Goal: Task Accomplishment & Management: Manage account settings

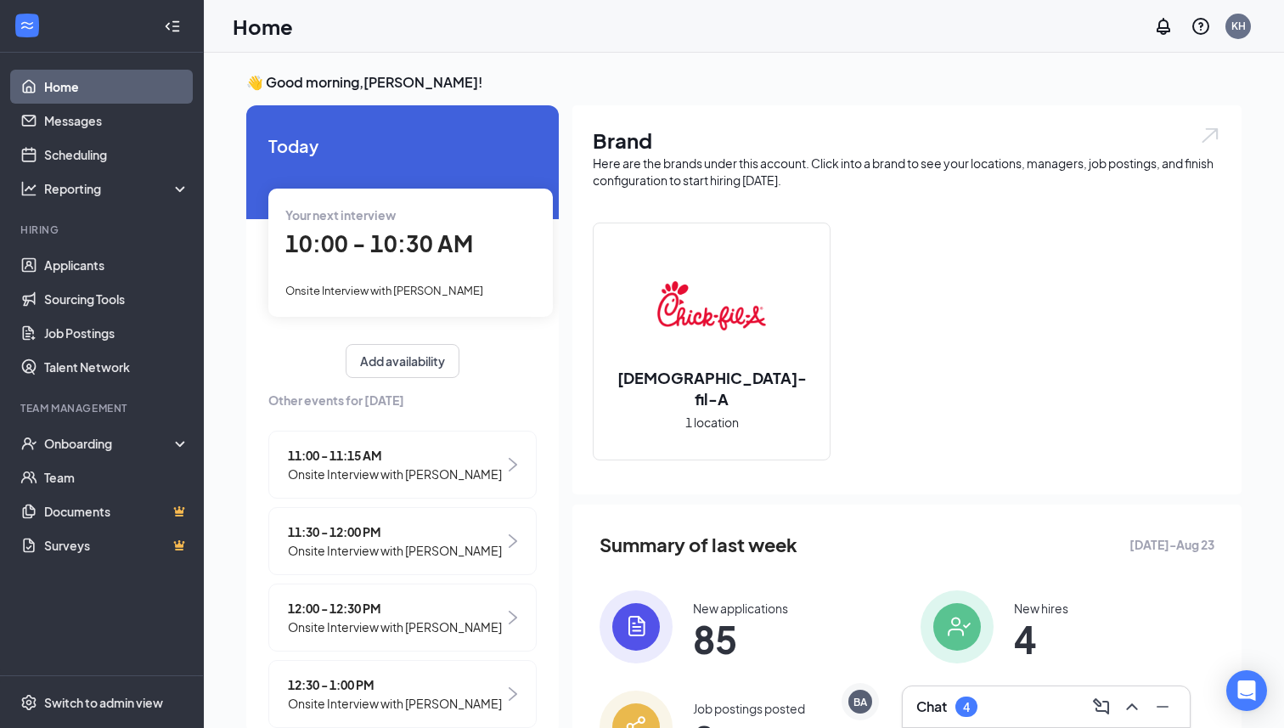
click at [1011, 697] on div "Chat 4" at bounding box center [1046, 706] width 260 height 27
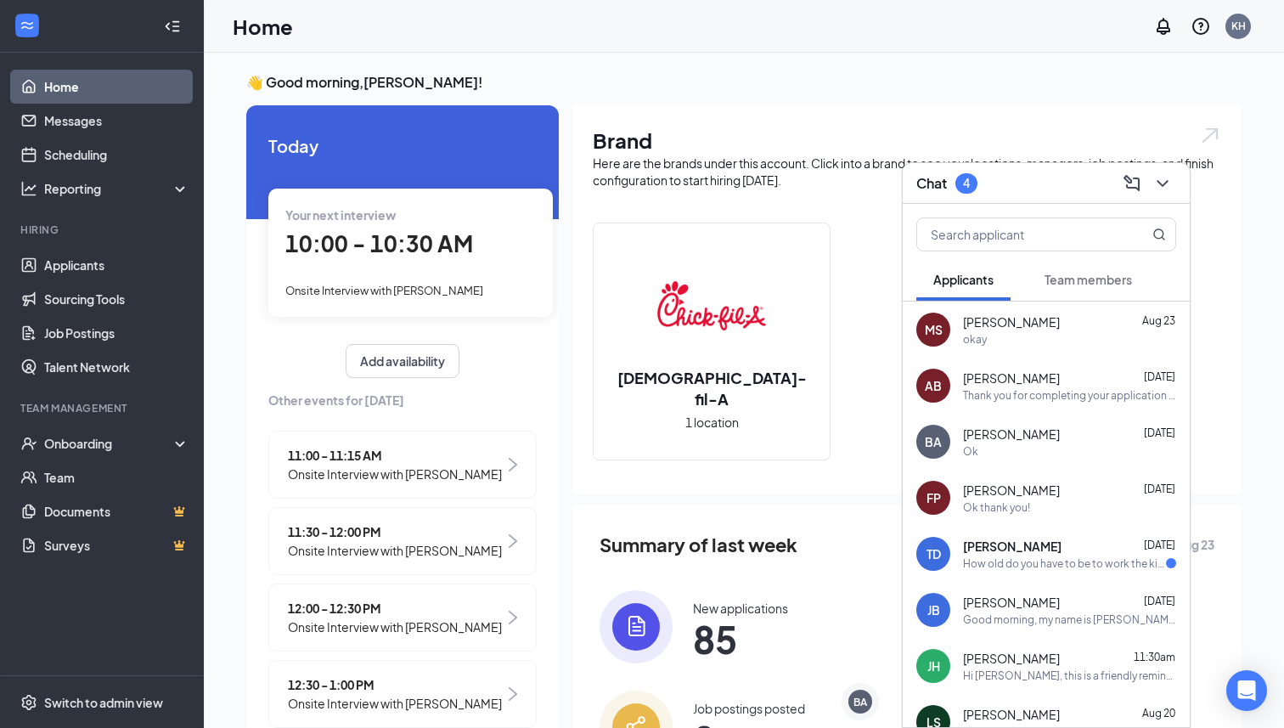
click at [1077, 283] on span "Team members" at bounding box center [1087, 279] width 87 height 15
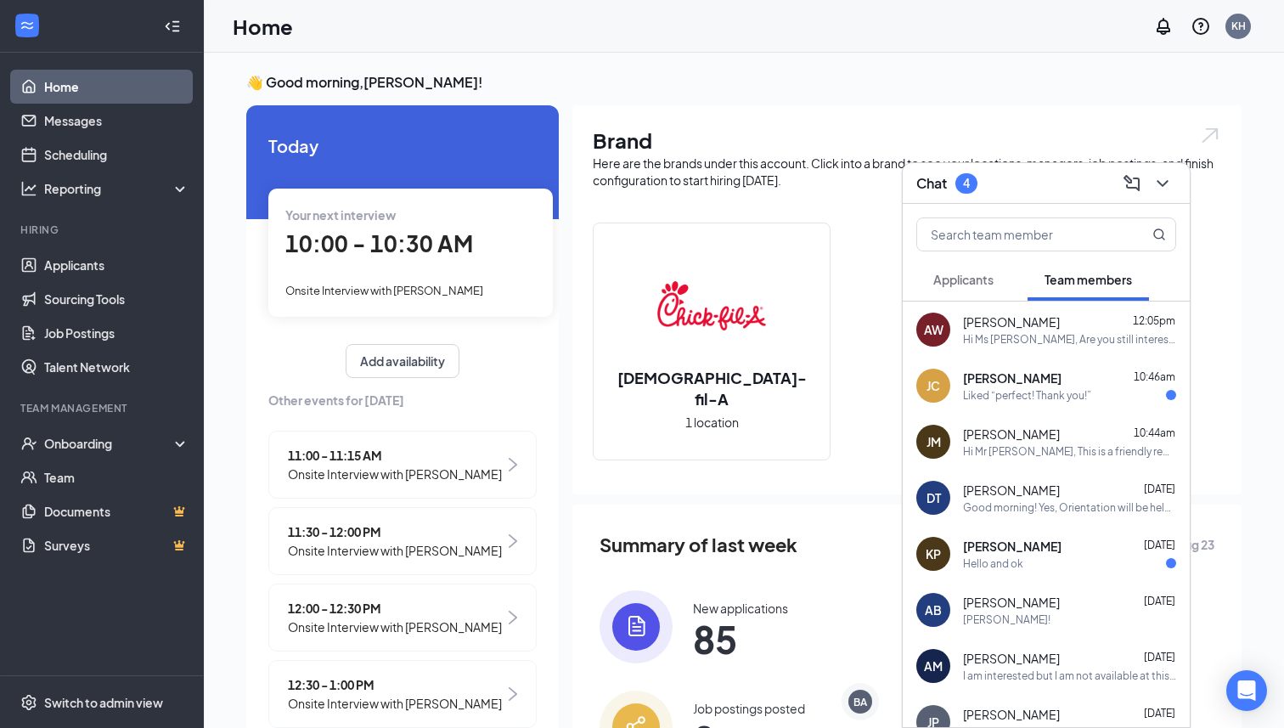
click at [1041, 334] on div "Hi Ms [PERSON_NAME], Are you still interested in joining [DEMOGRAPHIC_DATA]-fil…" at bounding box center [1069, 339] width 213 height 14
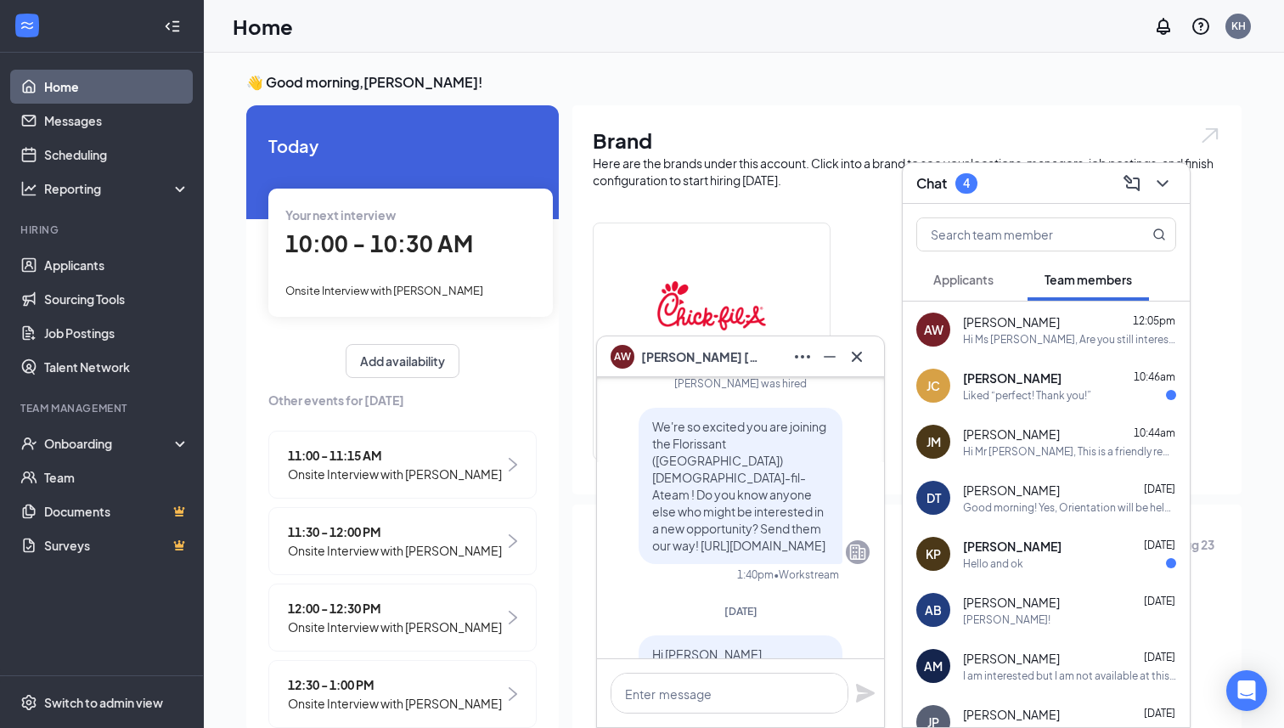
scroll to position [-676, 0]
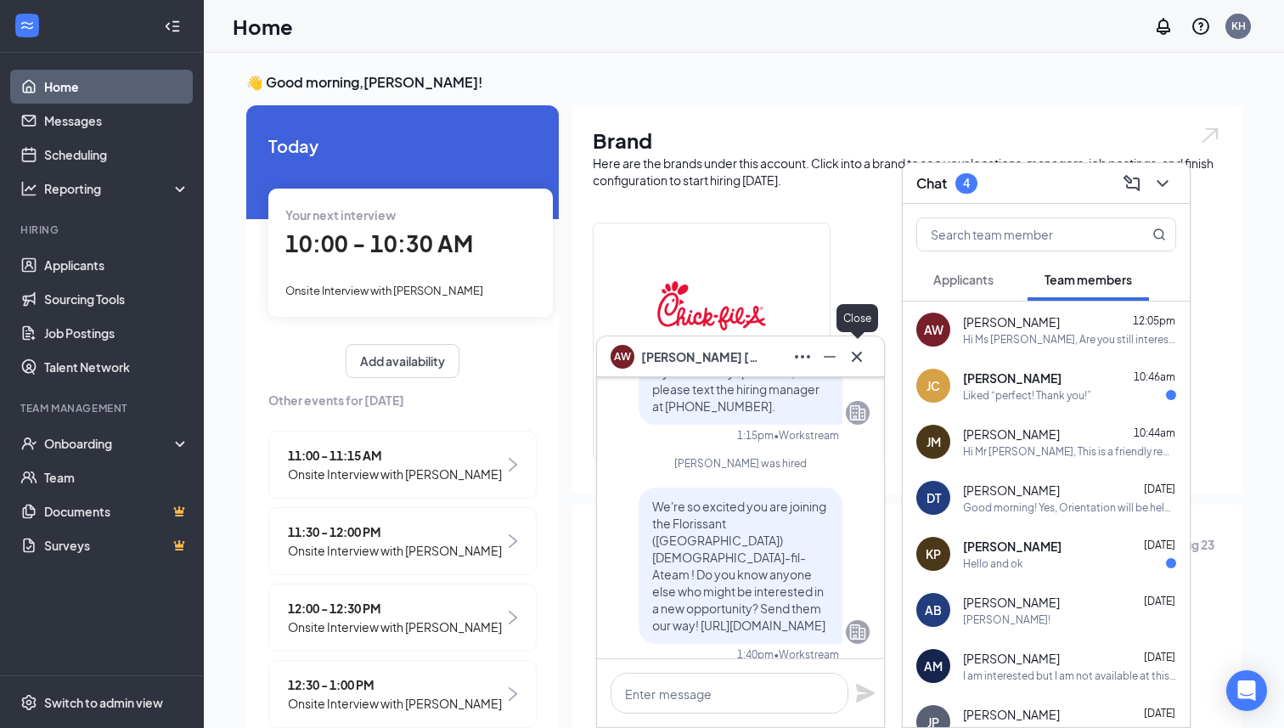
click at [858, 355] on icon "Cross" at bounding box center [857, 356] width 10 height 10
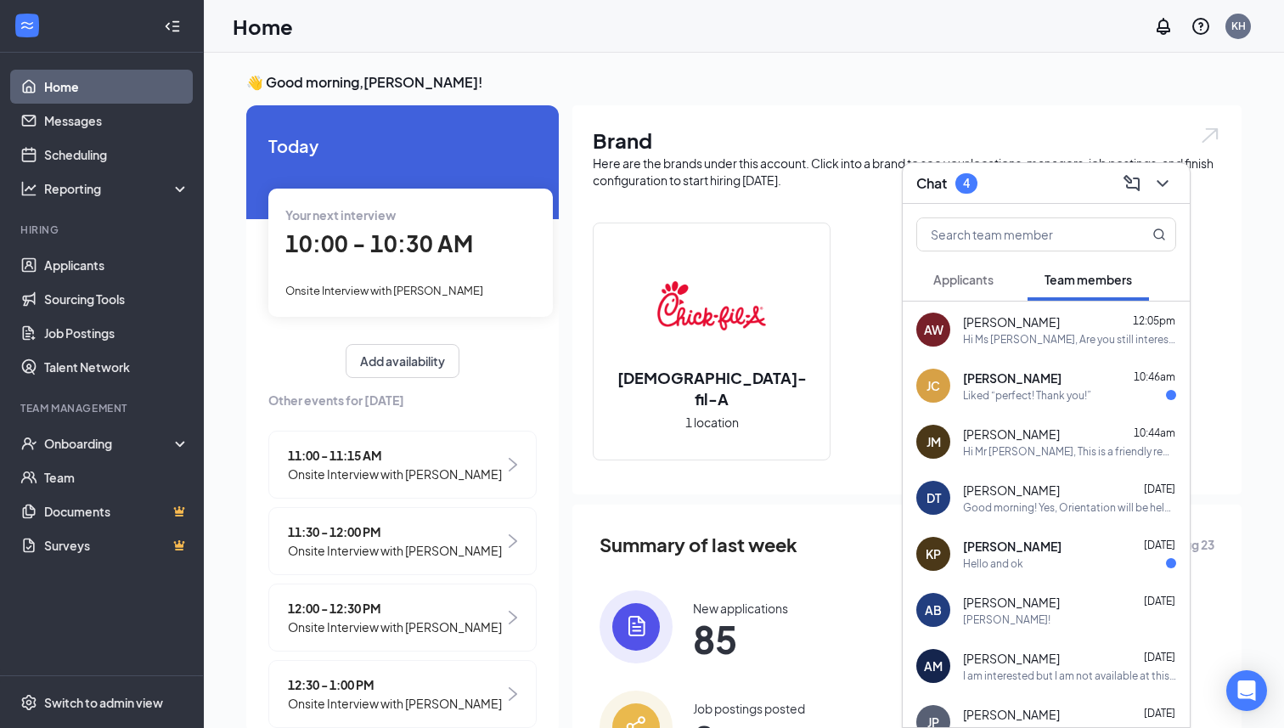
click at [1015, 453] on div "Hi Mr [PERSON_NAME], This is a friendly reminder that we will be holding New Hi…" at bounding box center [1069, 451] width 213 height 14
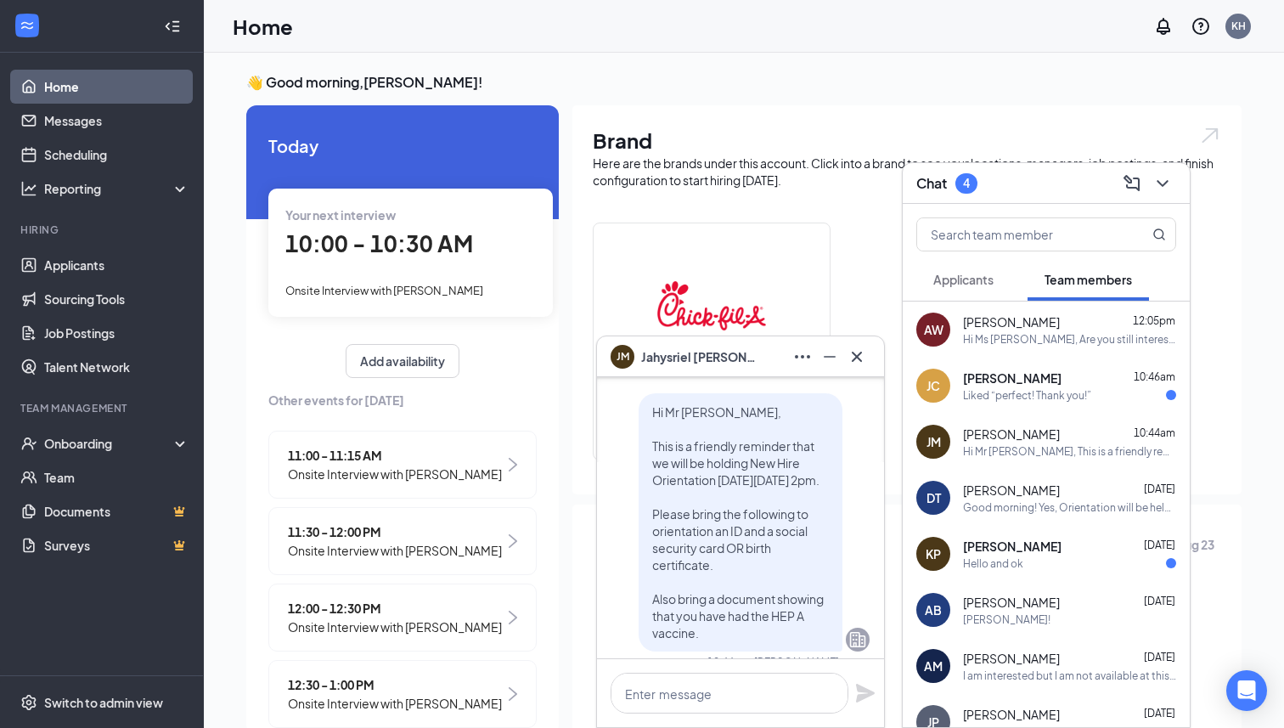
scroll to position [0, 0]
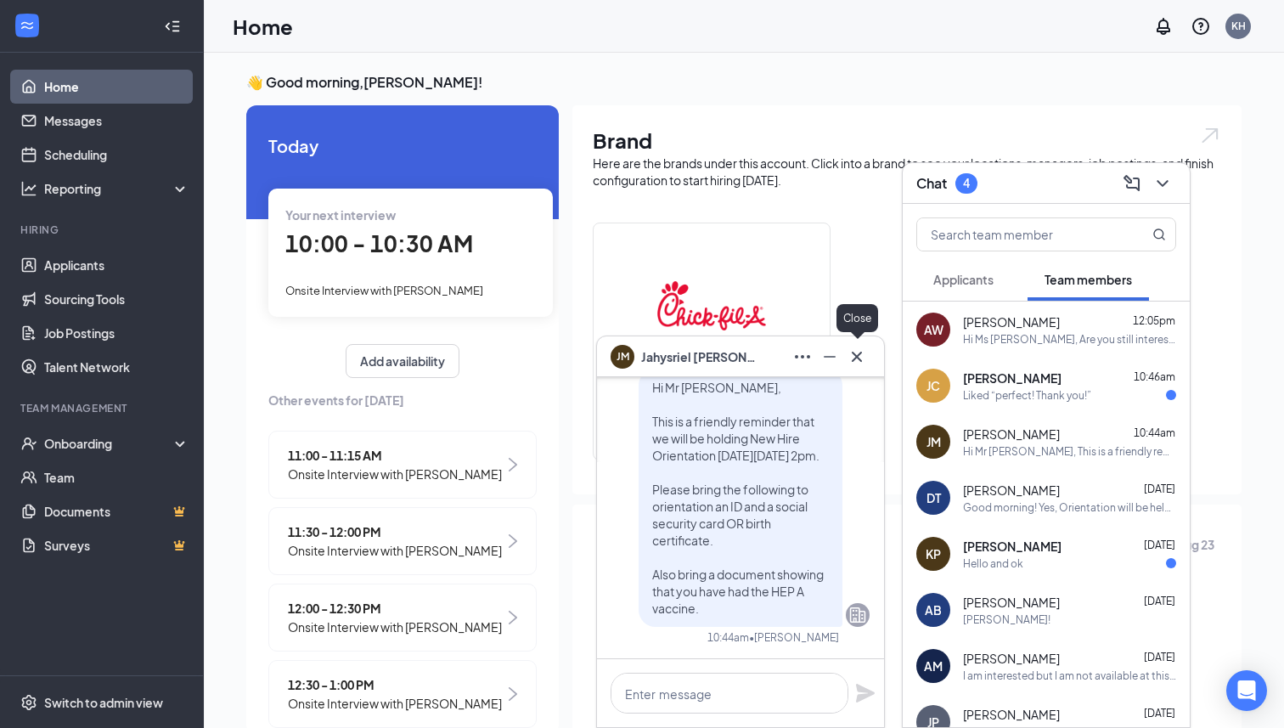
click at [859, 364] on icon "Cross" at bounding box center [856, 356] width 20 height 20
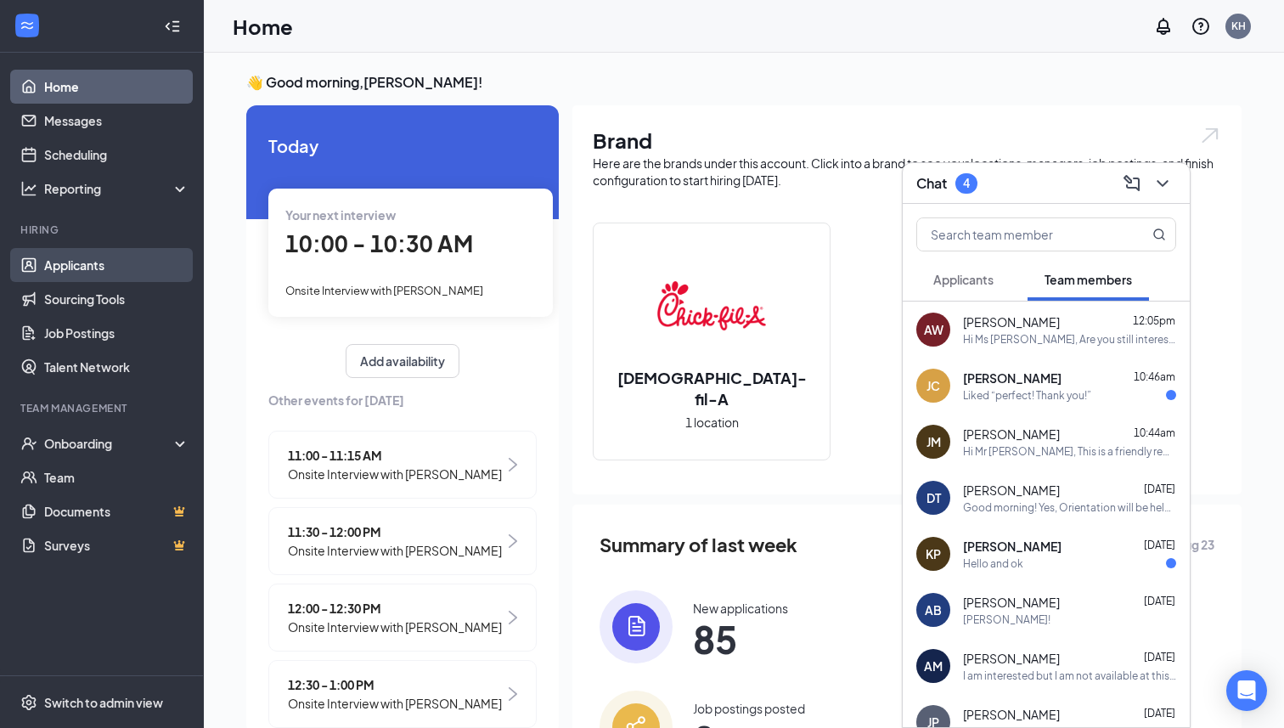
click at [92, 262] on link "Applicants" at bounding box center [116, 265] width 145 height 34
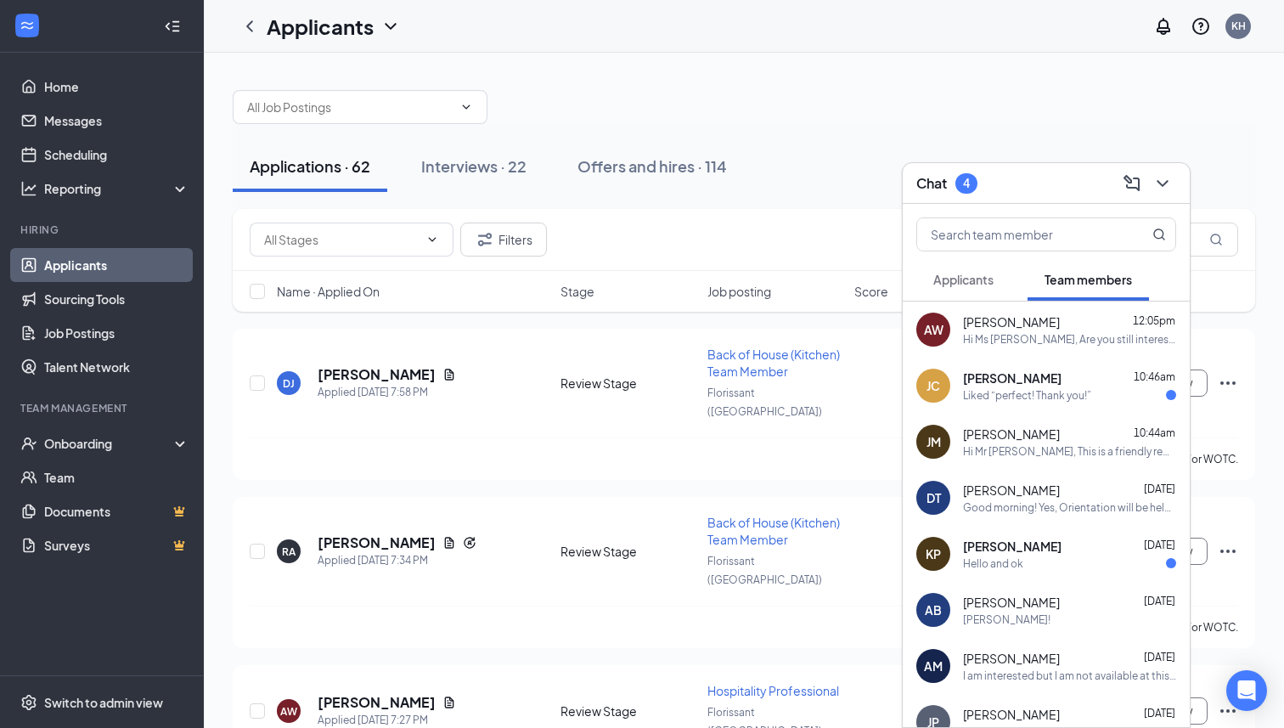
click at [1043, 182] on div "Chat 4" at bounding box center [1046, 183] width 260 height 26
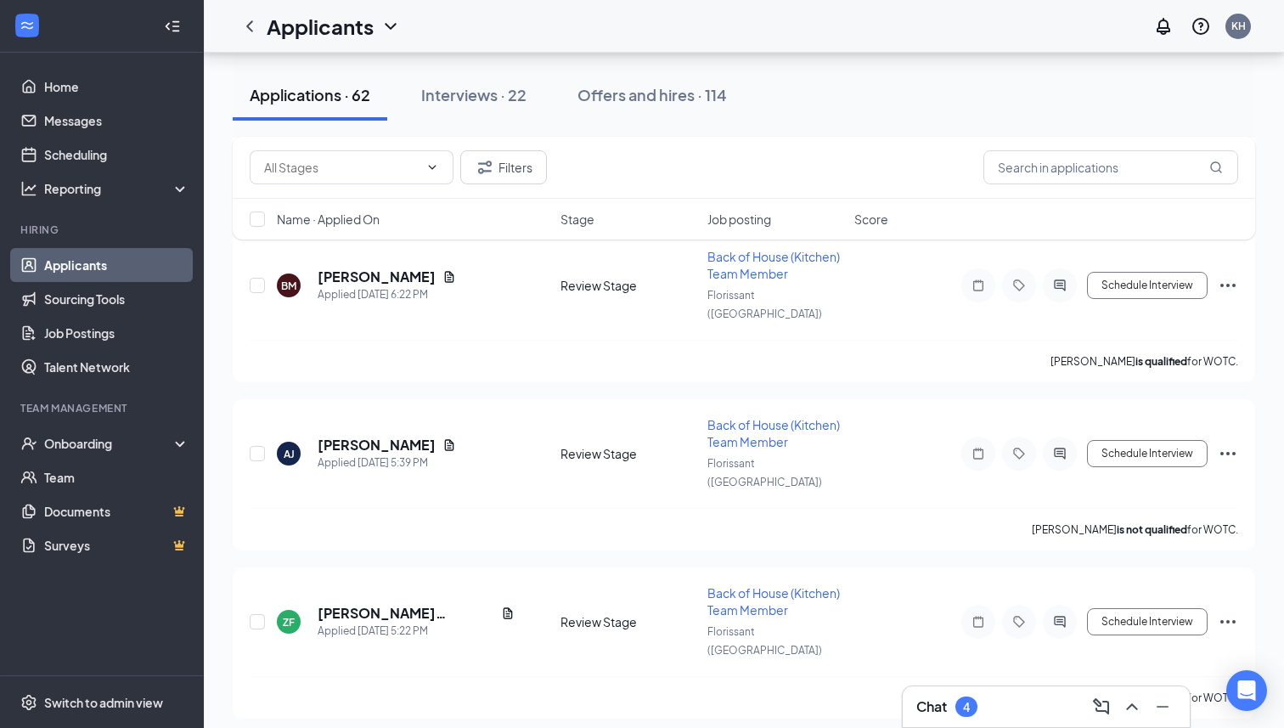
scroll to position [590, 0]
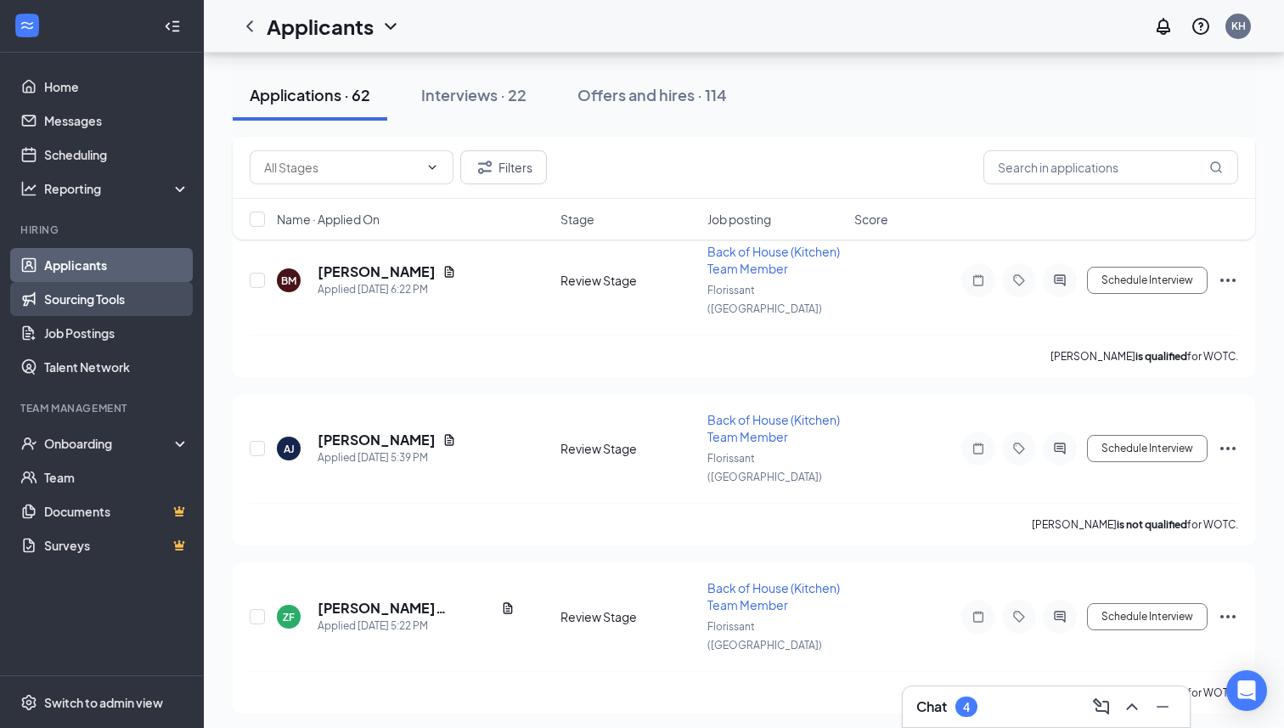
click at [132, 306] on link "Sourcing Tools" at bounding box center [116, 299] width 145 height 34
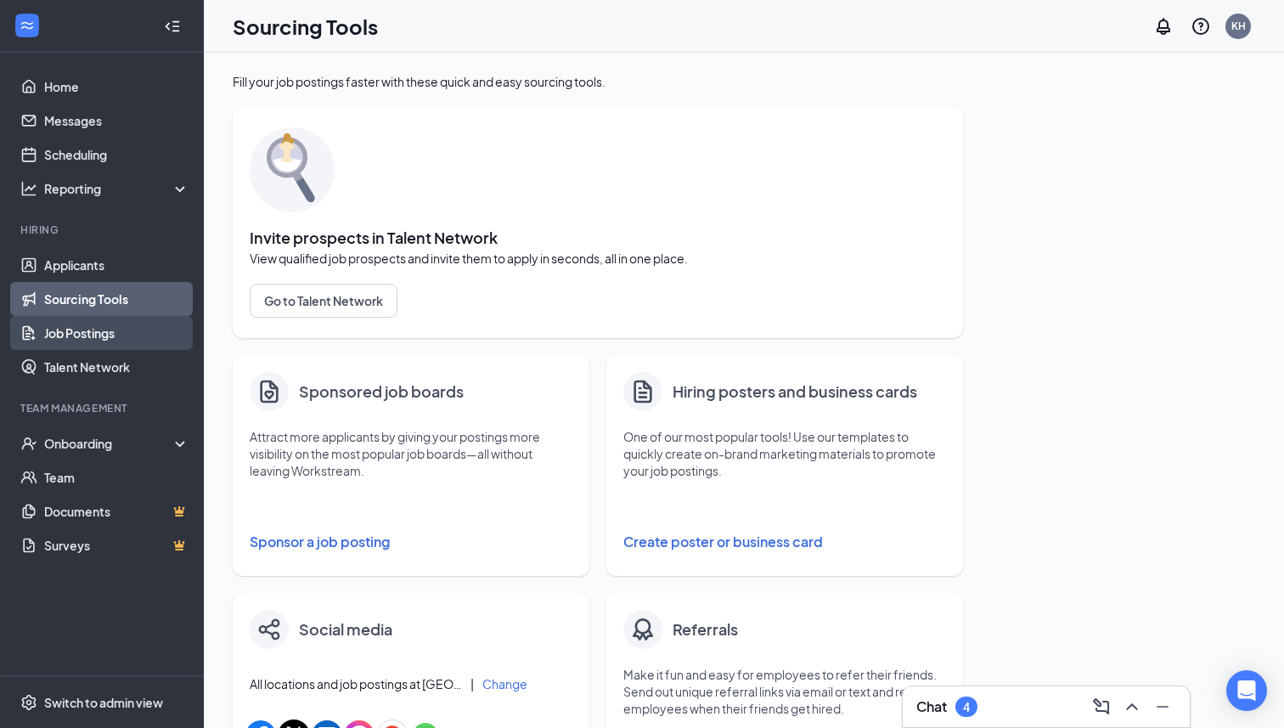
click at [121, 331] on link "Job Postings" at bounding box center [116, 333] width 145 height 34
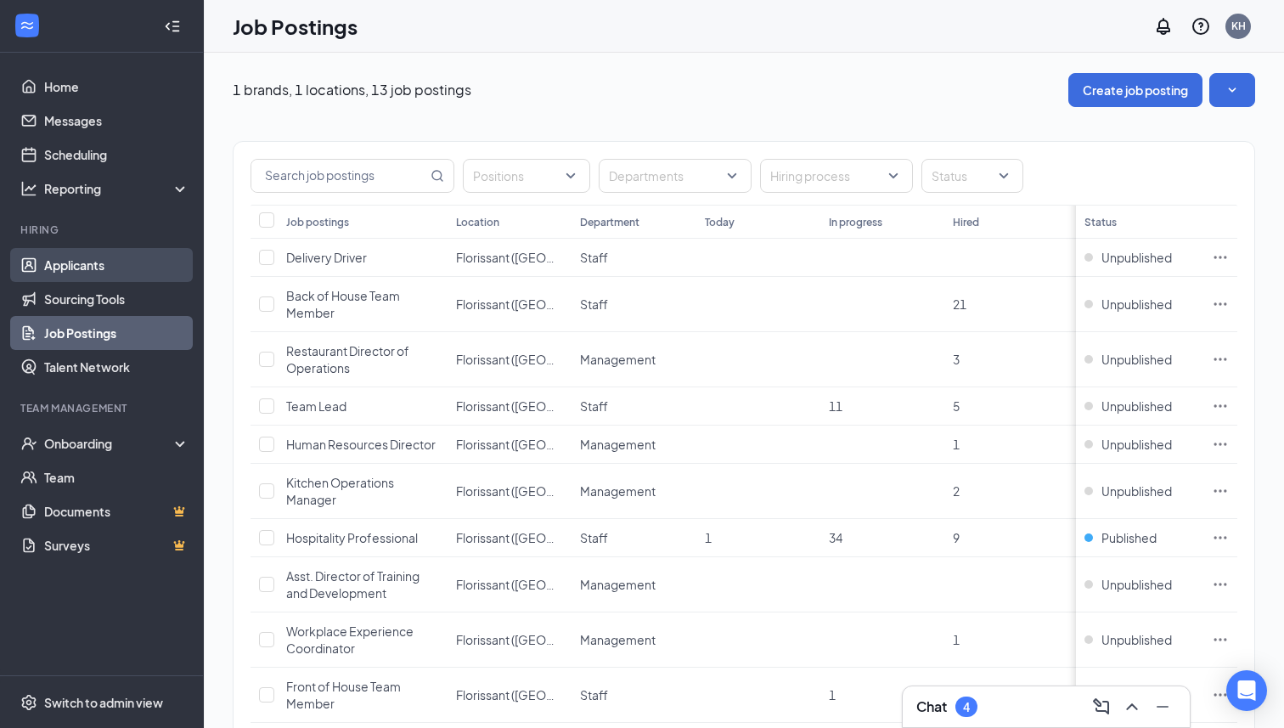
click at [111, 260] on link "Applicants" at bounding box center [116, 265] width 145 height 34
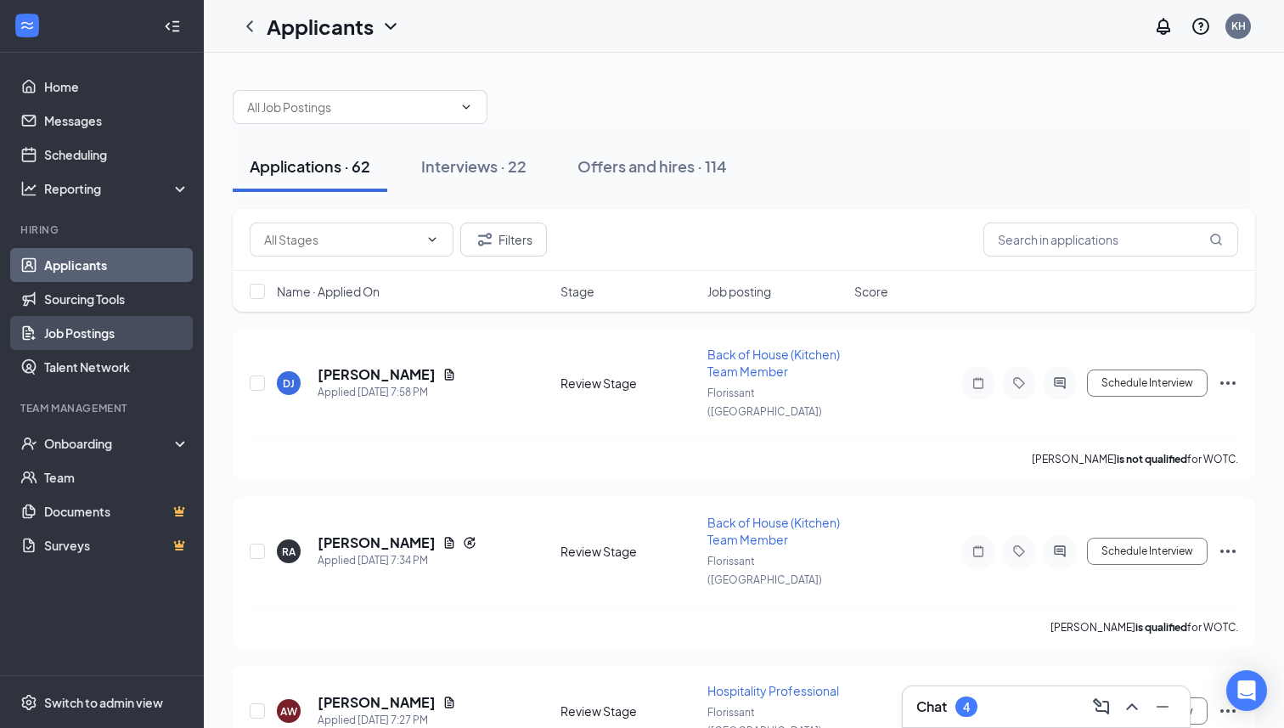
click at [104, 340] on link "Job Postings" at bounding box center [116, 333] width 145 height 34
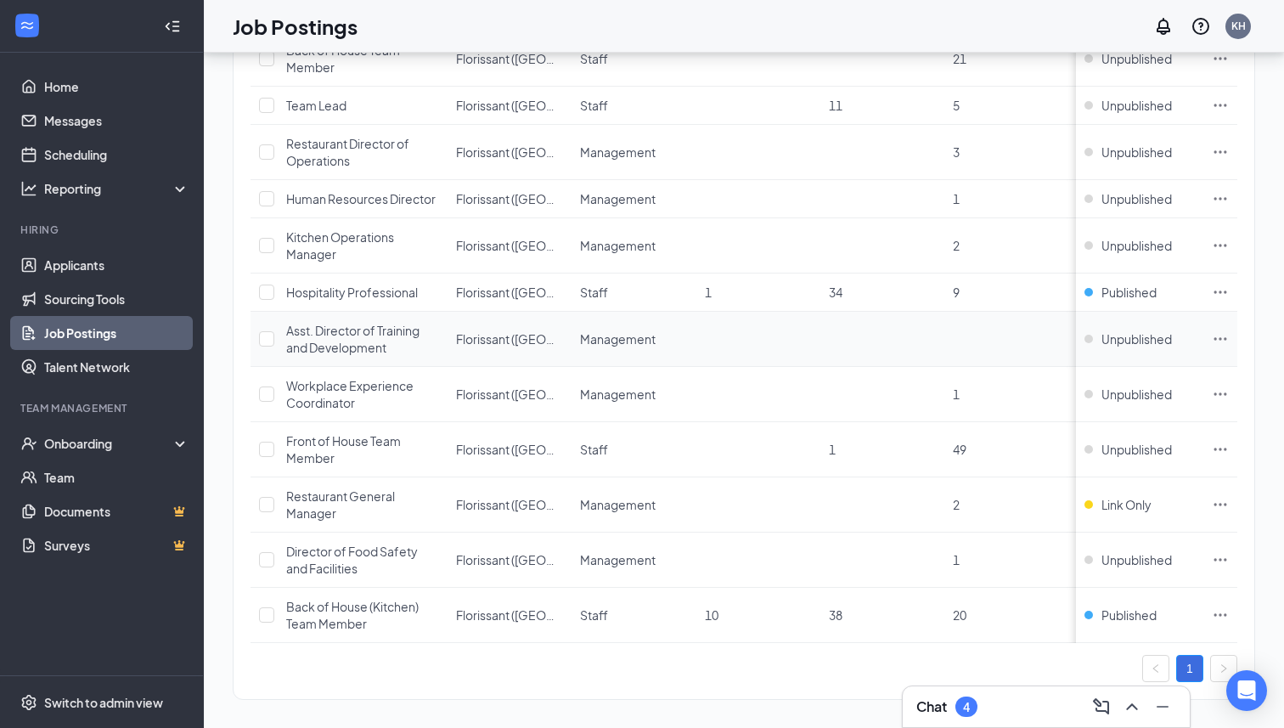
scroll to position [254, 0]
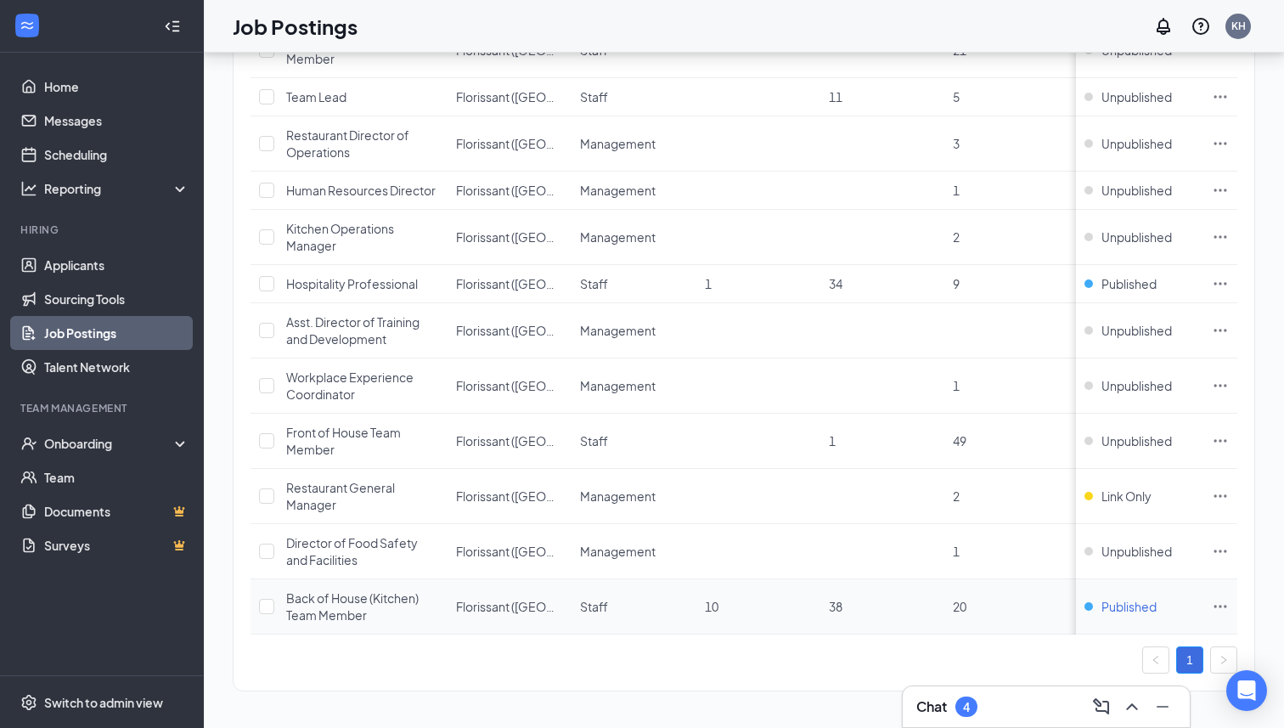
click at [1137, 599] on span "Published" at bounding box center [1128, 606] width 55 height 17
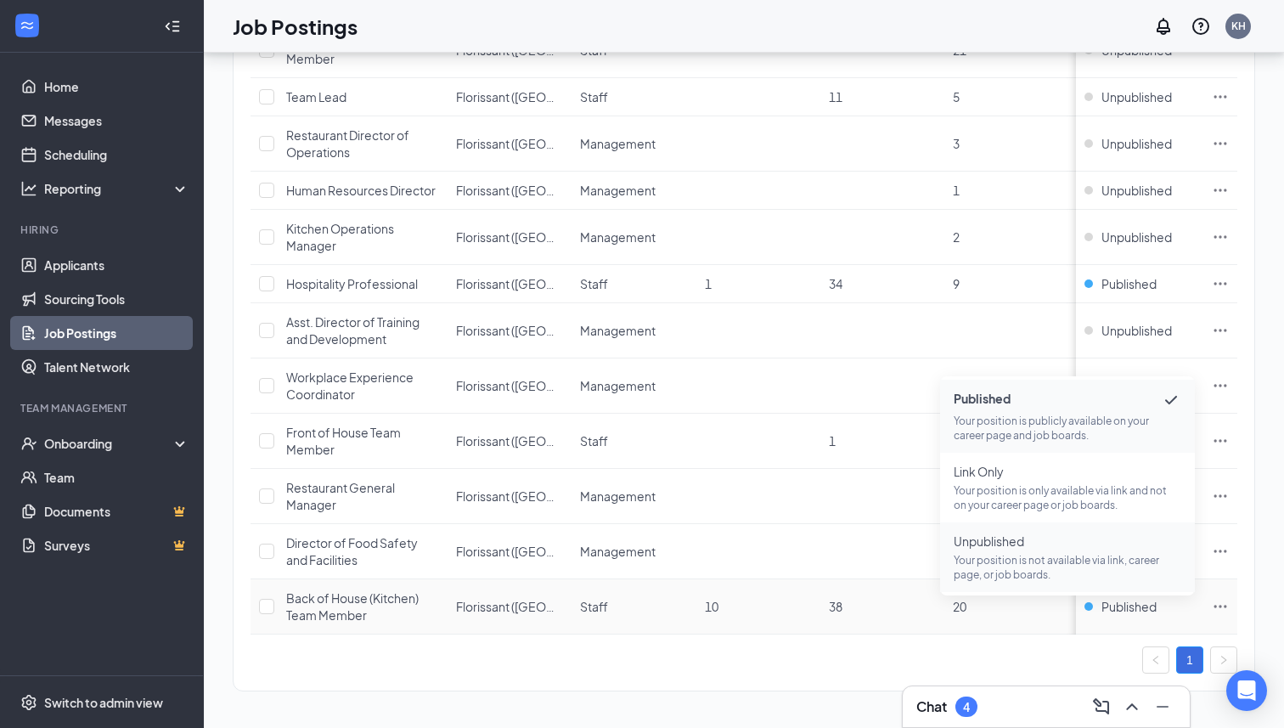
click at [1026, 543] on span "Unpublished" at bounding box center [1067, 540] width 228 height 17
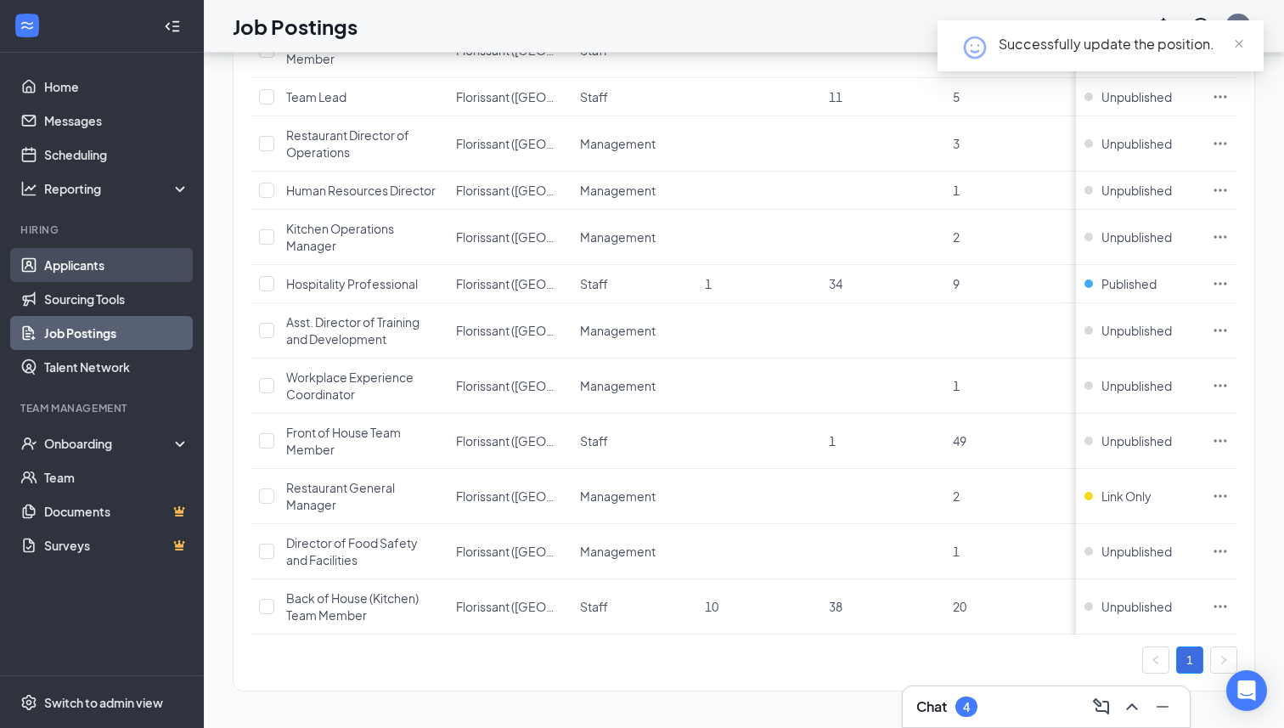
click at [124, 257] on link "Applicants" at bounding box center [116, 265] width 145 height 34
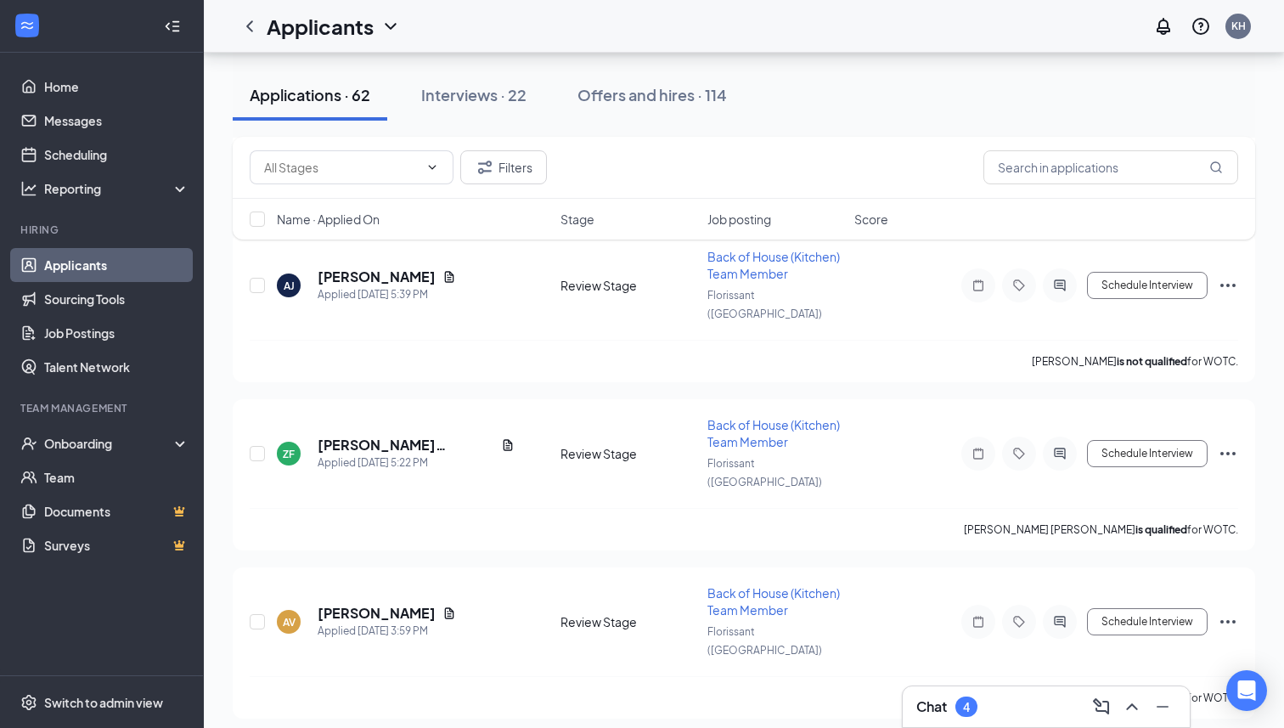
scroll to position [665, 0]
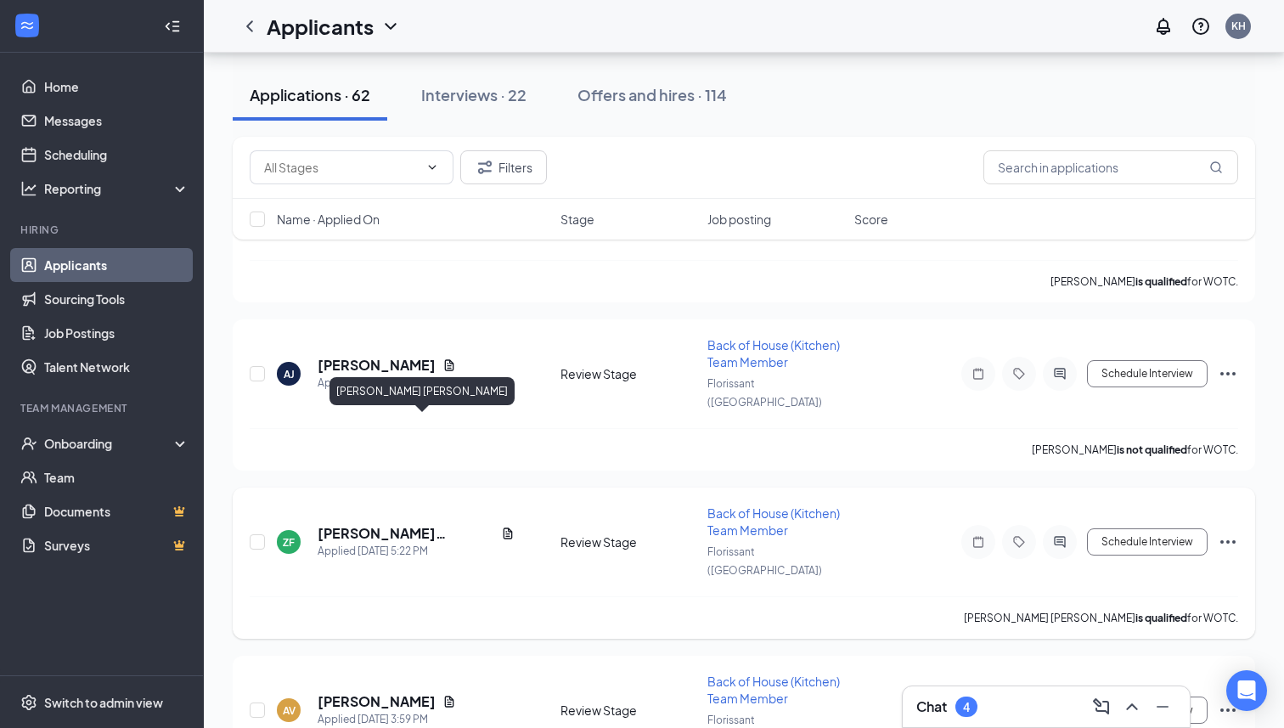
click at [408, 524] on h5 "[PERSON_NAME] [PERSON_NAME]" at bounding box center [406, 533] width 177 height 19
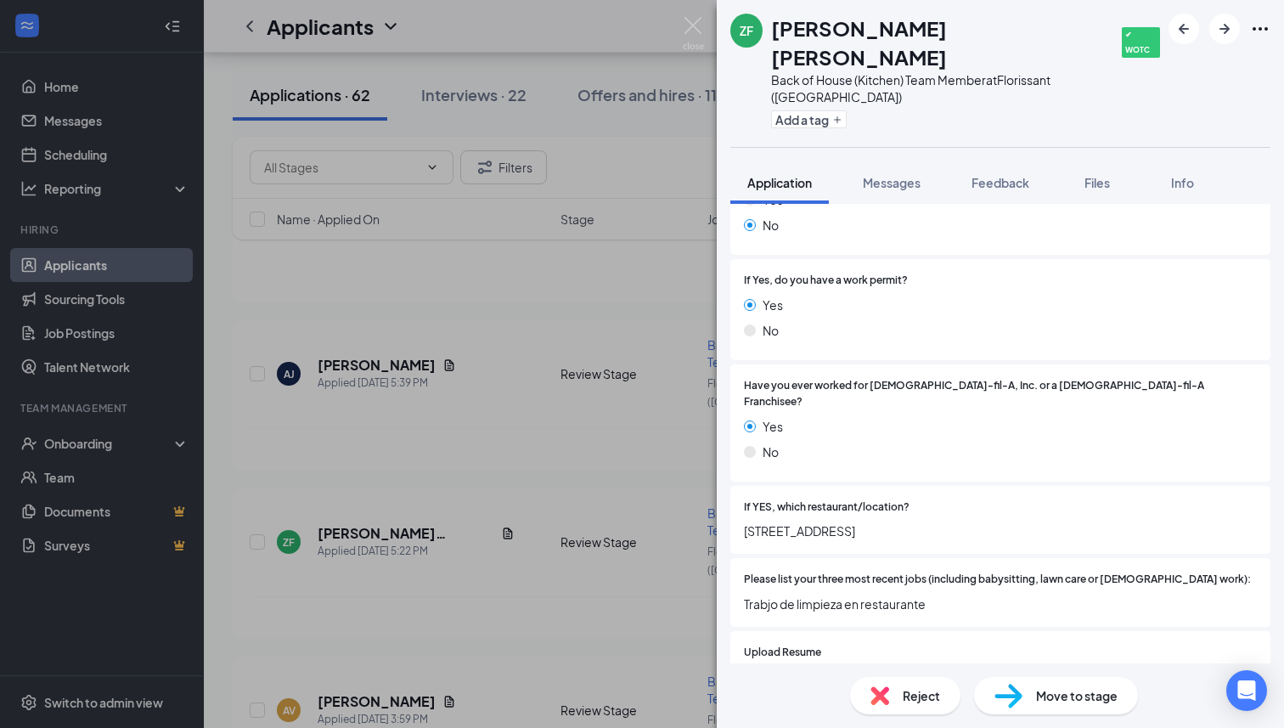
scroll to position [316, 0]
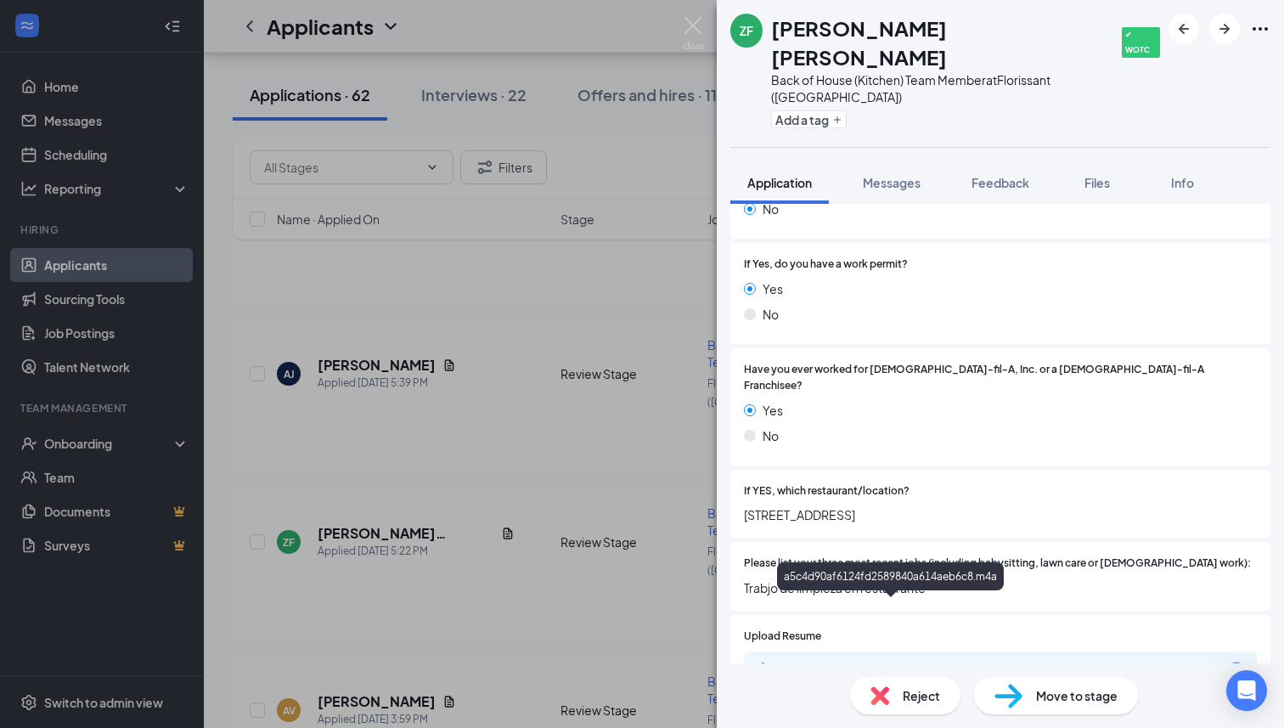
click at [908, 661] on div "a5c4d90af6124fd2589840a614aeb6c8.m4a" at bounding box center [893, 668] width 238 height 14
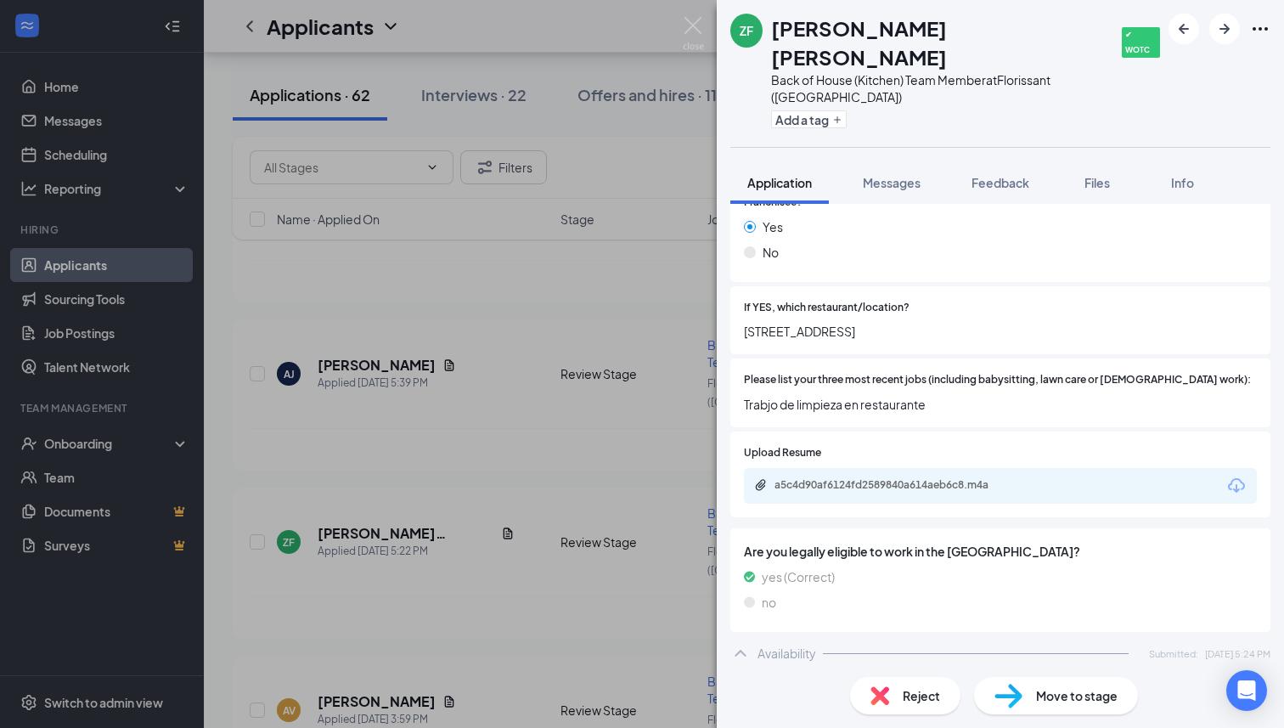
scroll to position [435, 0]
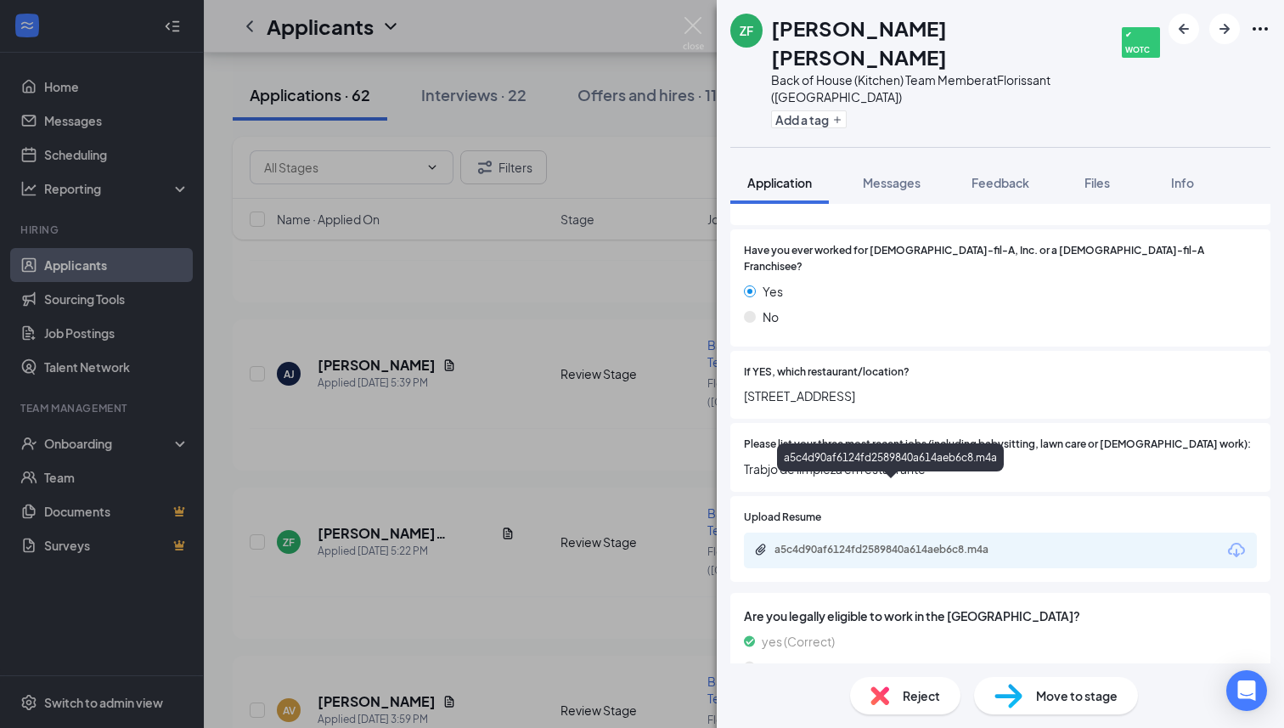
click at [852, 542] on div "a5c4d90af6124fd2589840a614aeb6c8.m4a" at bounding box center [893, 549] width 238 height 14
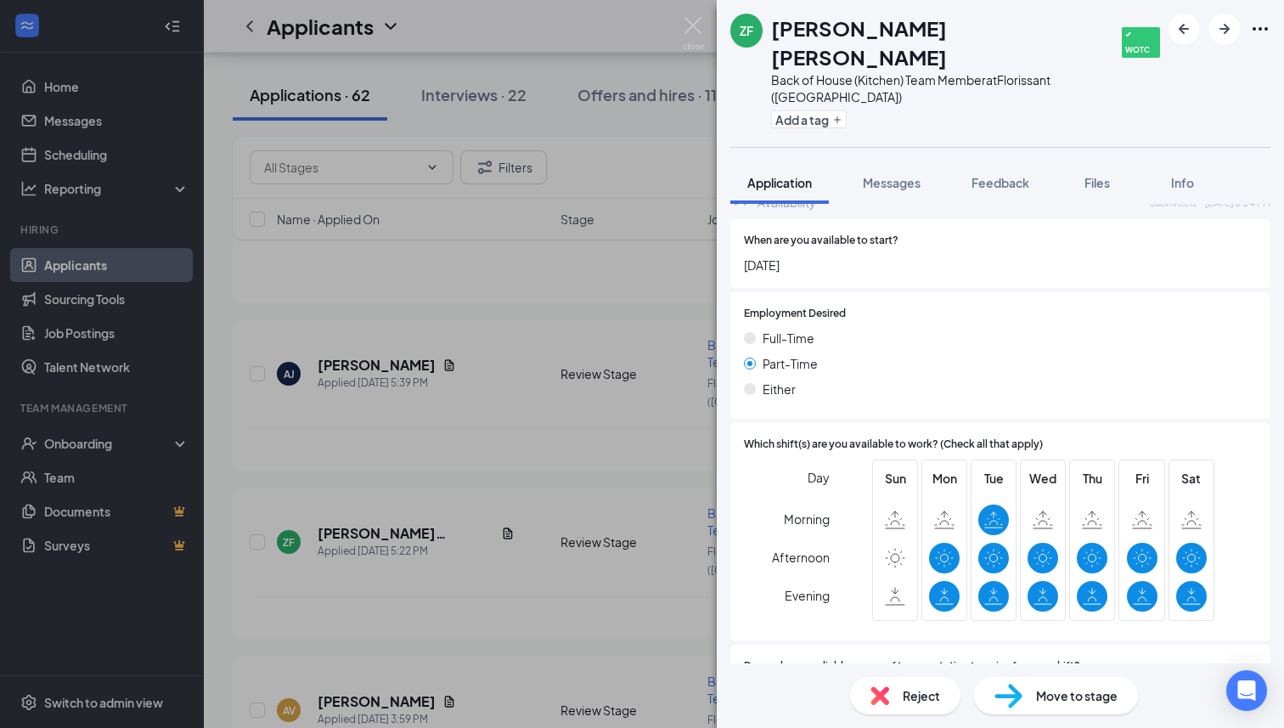
scroll to position [376, 0]
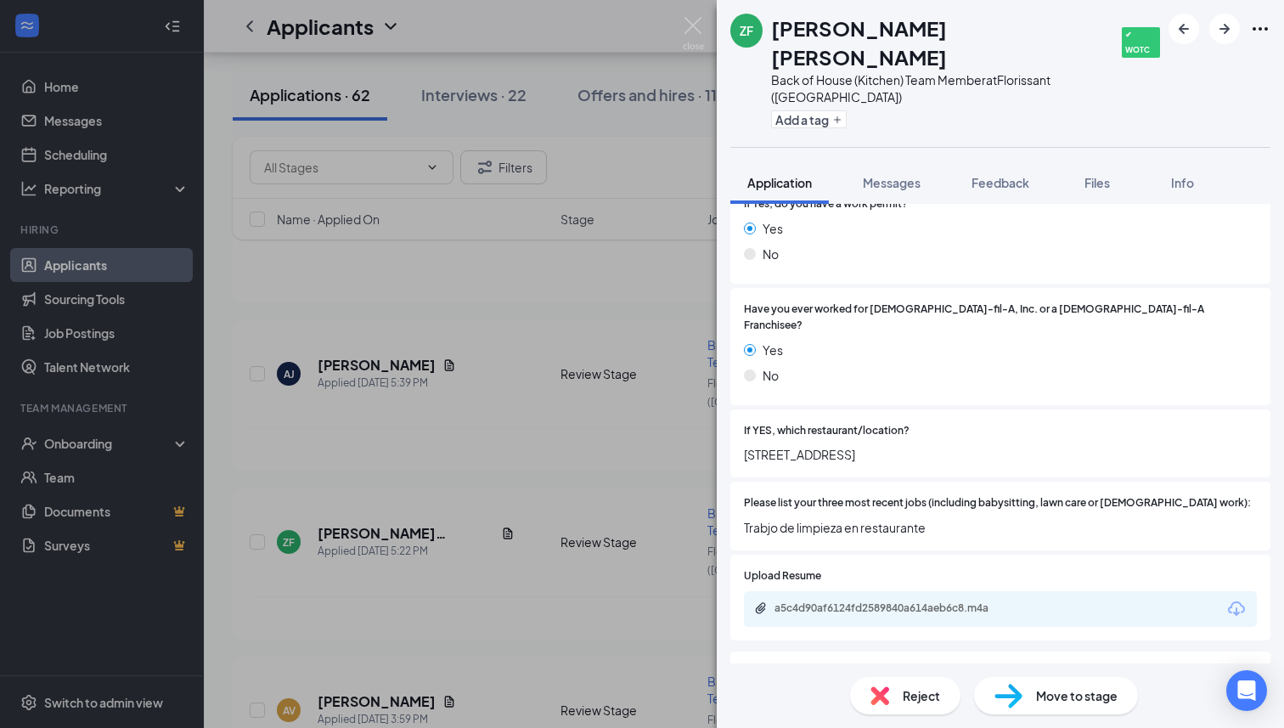
click at [634, 417] on div "ZF [PERSON_NAME] [PERSON_NAME] ✔ WOTC Back of House (Kitchen) Team Member at [G…" at bounding box center [642, 364] width 1284 height 728
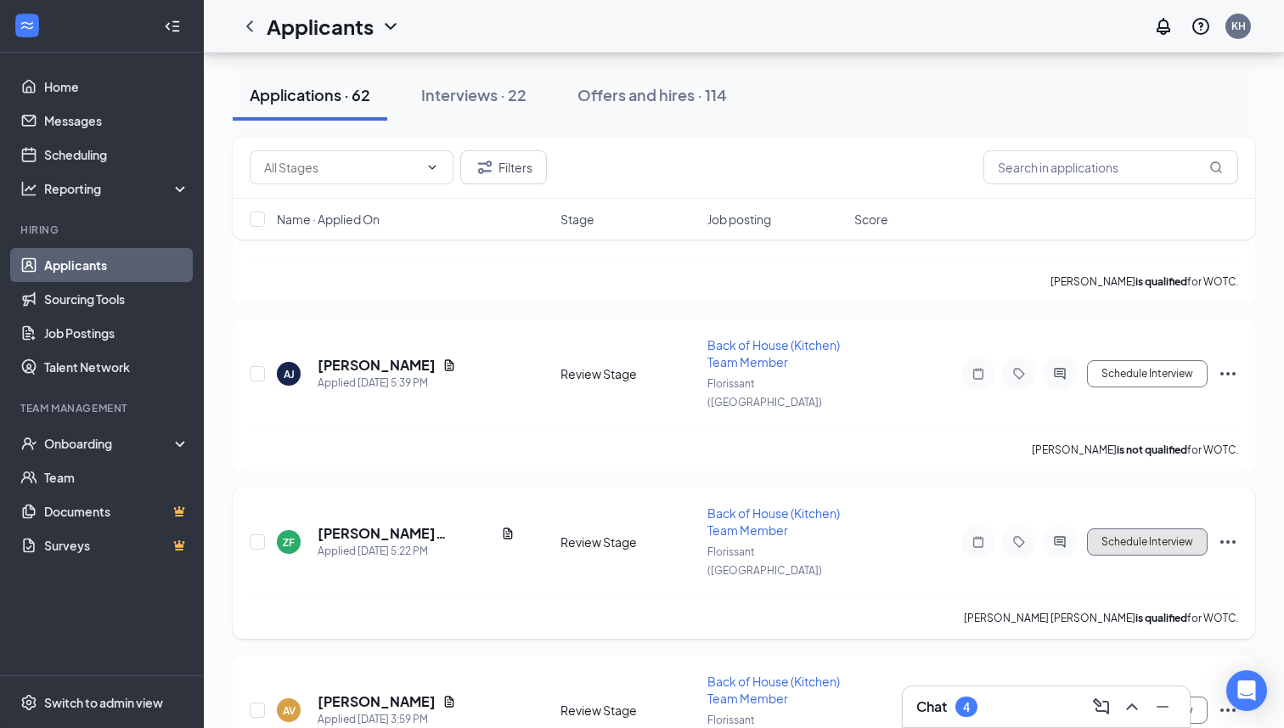
click at [1144, 528] on button "Schedule Interview" at bounding box center [1147, 541] width 121 height 27
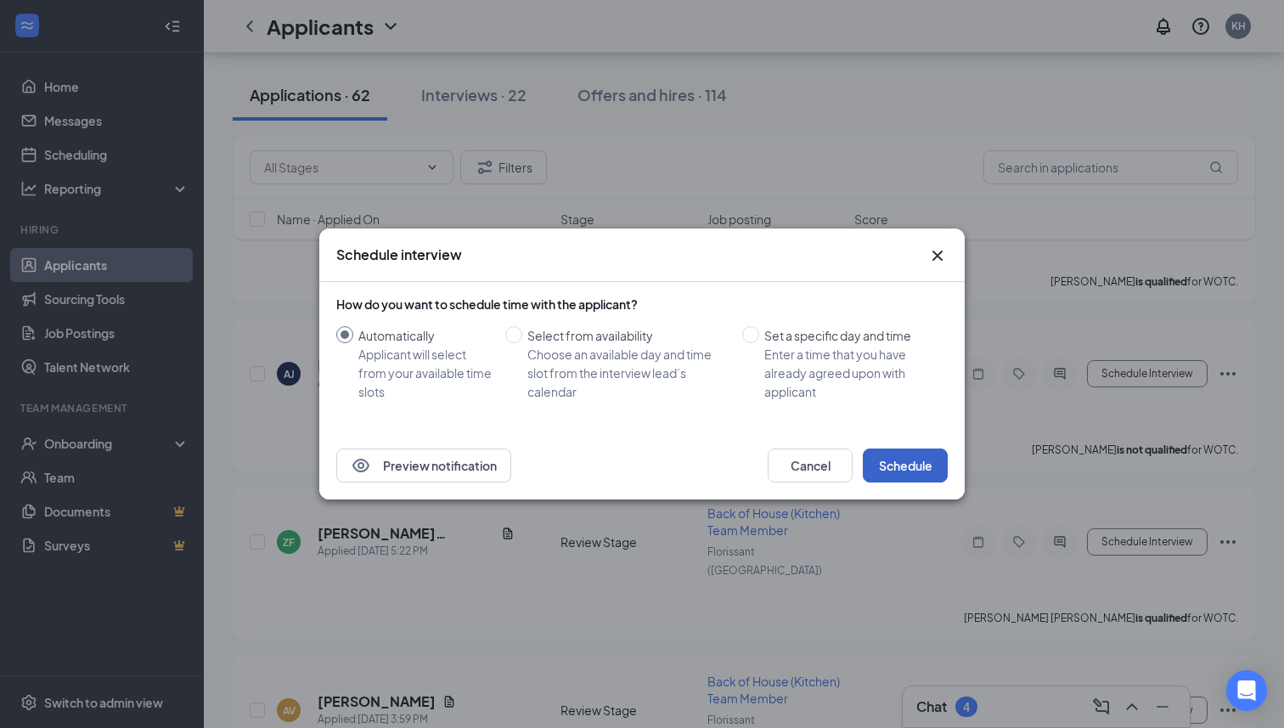
click at [890, 467] on button "Schedule" at bounding box center [905, 465] width 85 height 34
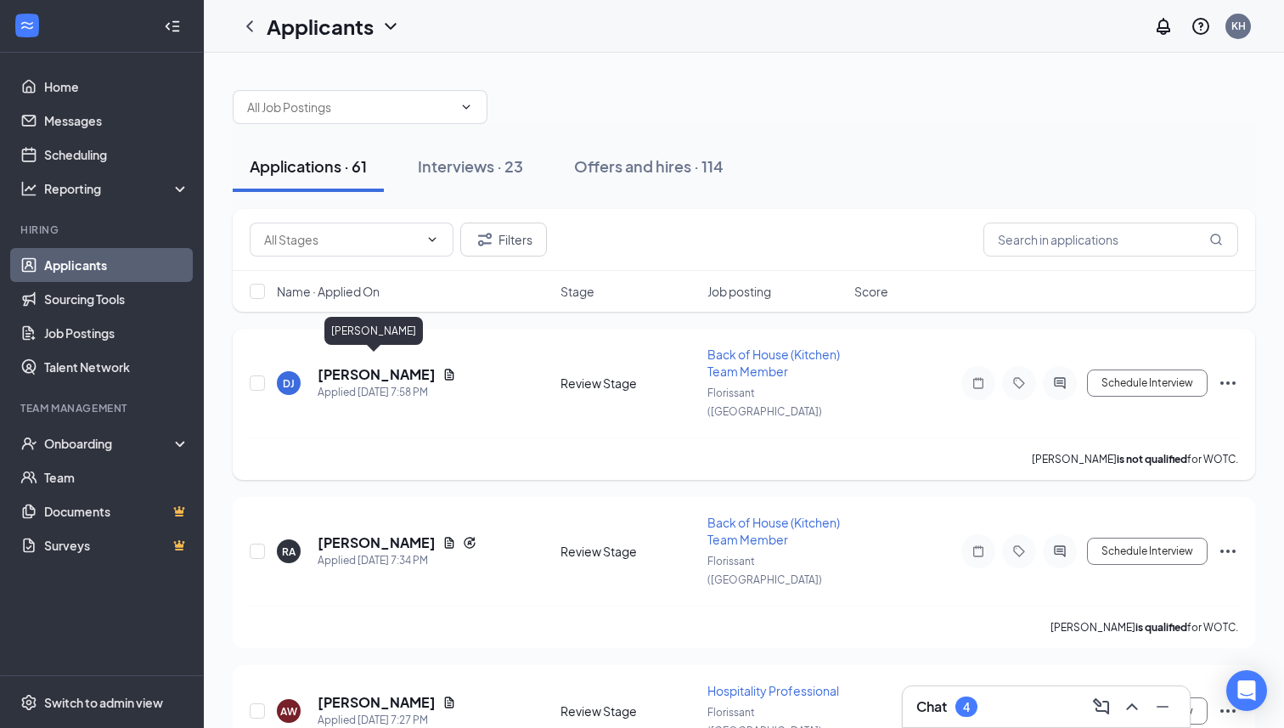
click at [361, 365] on h5 "[PERSON_NAME]" at bounding box center [377, 374] width 118 height 19
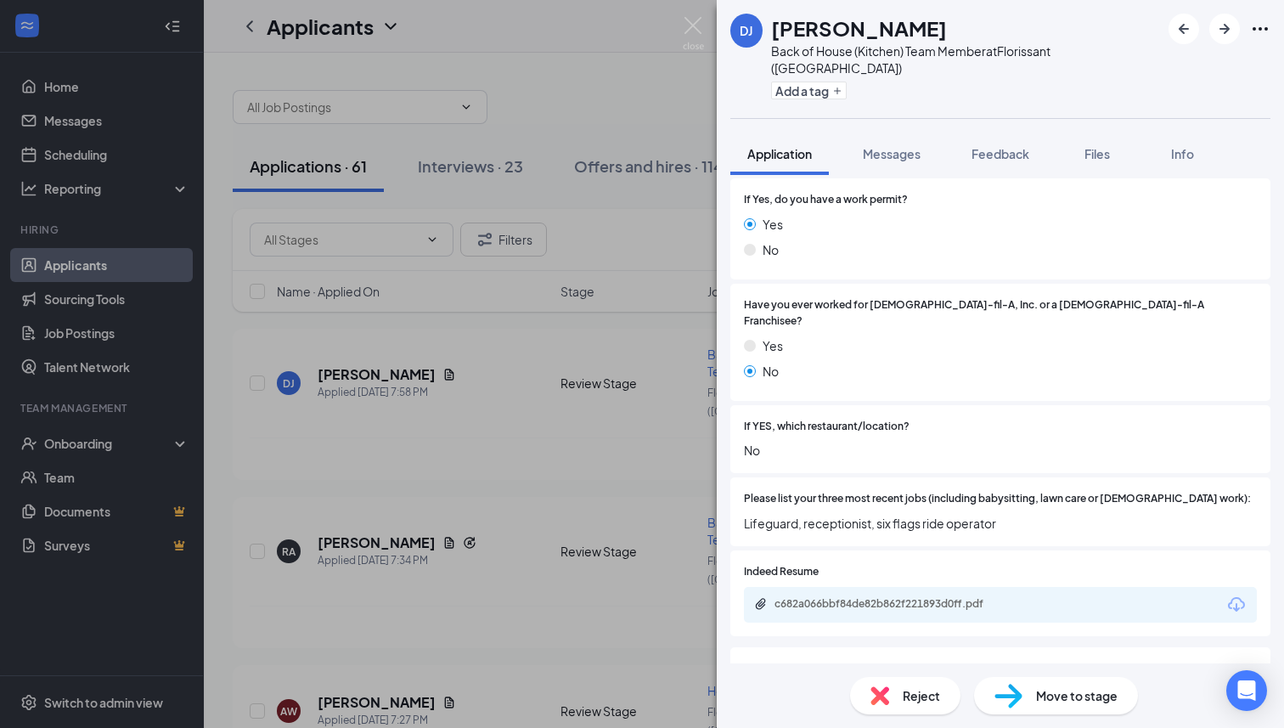
scroll to position [357, 0]
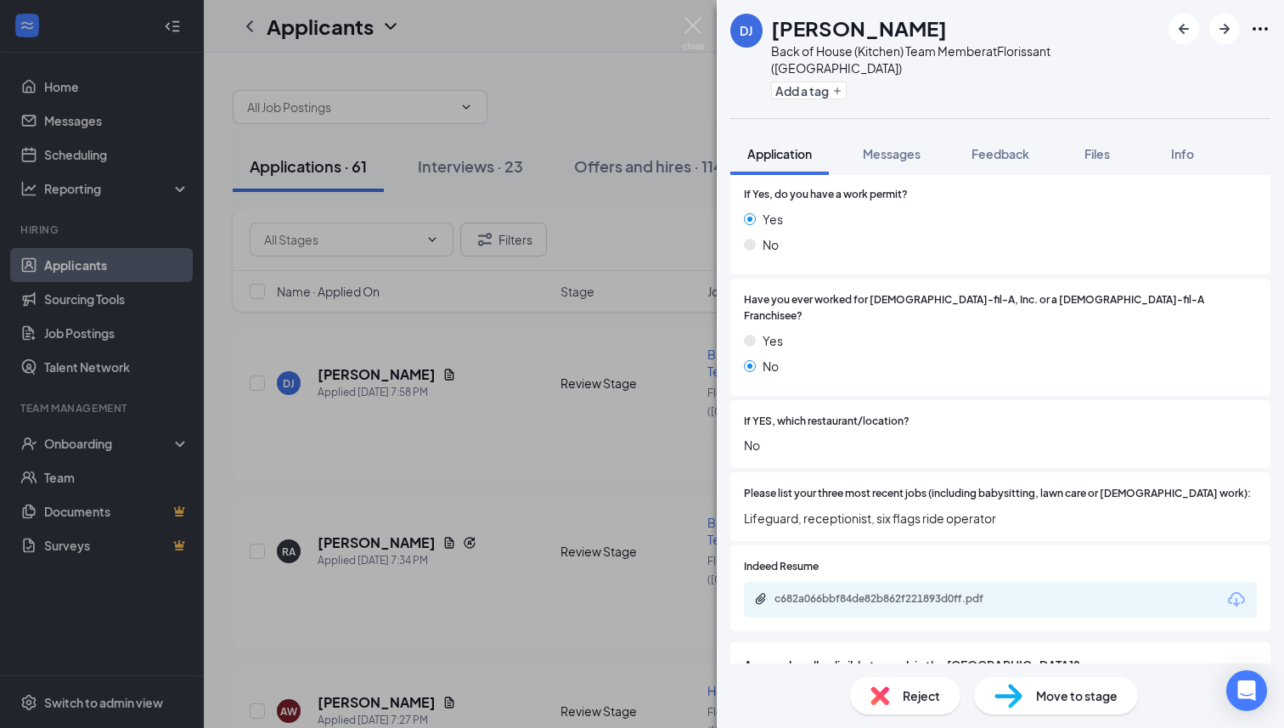
click at [917, 684] on div "Reject" at bounding box center [905, 695] width 110 height 37
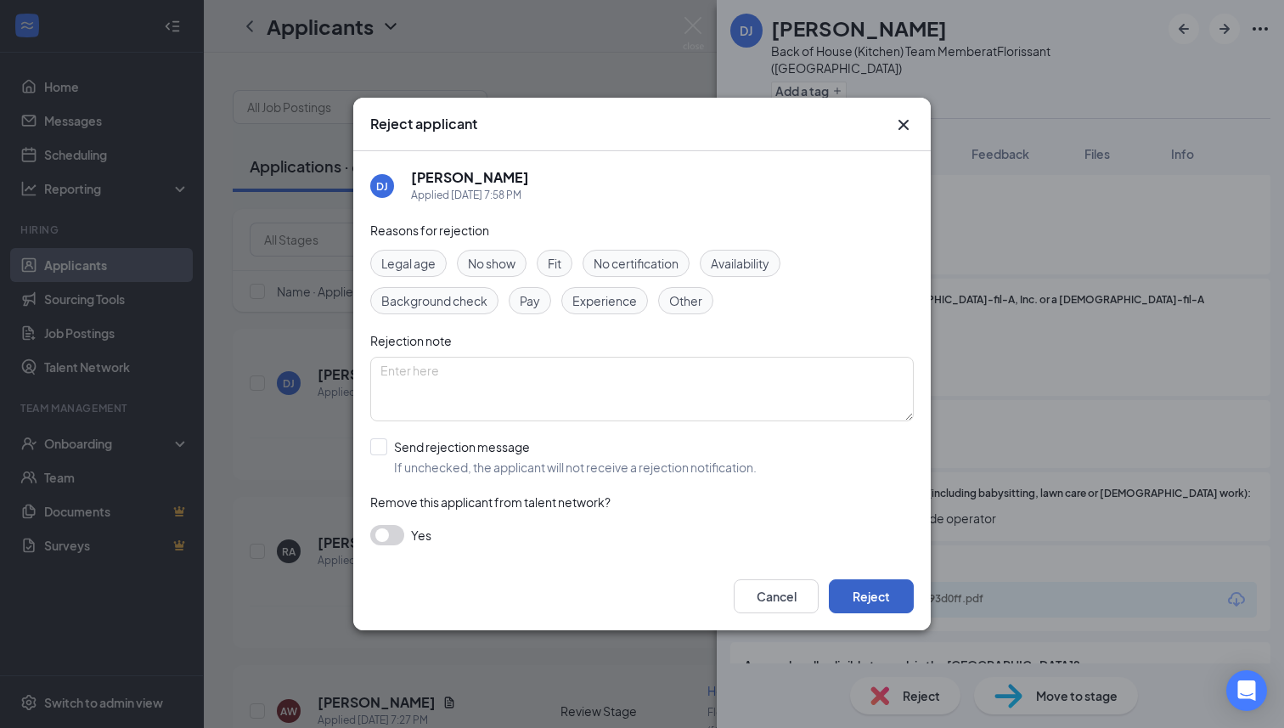
click at [902, 579] on button "Reject" at bounding box center [871, 596] width 85 height 34
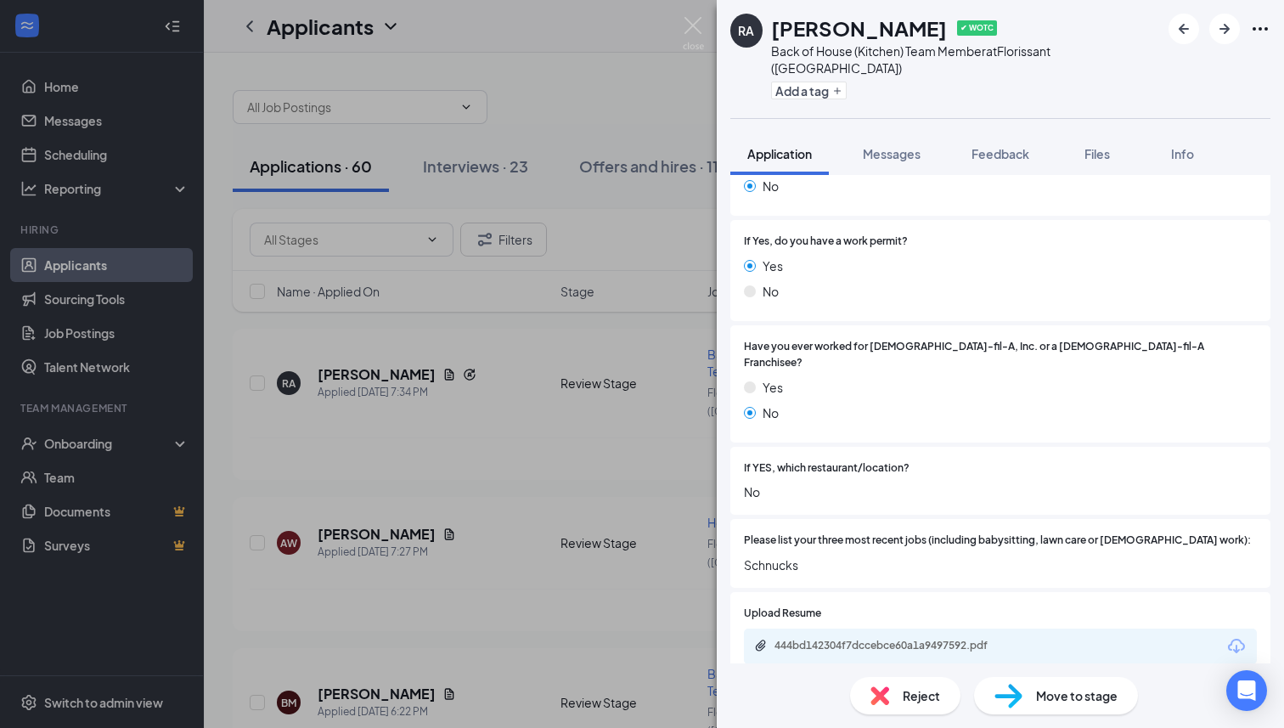
scroll to position [369, 0]
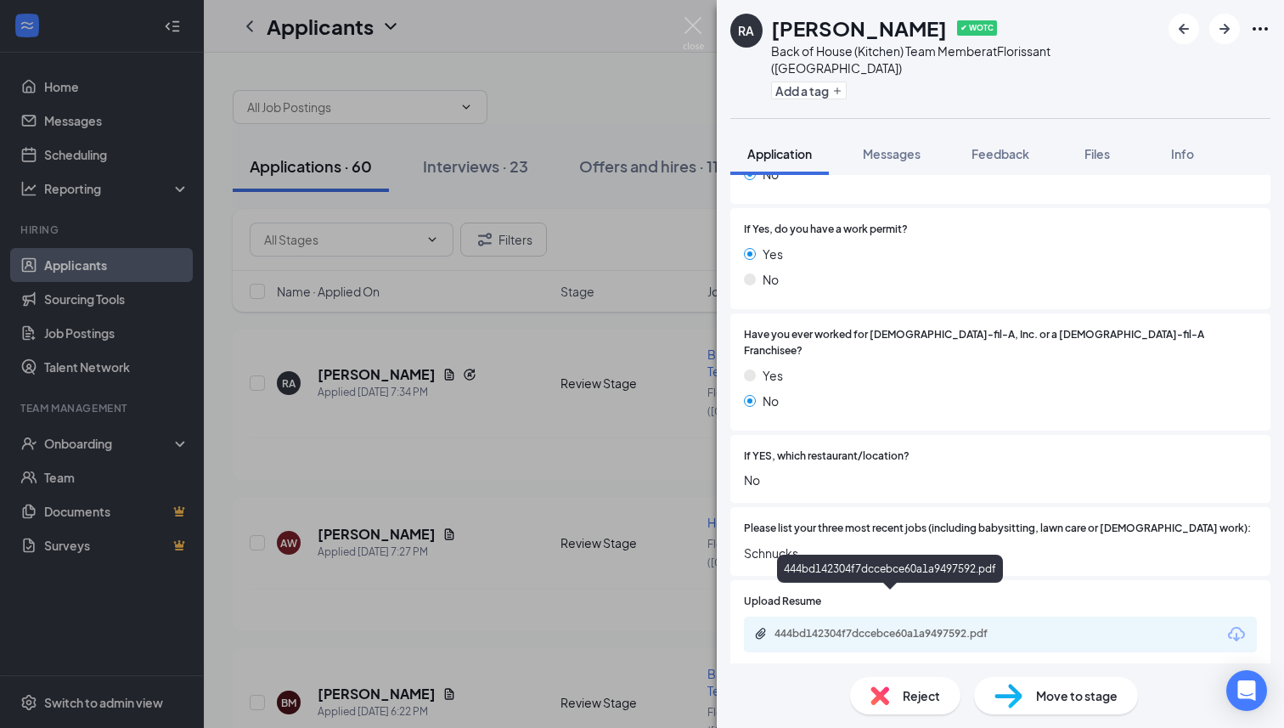
click at [889, 627] on div "444bd142304f7dccebce60a1a9497592.pdf" at bounding box center [893, 634] width 238 height 14
click at [898, 690] on div "Reject" at bounding box center [905, 695] width 110 height 37
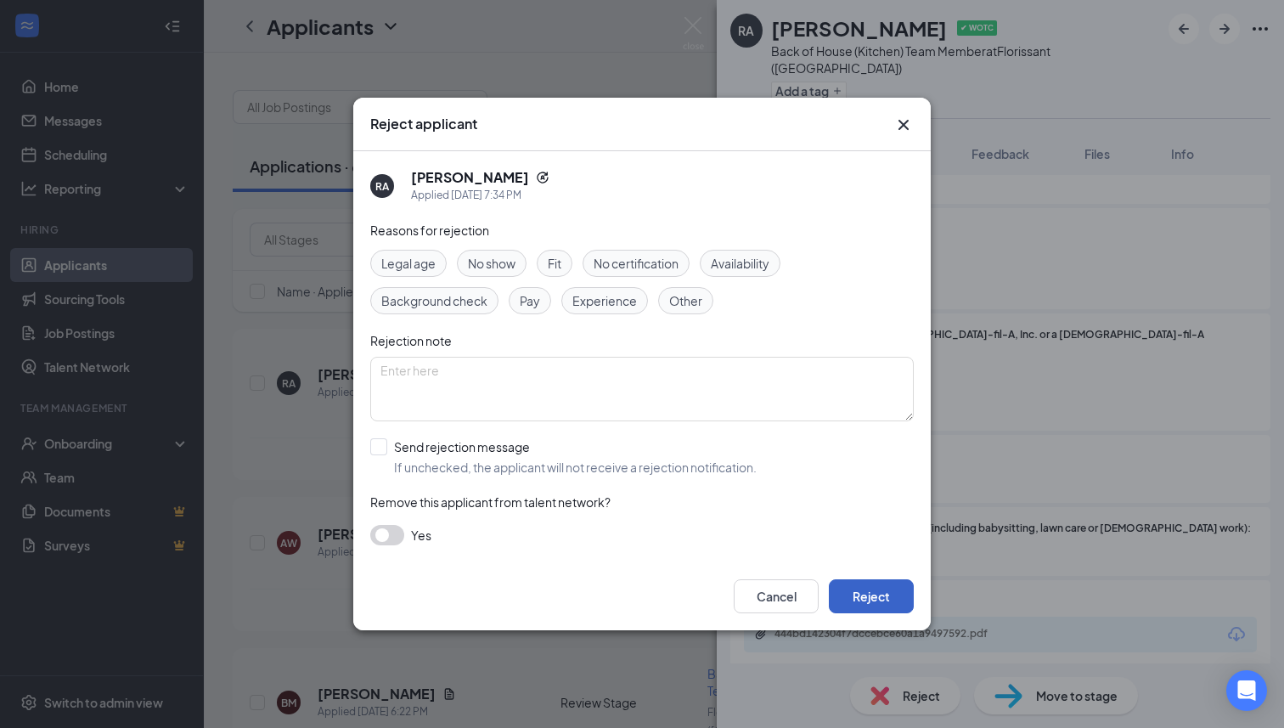
click at [874, 595] on button "Reject" at bounding box center [871, 596] width 85 height 34
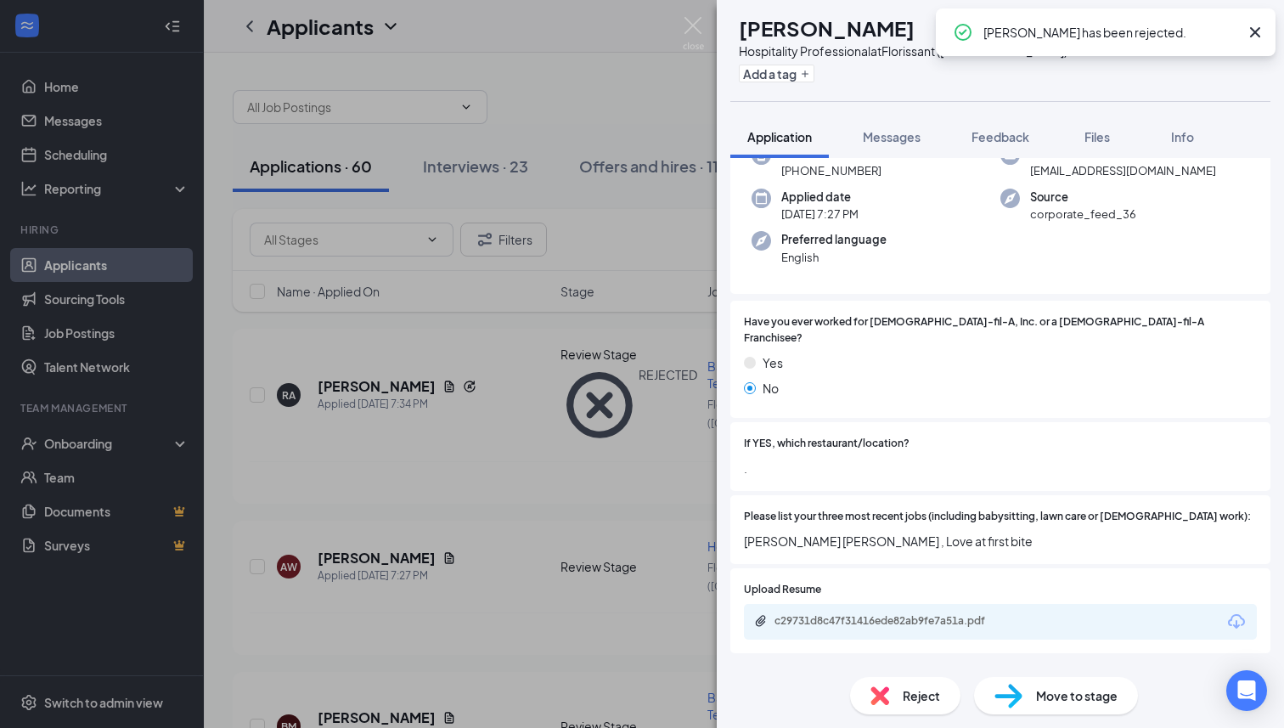
scroll to position [108, 0]
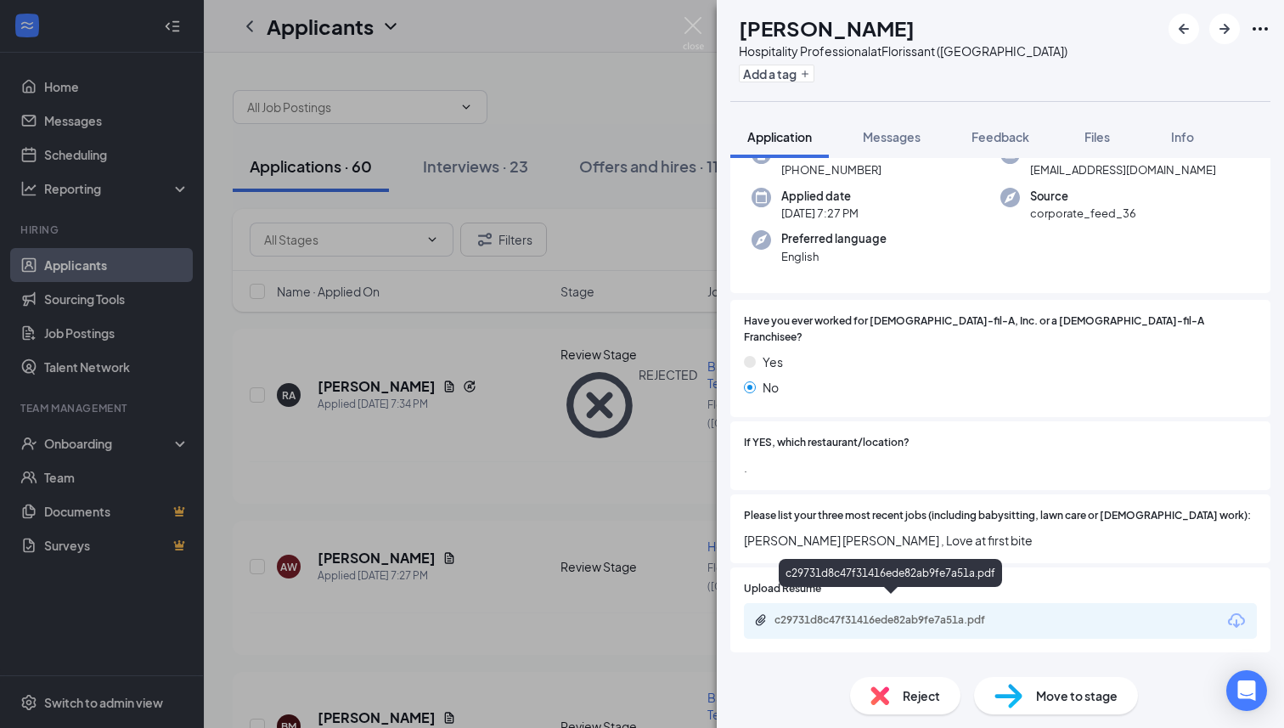
click at [857, 613] on div "c29731d8c47f31416ede82ab9fe7a51a.pdf" at bounding box center [893, 620] width 238 height 14
click at [926, 686] on span "Reject" at bounding box center [920, 695] width 37 height 19
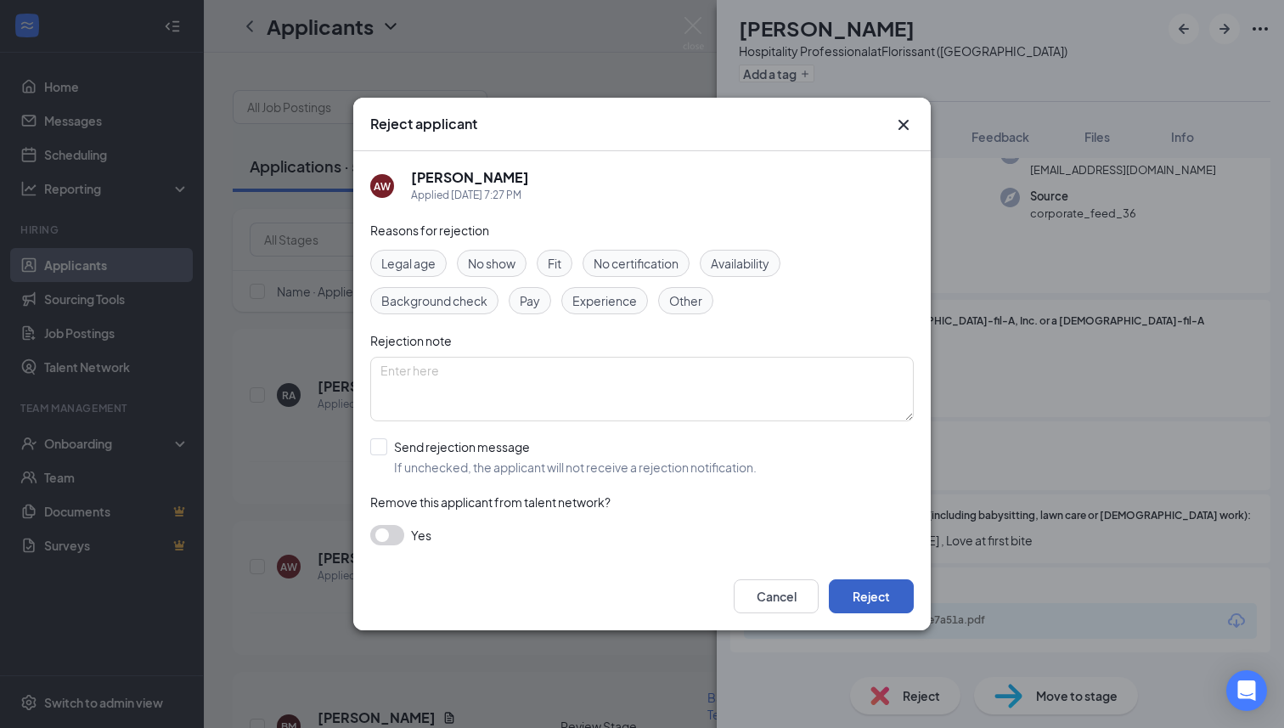
click at [856, 603] on button "Reject" at bounding box center [871, 596] width 85 height 34
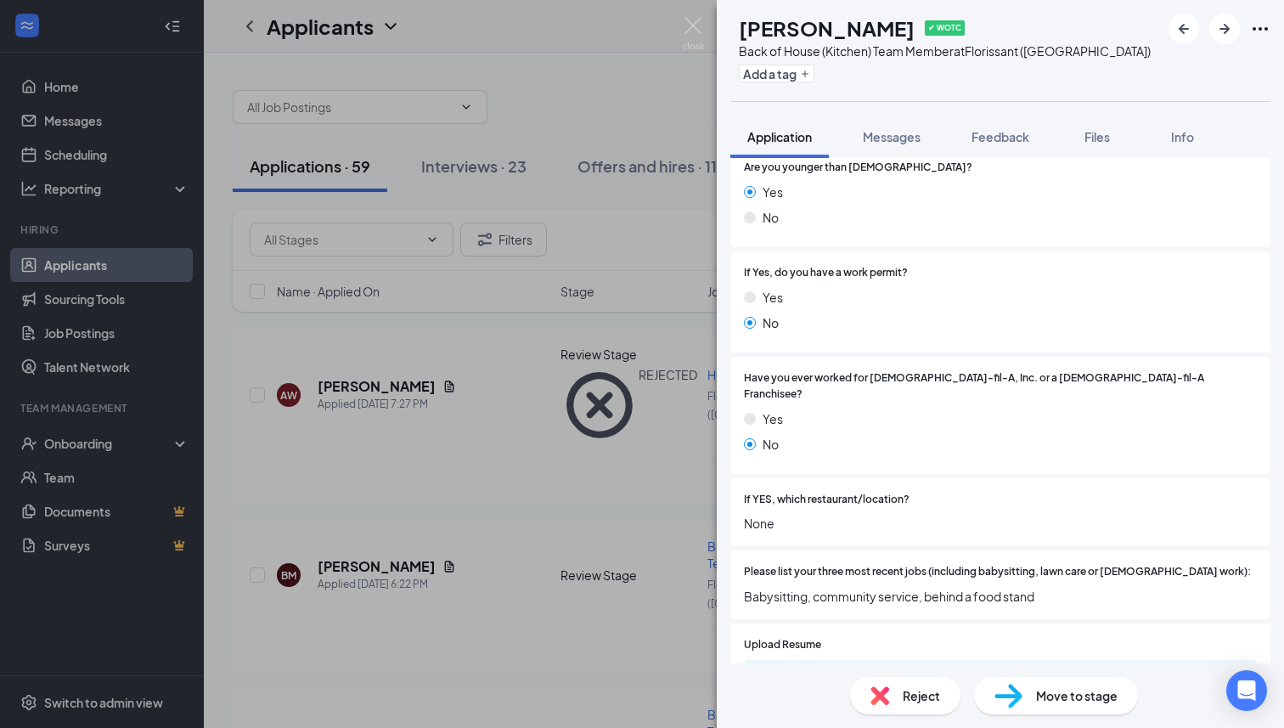
scroll to position [273, 0]
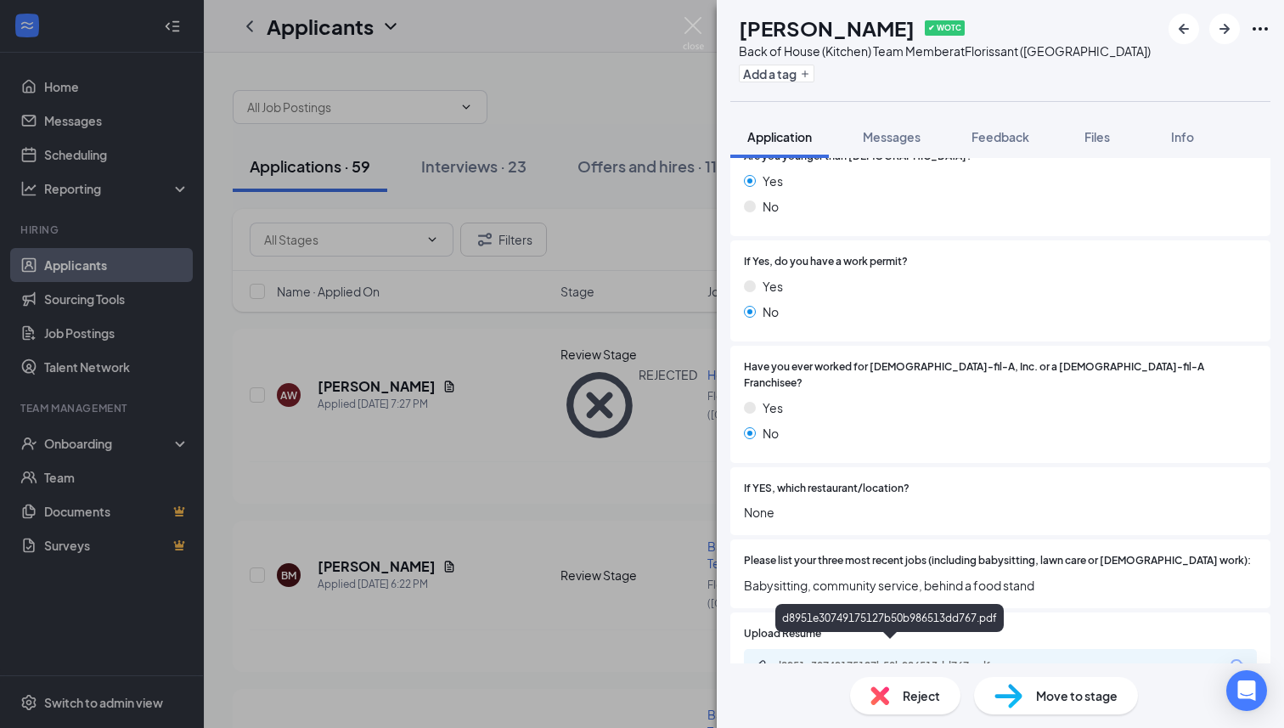
click at [874, 659] on div "d8951e30749175127b50b986513dd767.pdf" at bounding box center [893, 666] width 238 height 14
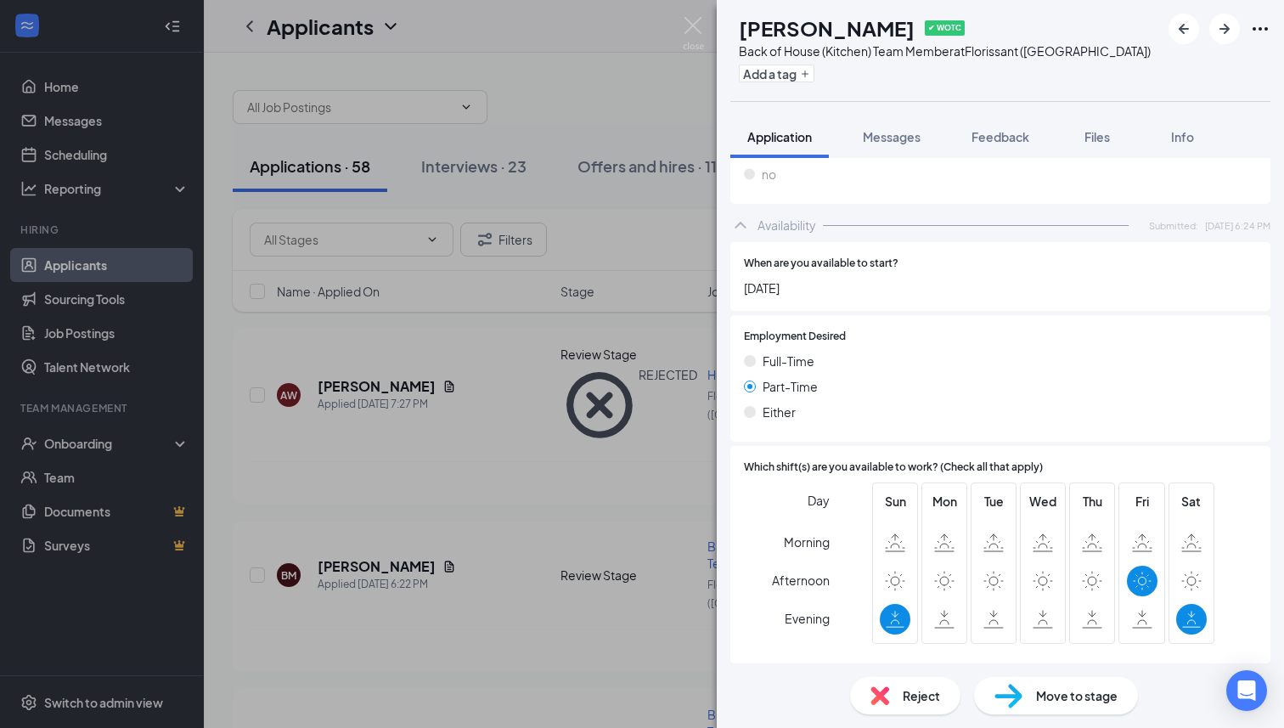
scroll to position [882, 0]
click at [880, 700] on img at bounding box center [879, 695] width 19 height 19
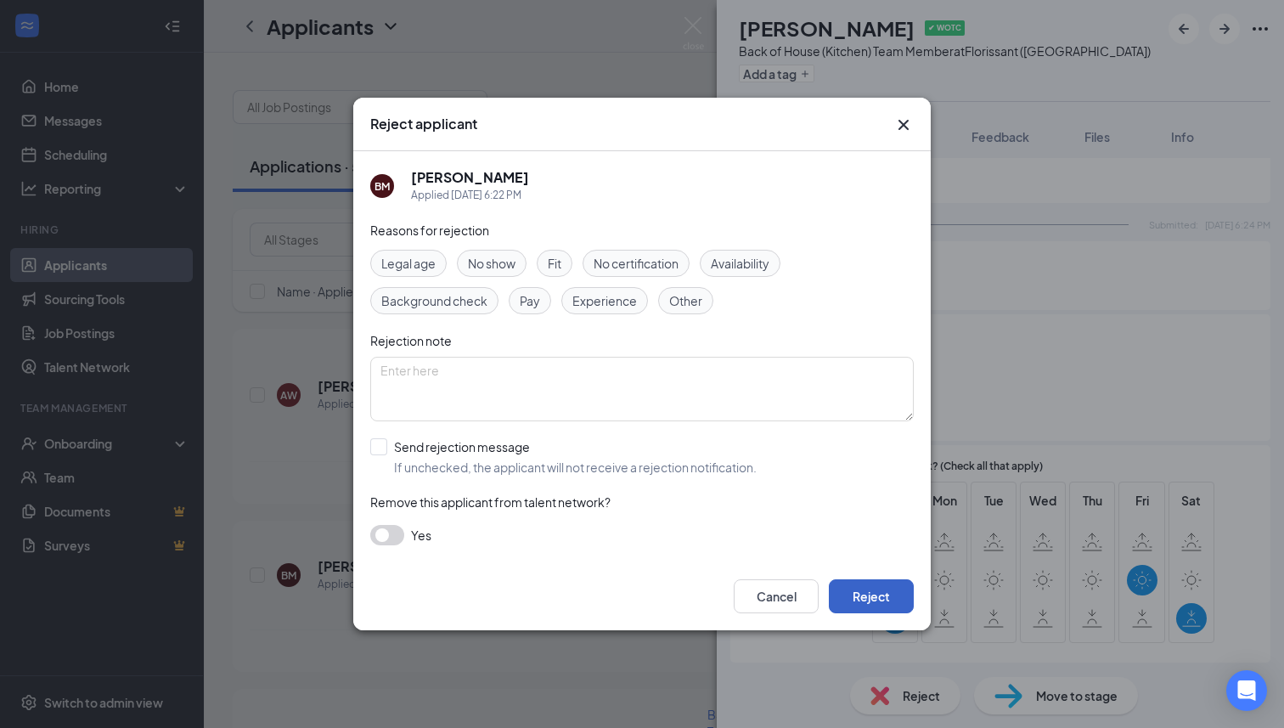
click at [889, 599] on button "Reject" at bounding box center [871, 596] width 85 height 34
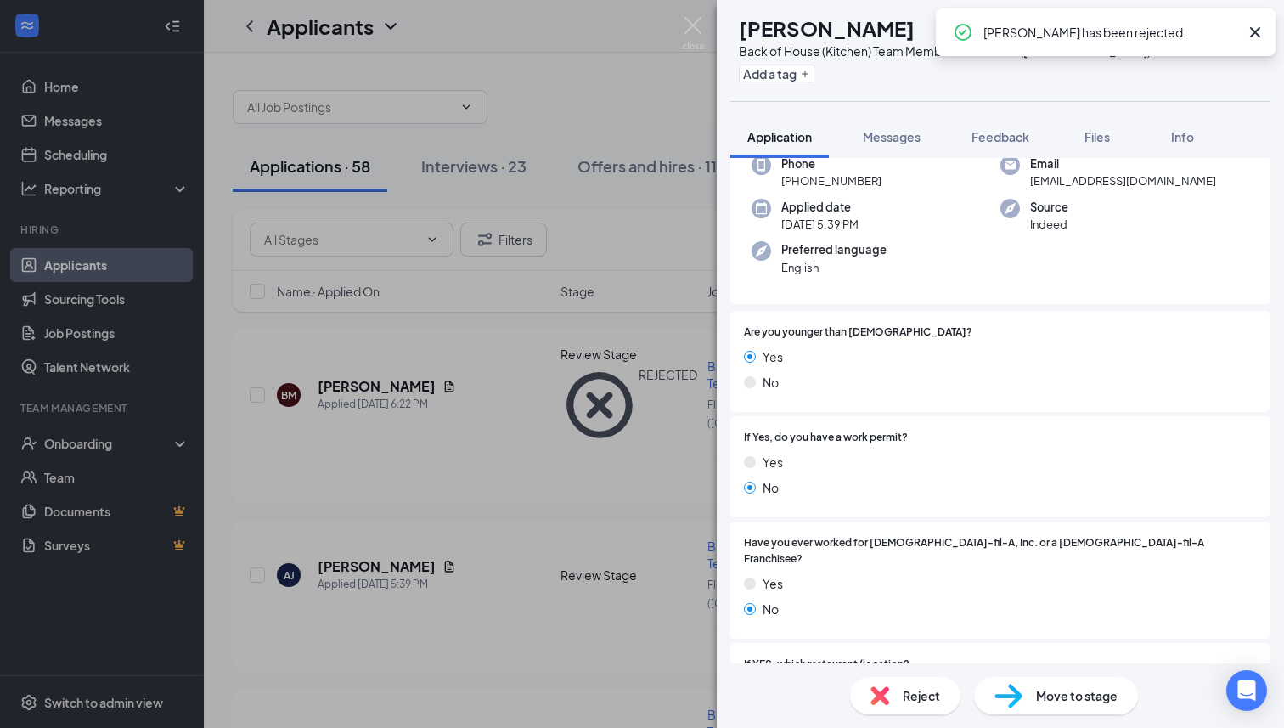
scroll to position [356, 0]
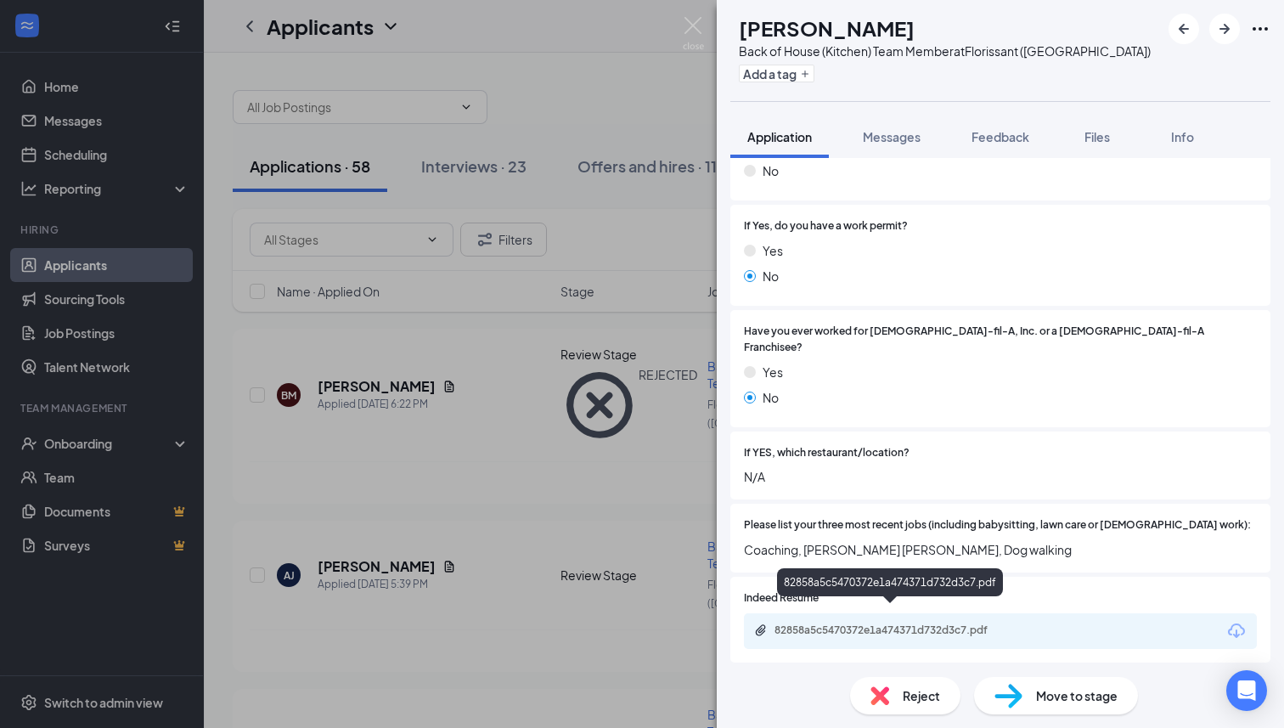
click at [892, 623] on div "82858a5c5470372e1a474371d732d3c7.pdf" at bounding box center [893, 630] width 238 height 14
click at [915, 678] on div "Reject" at bounding box center [905, 695] width 110 height 37
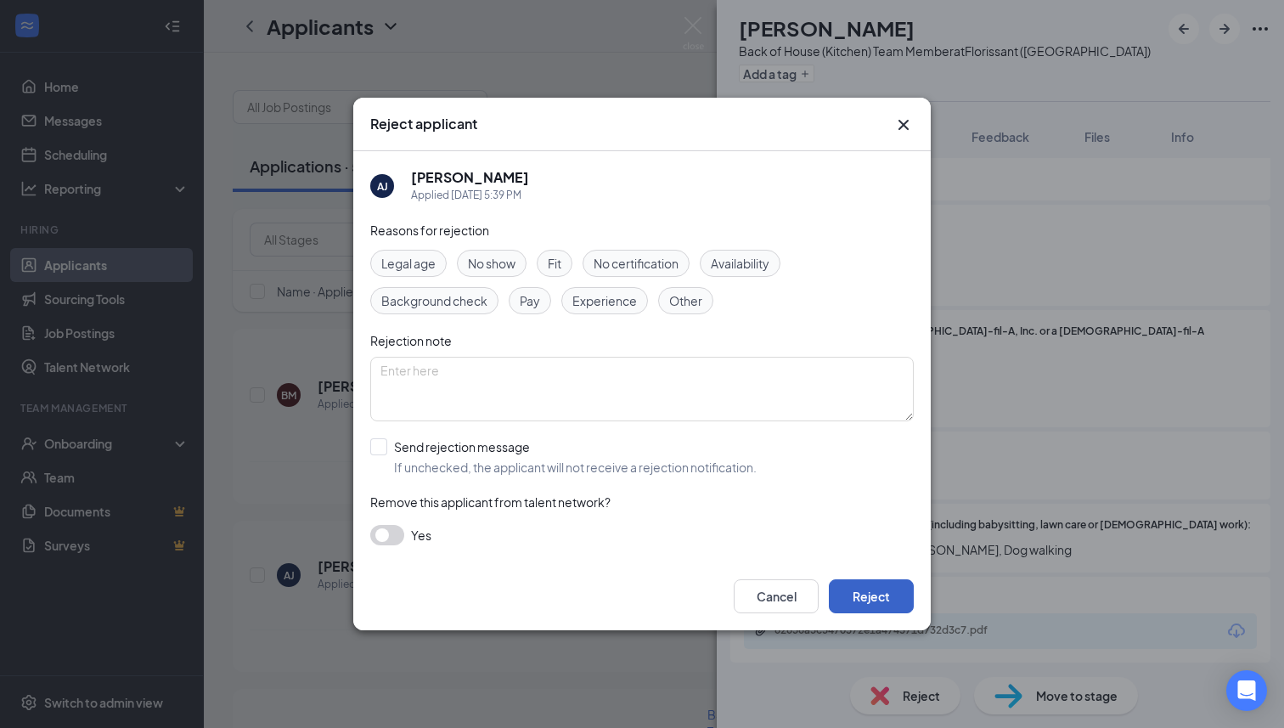
click at [891, 608] on button "Reject" at bounding box center [871, 596] width 85 height 34
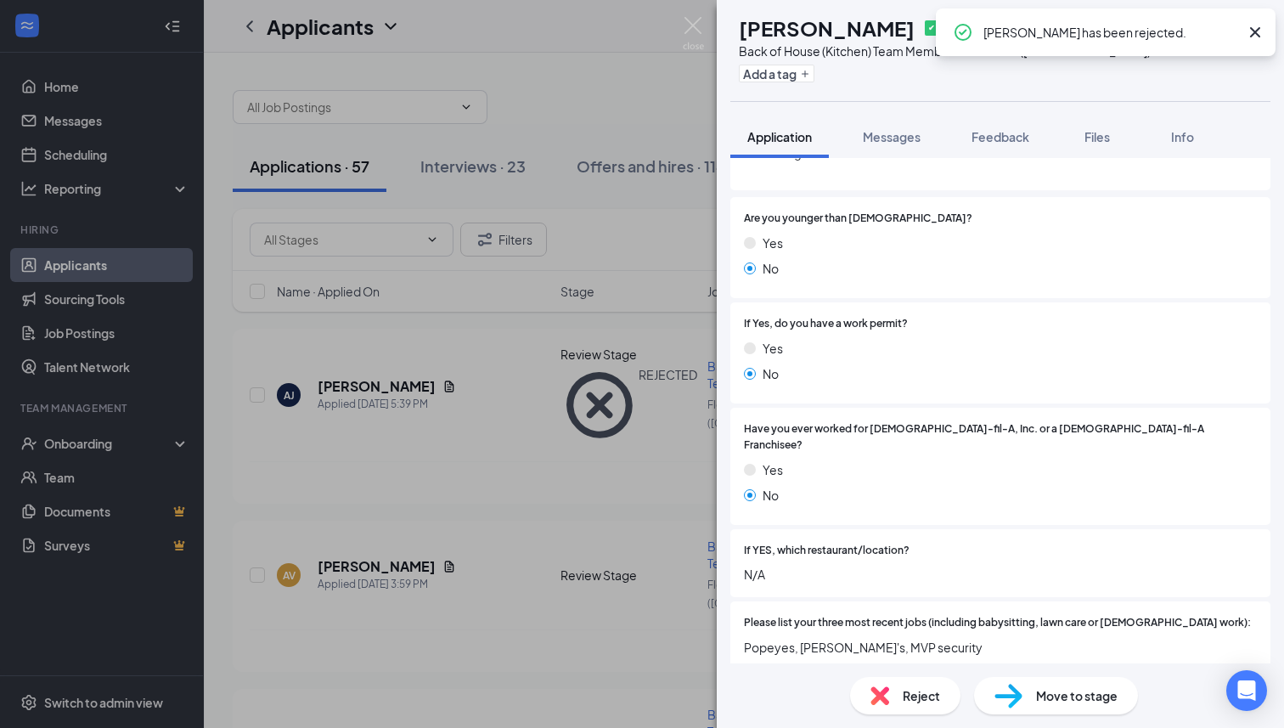
scroll to position [379, 0]
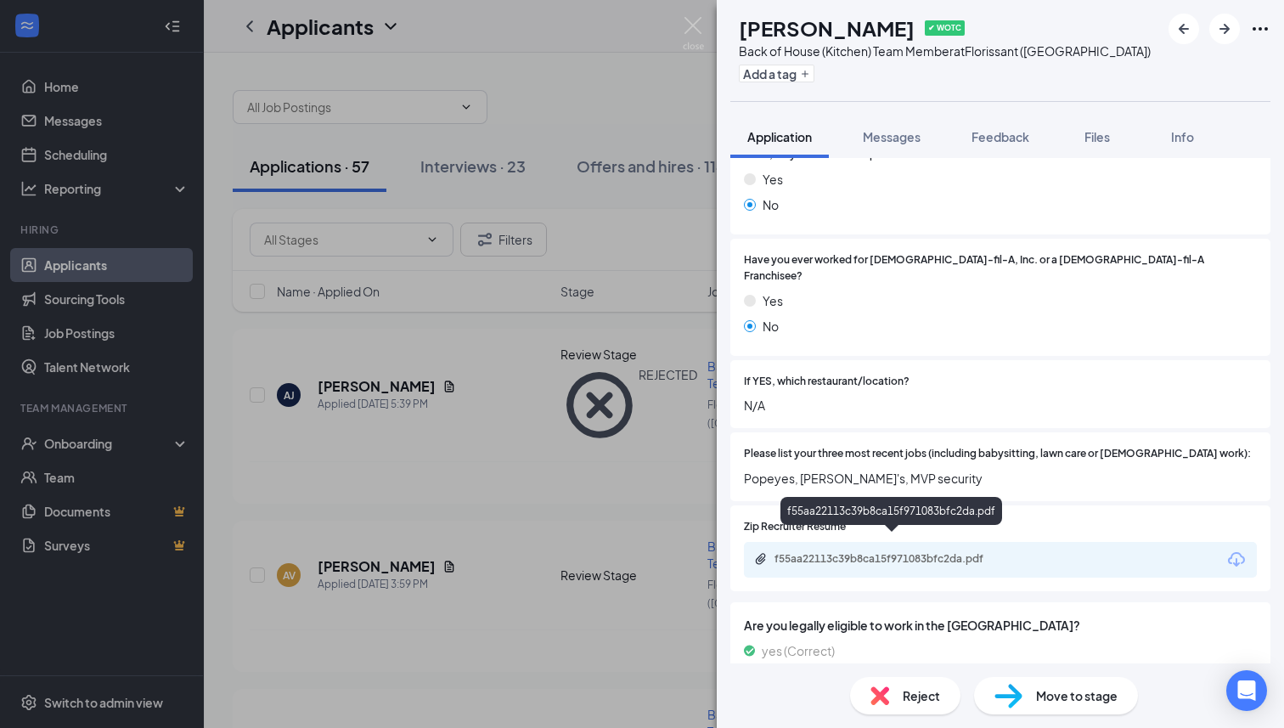
click at [892, 552] on div "f55aa22113c39b8ca15f971083bfc2da.pdf" at bounding box center [893, 559] width 238 height 14
click at [904, 703] on span "Reject" at bounding box center [920, 695] width 37 height 19
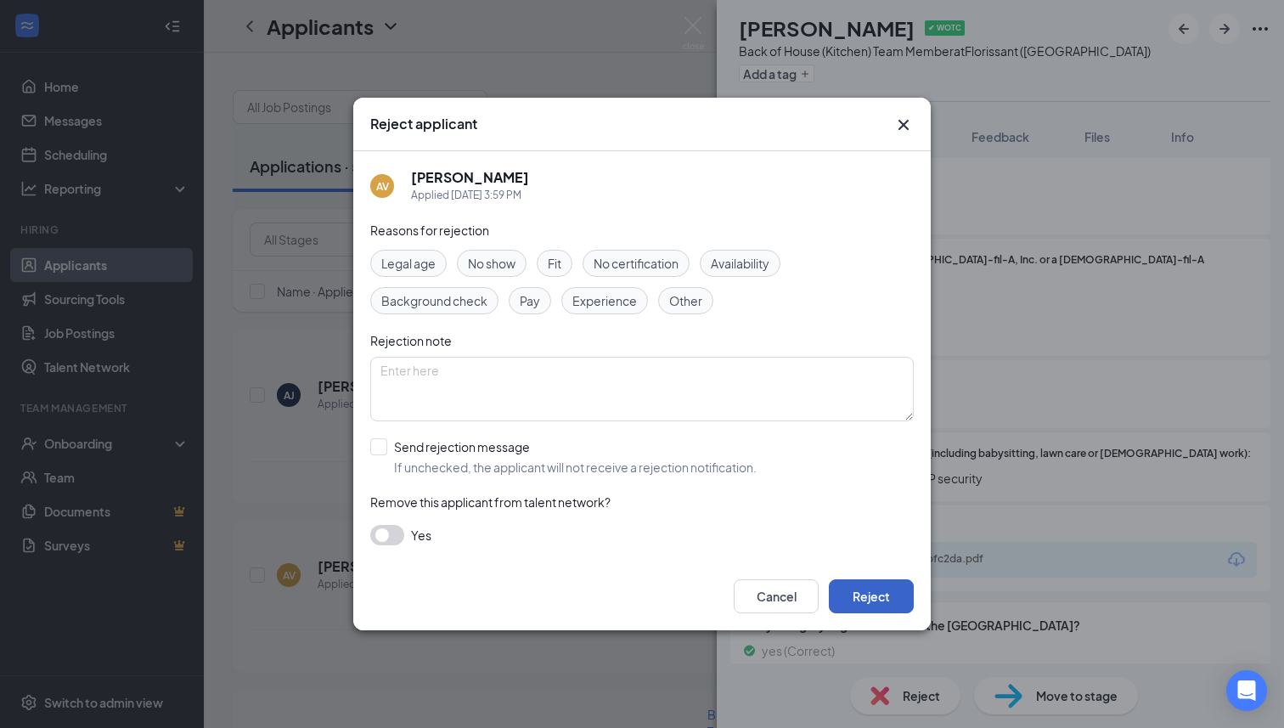
click at [878, 599] on button "Reject" at bounding box center [871, 596] width 85 height 34
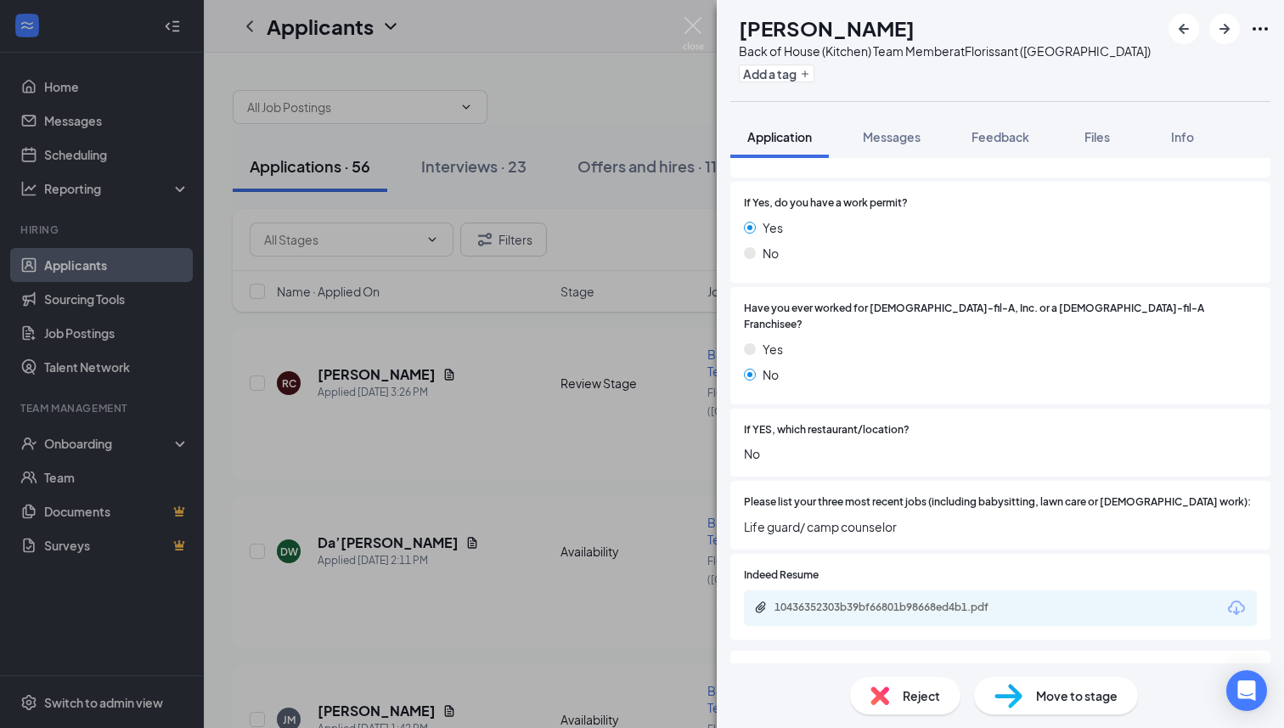
scroll to position [333, 0]
click at [874, 599] on div "10436352303b39bf66801b98668ed4b1.pdf" at bounding box center [893, 606] width 238 height 14
click at [915, 707] on div "Reject" at bounding box center [905, 695] width 110 height 37
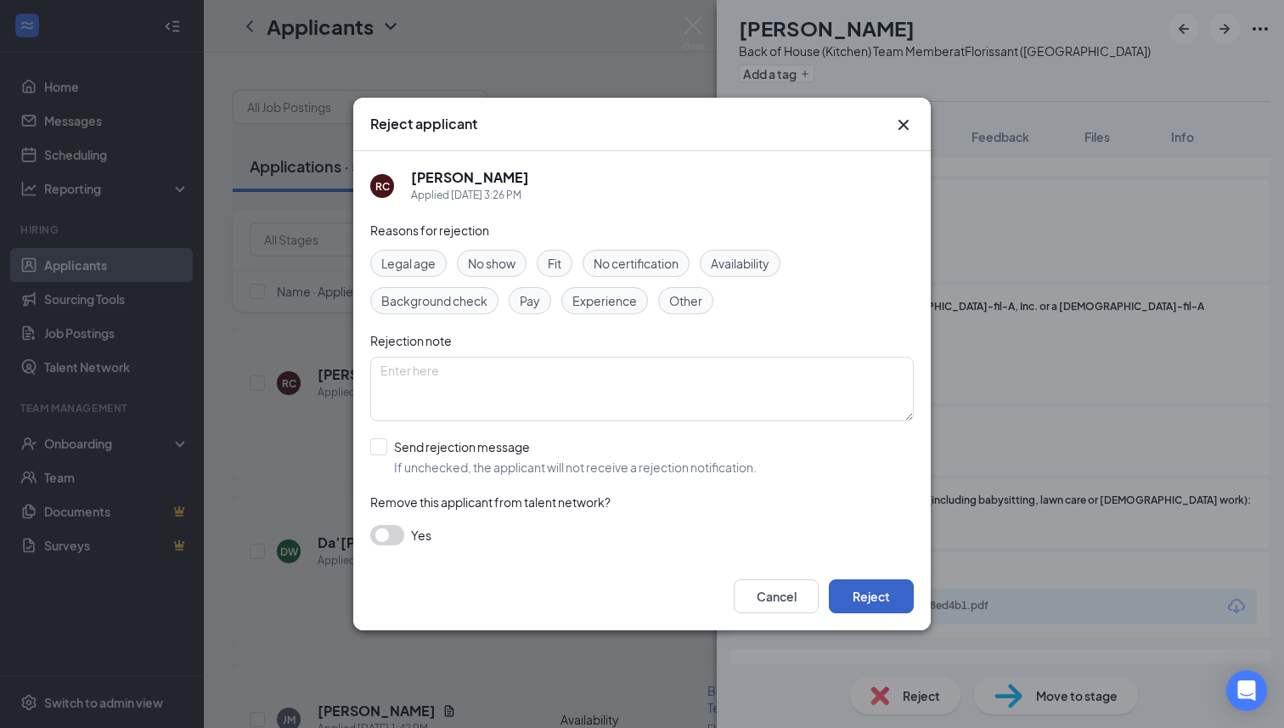
click at [891, 599] on button "Reject" at bounding box center [871, 596] width 85 height 34
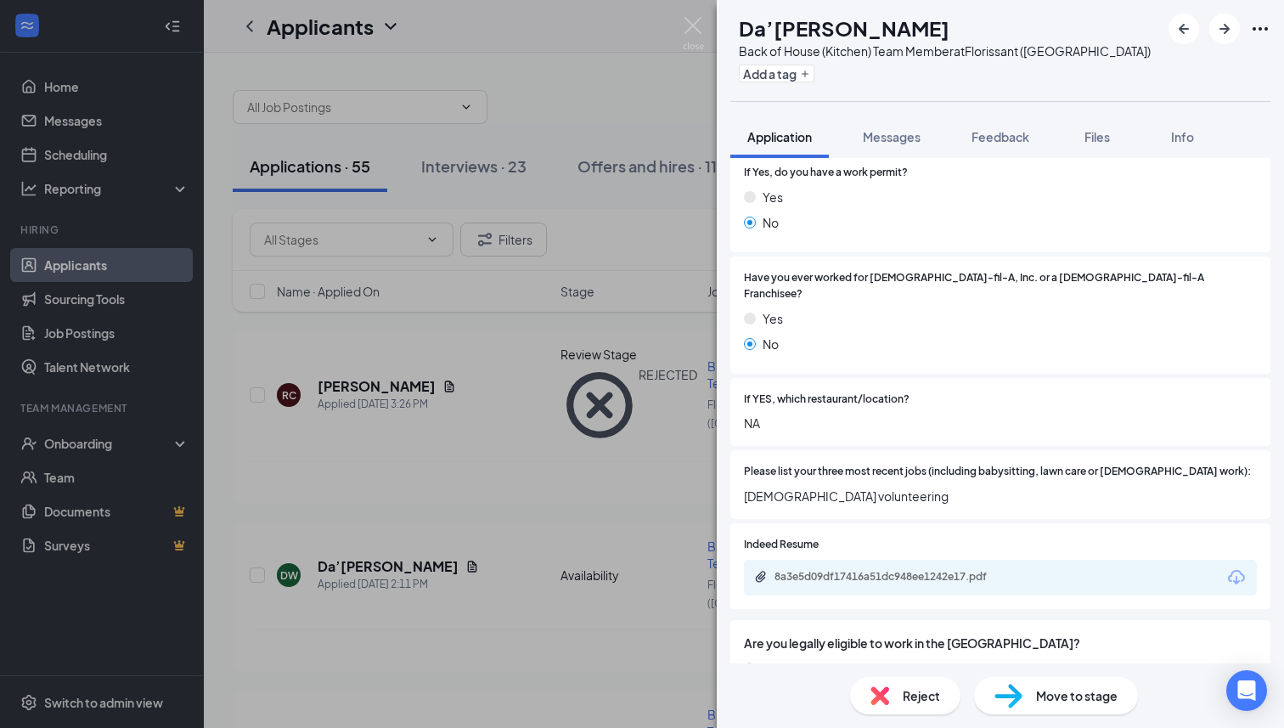
scroll to position [379, 0]
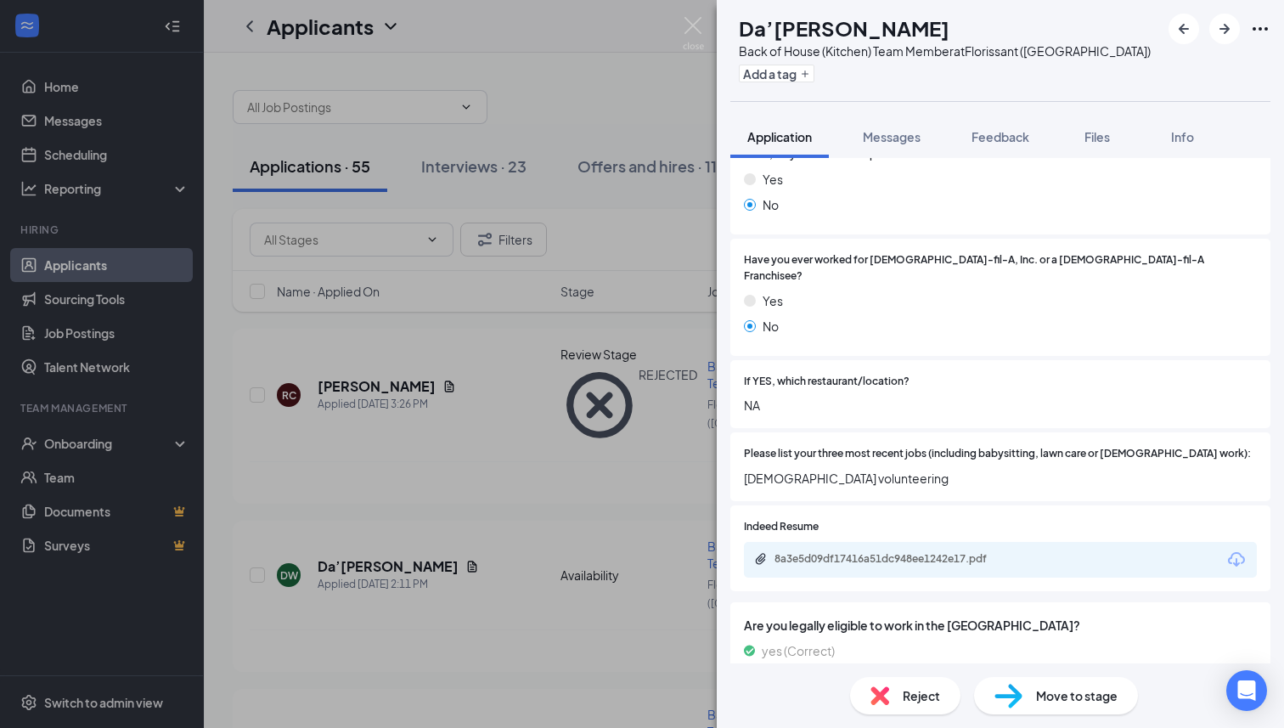
click at [875, 542] on div "8a3e5d09df17416a51dc948ee1242e17.pdf" at bounding box center [1000, 560] width 513 height 36
click at [875, 552] on div "8a3e5d09df17416a51dc948ee1242e17.pdf" at bounding box center [893, 559] width 238 height 14
click at [914, 699] on span "Reject" at bounding box center [920, 695] width 37 height 19
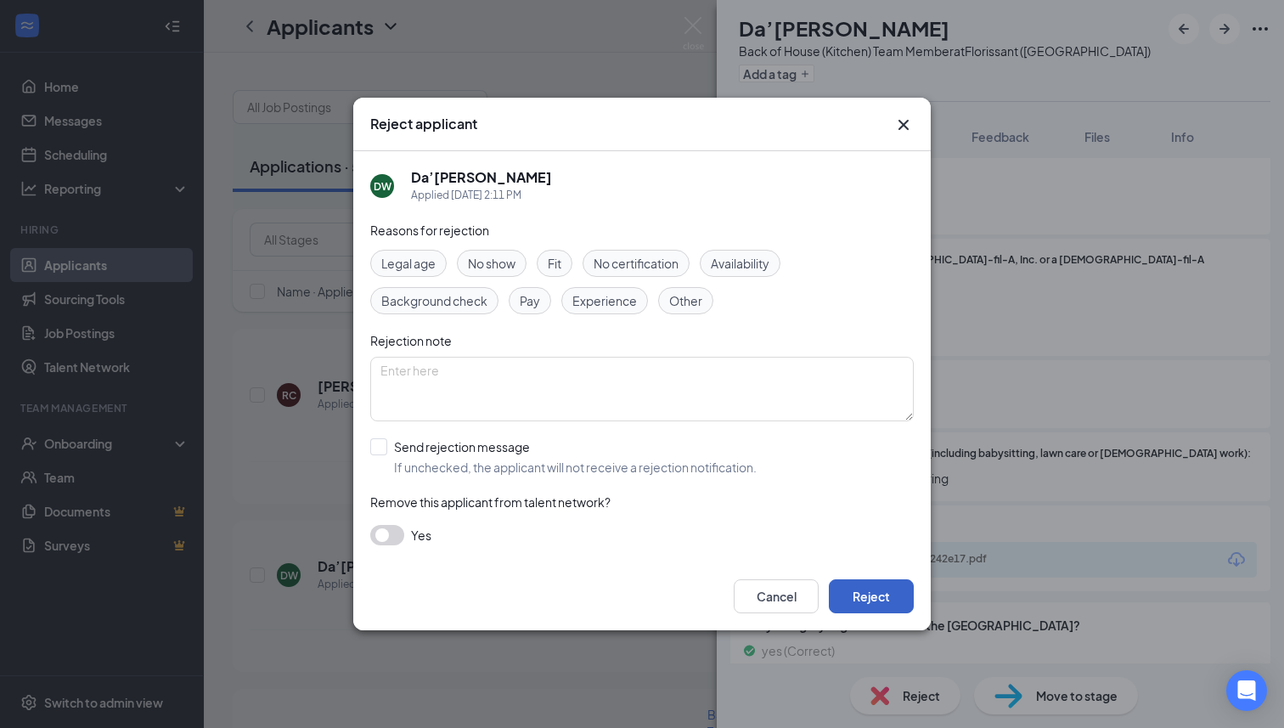
click at [884, 596] on button "Reject" at bounding box center [871, 596] width 85 height 34
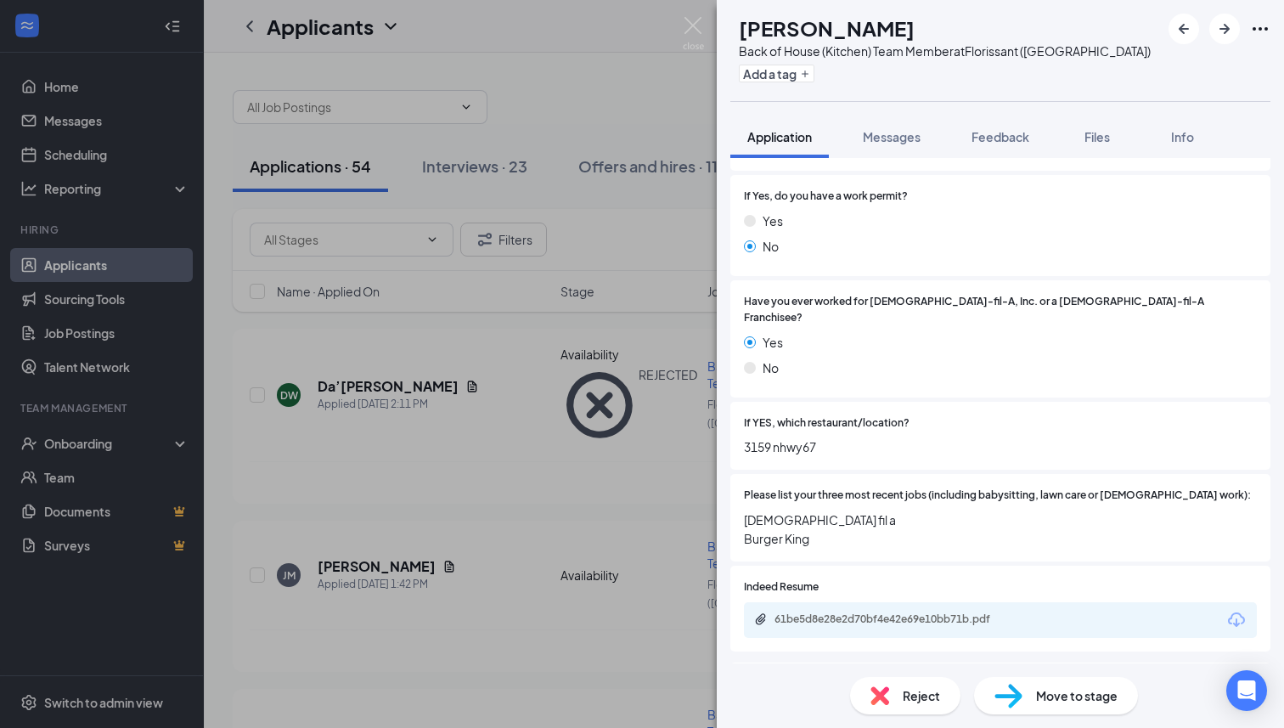
scroll to position [365, 0]
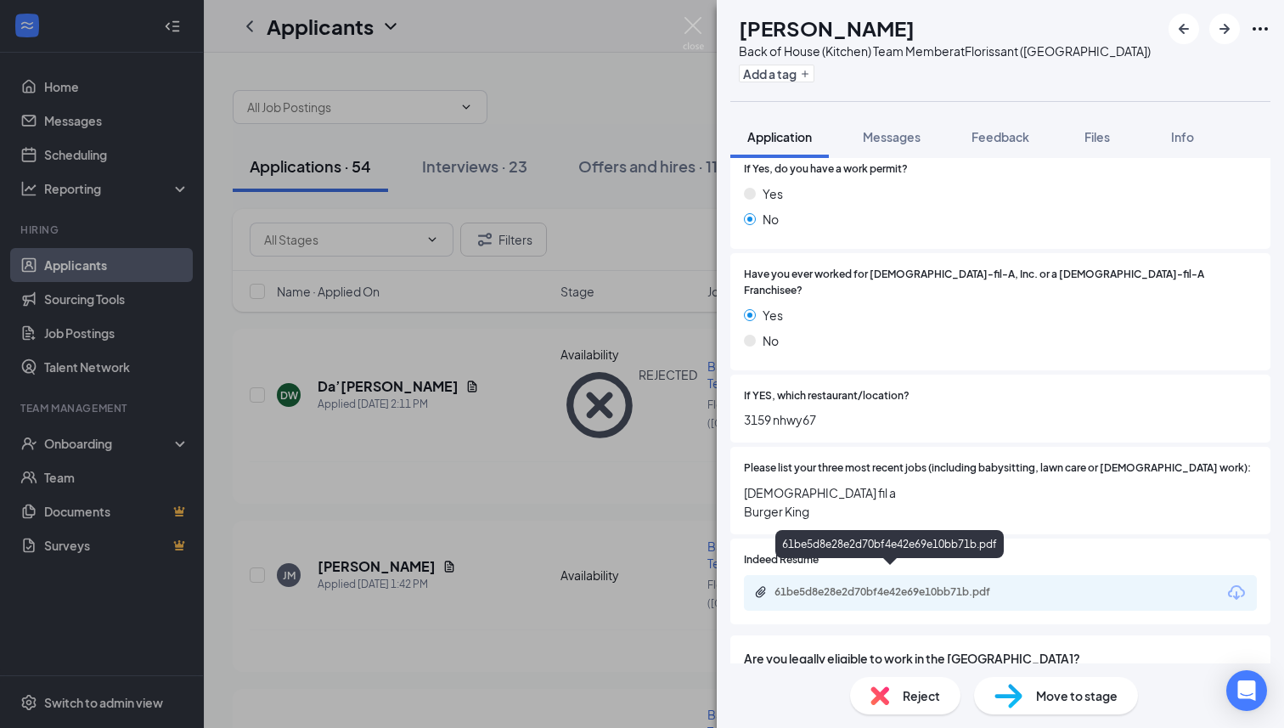
click at [883, 585] on div "61be5d8e28e2d70bf4e42e69e10bb71b.pdf" at bounding box center [893, 592] width 238 height 14
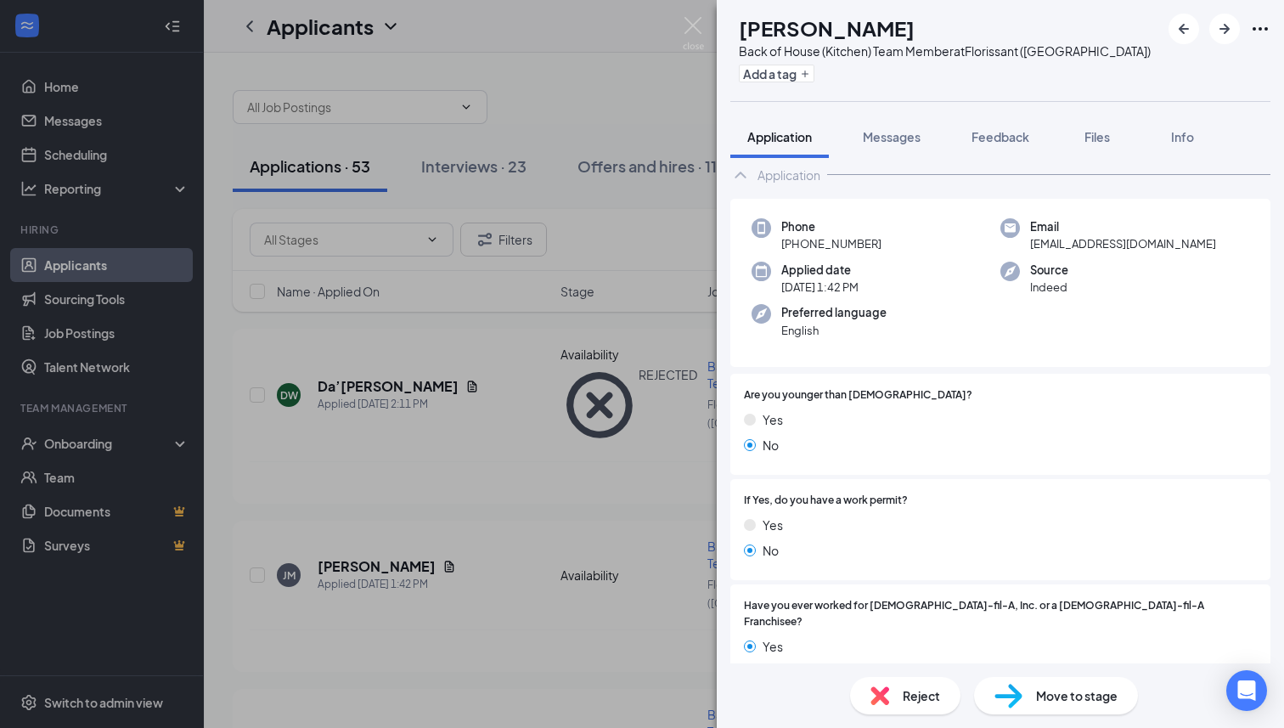
scroll to position [0, 0]
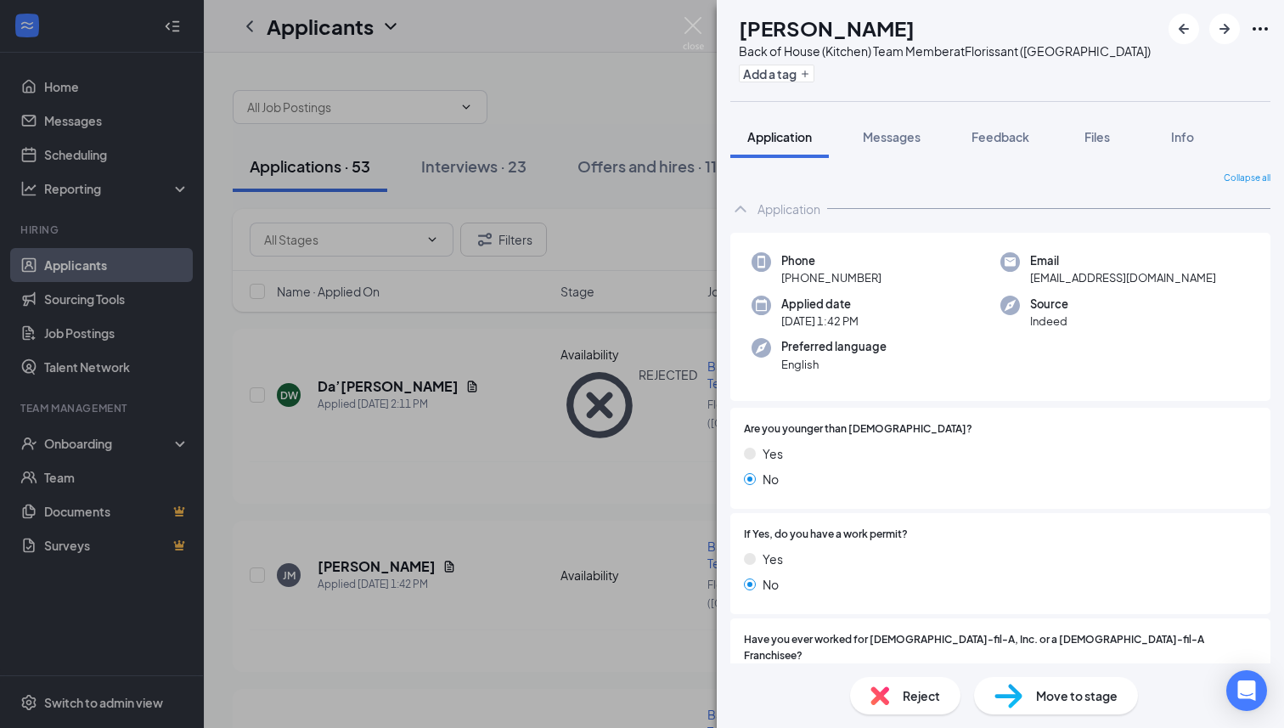
click at [897, 706] on div "Reject" at bounding box center [905, 695] width 110 height 37
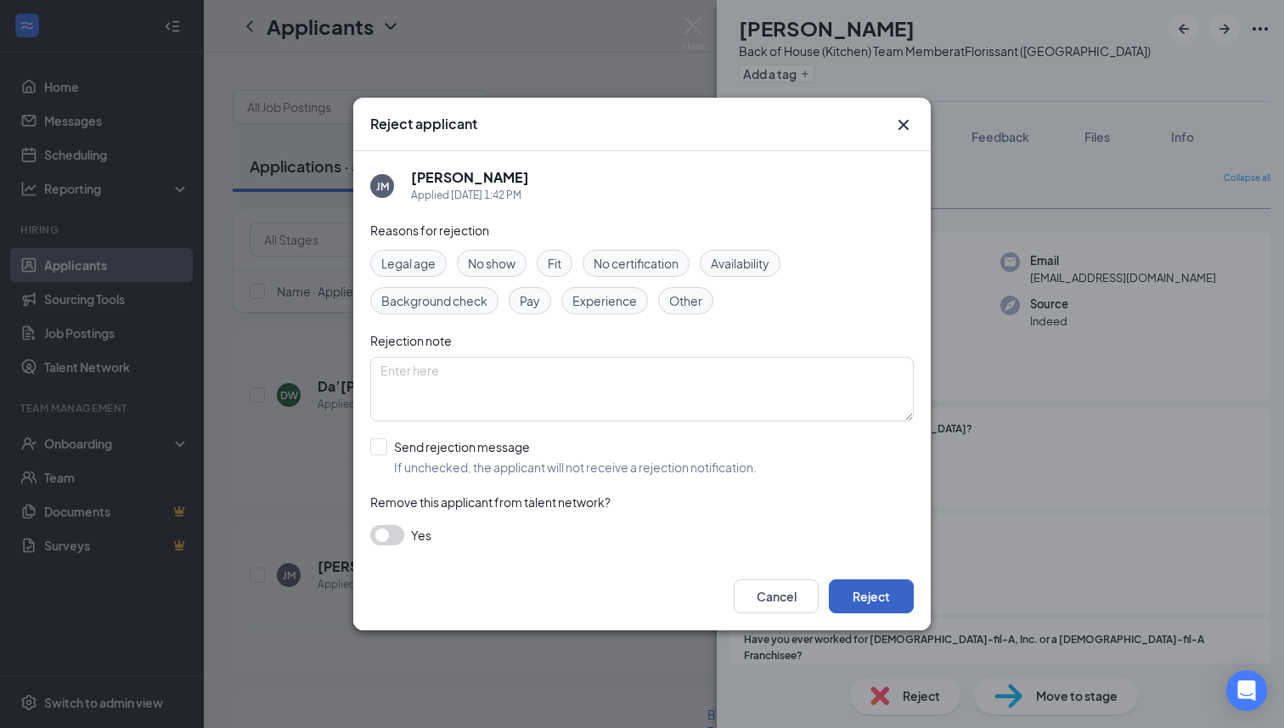
click at [896, 593] on button "Reject" at bounding box center [871, 596] width 85 height 34
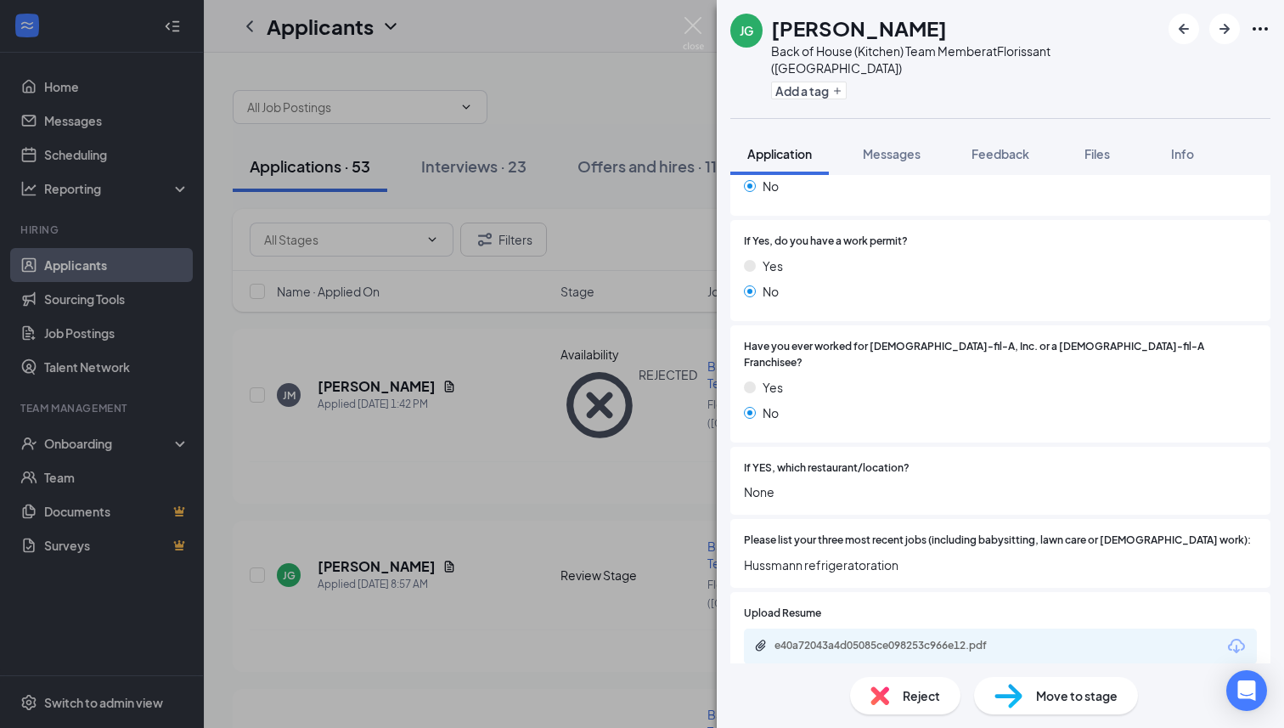
scroll to position [326, 0]
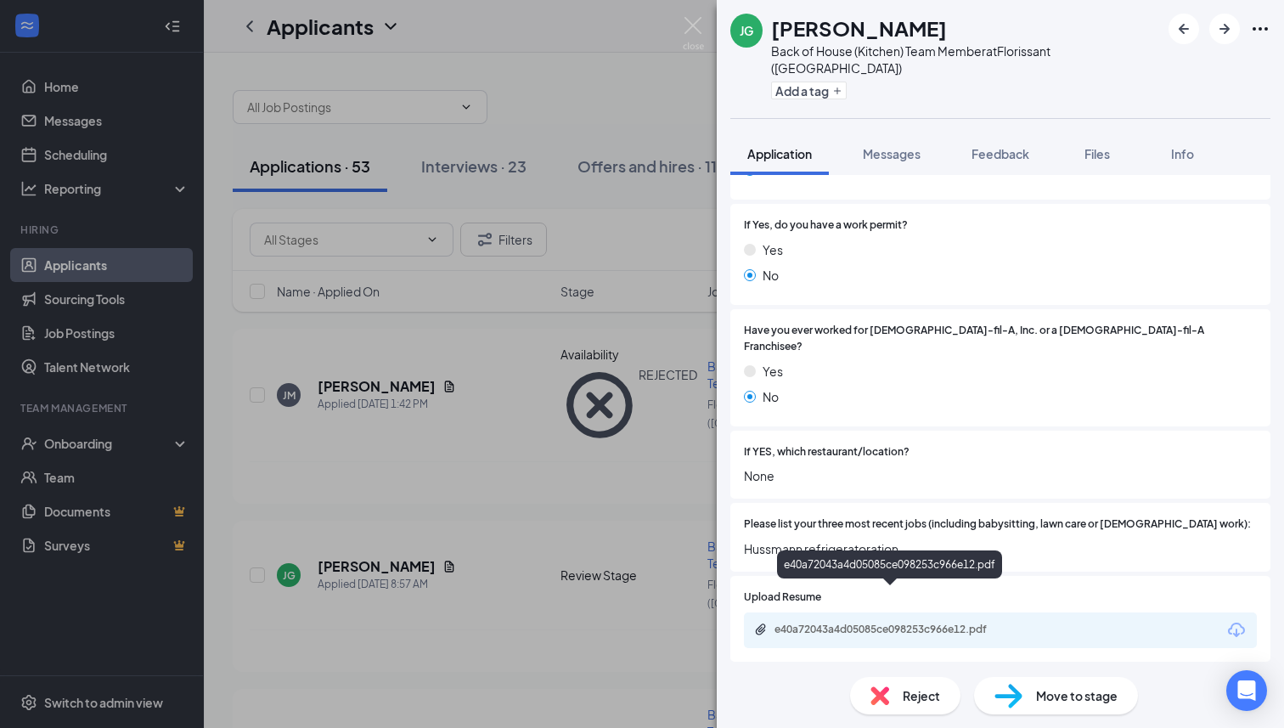
click at [896, 622] on div "e40a72043a4d05085ce098253c966e12.pdf" at bounding box center [893, 629] width 238 height 14
click at [891, 709] on div "Reject" at bounding box center [905, 695] width 110 height 37
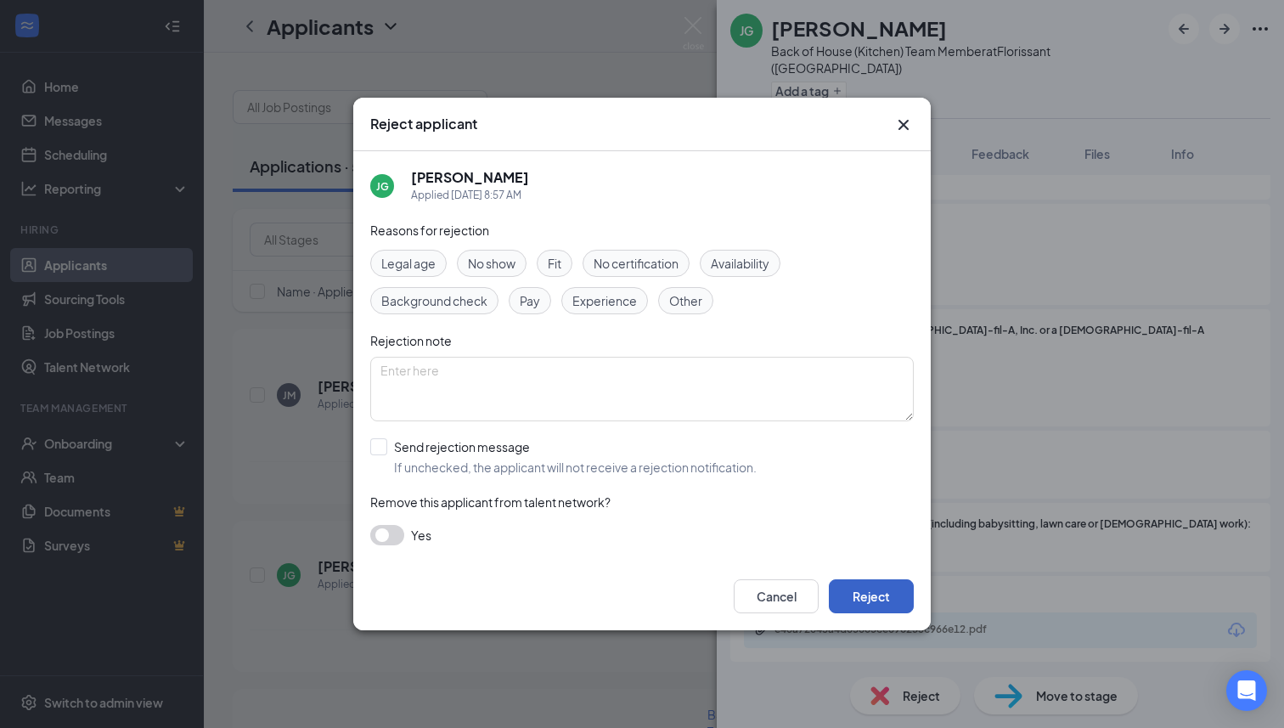
click at [871, 597] on button "Reject" at bounding box center [871, 596] width 85 height 34
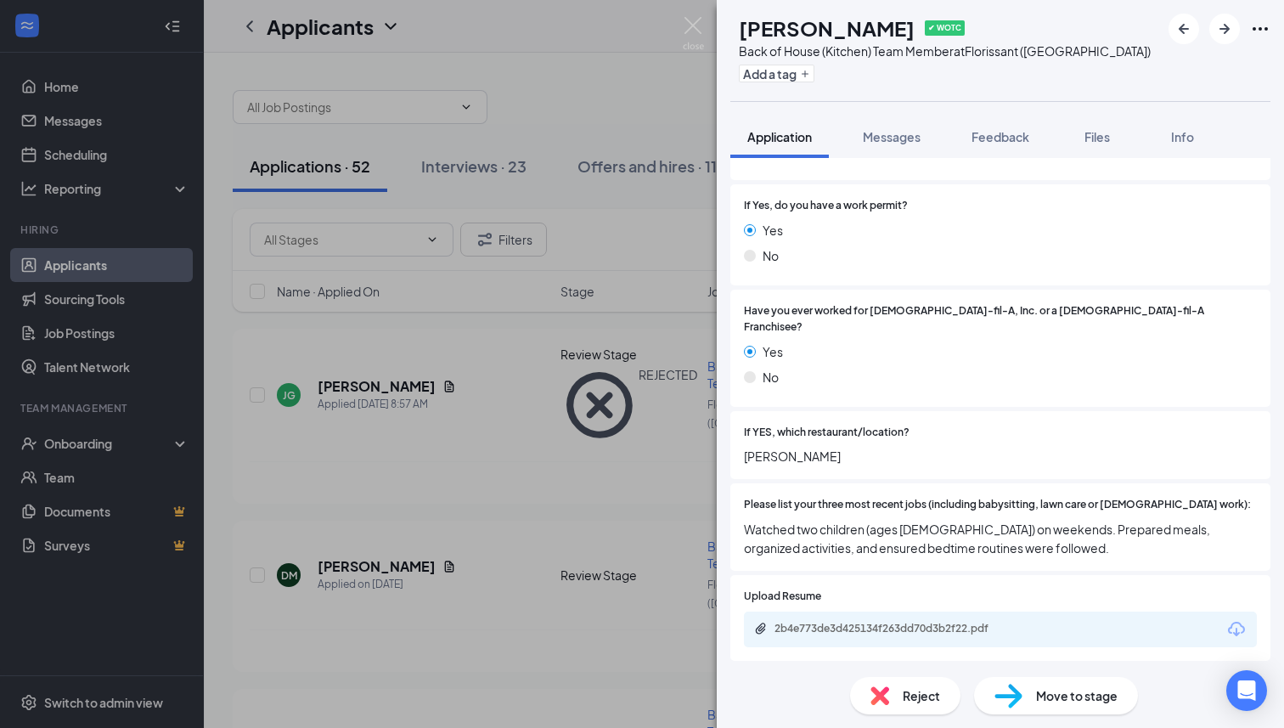
scroll to position [330, 0]
click at [893, 620] on div "2b4e773de3d425134f263dd70d3b2f22.pdf" at bounding box center [893, 627] width 238 height 14
click at [890, 694] on div "Reject" at bounding box center [905, 695] width 110 height 37
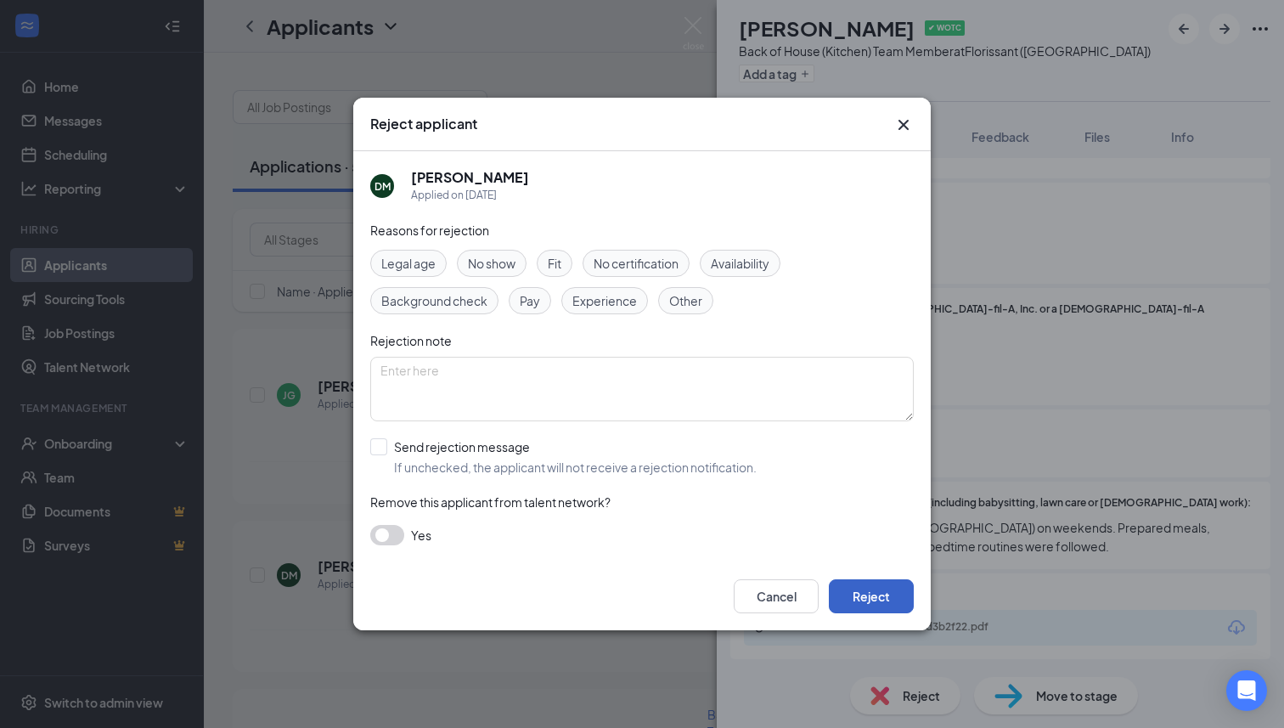
click at [884, 595] on button "Reject" at bounding box center [871, 596] width 85 height 34
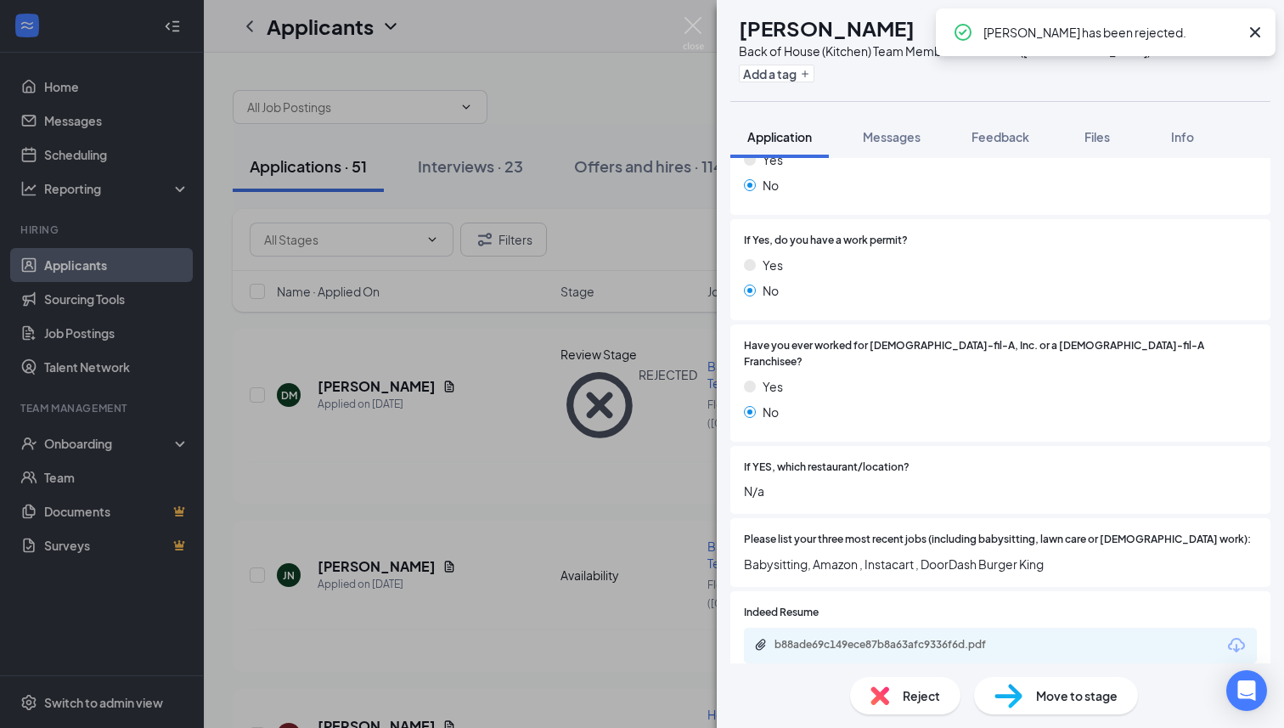
scroll to position [351, 0]
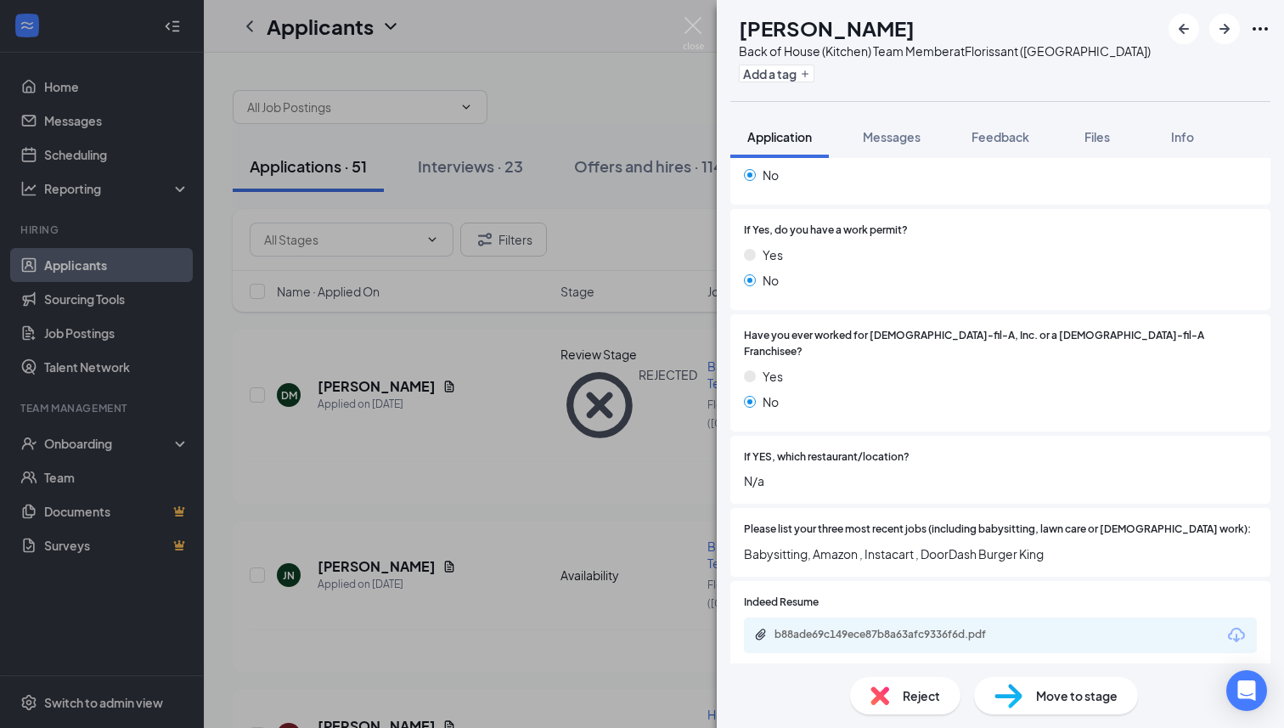
click at [908, 703] on span "Reject" at bounding box center [920, 695] width 37 height 19
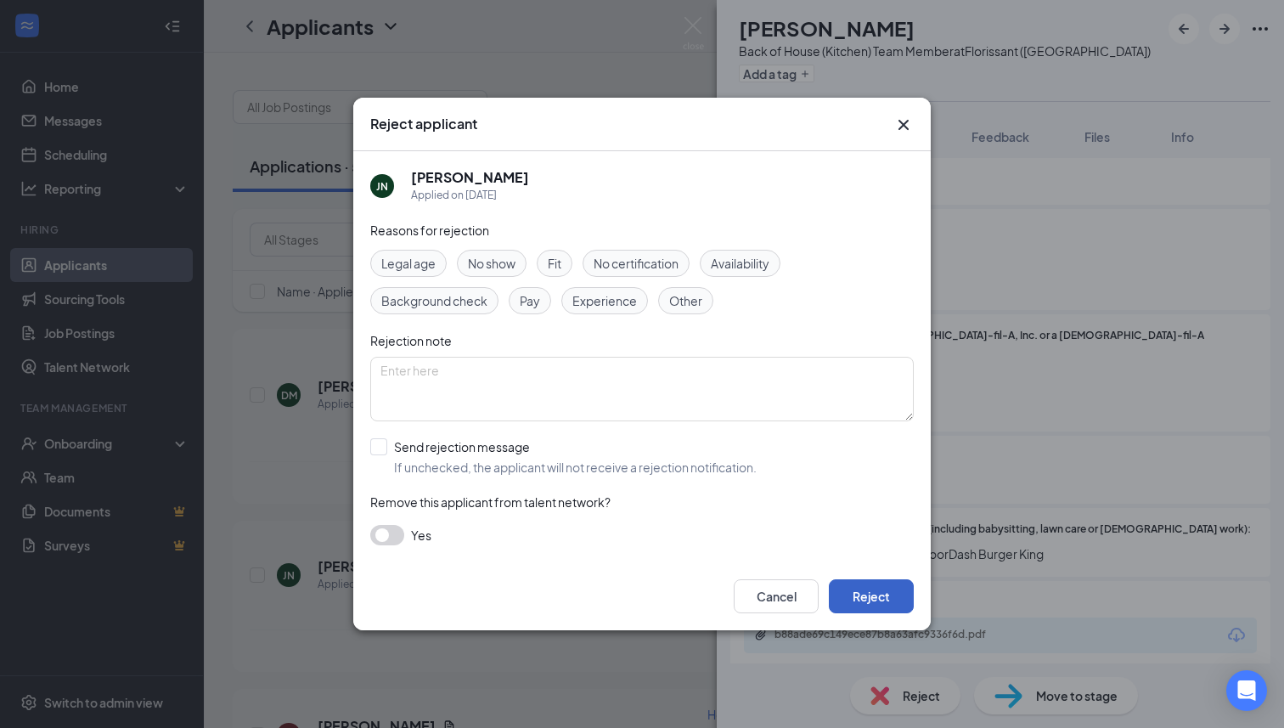
click at [884, 599] on button "Reject" at bounding box center [871, 596] width 85 height 34
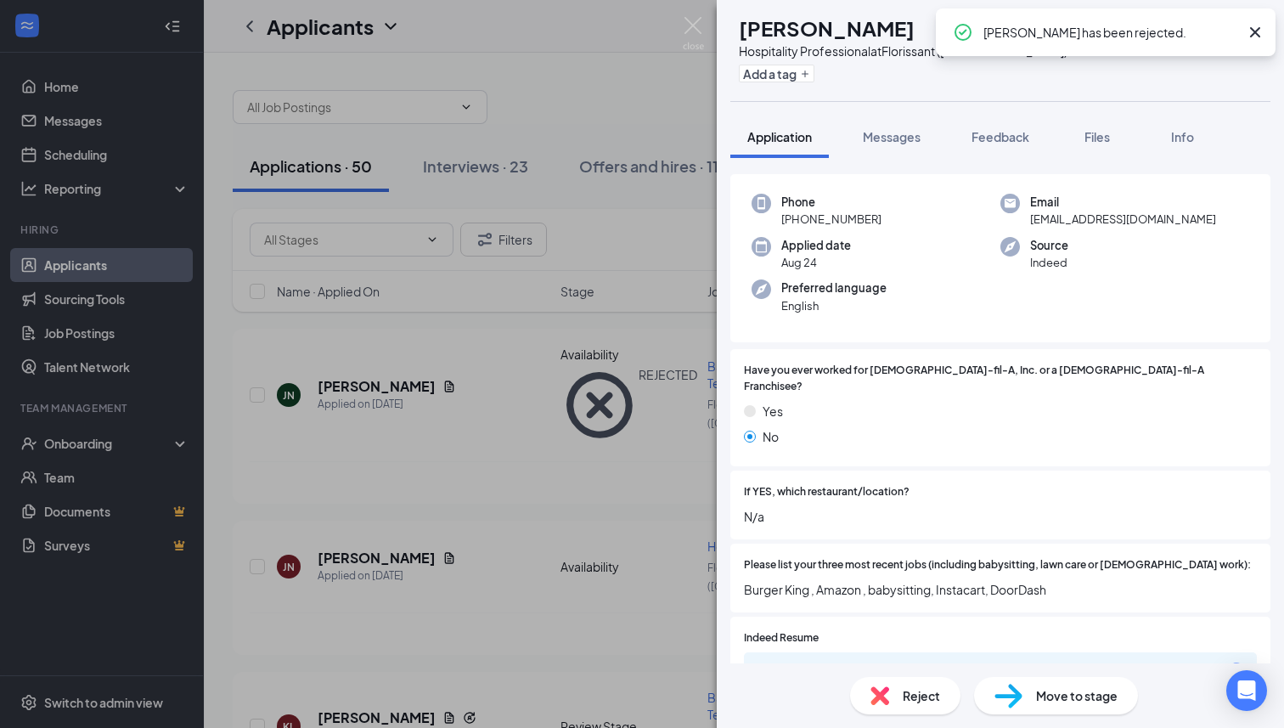
scroll to position [281, 0]
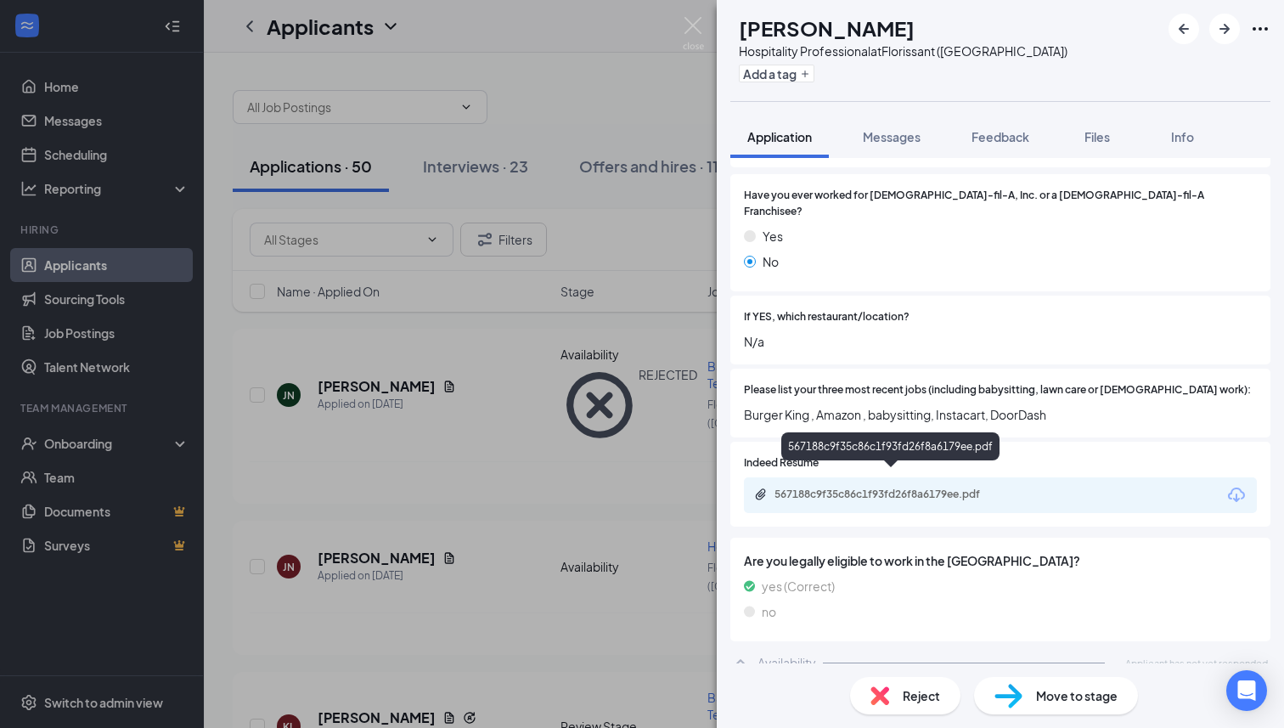
click at [875, 487] on div "567188c9f35c86c1f93fd26f8a6179ee.pdf" at bounding box center [893, 494] width 238 height 14
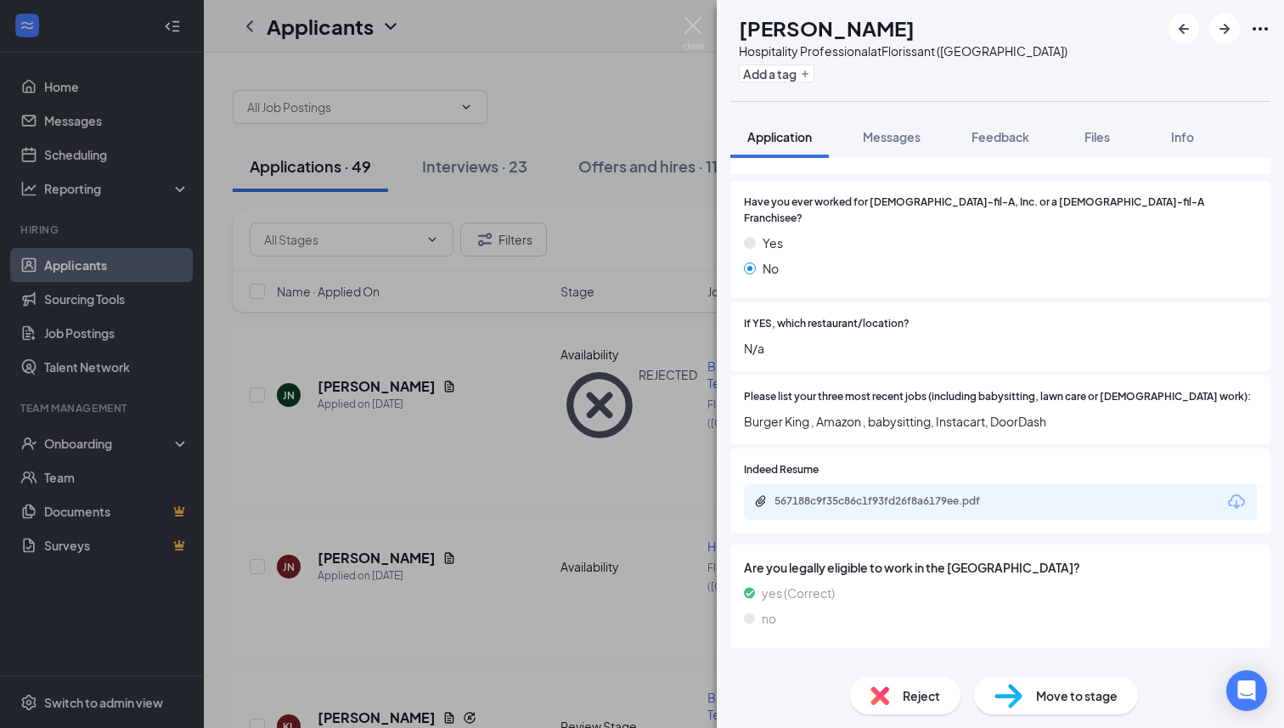
click at [908, 703] on span "Reject" at bounding box center [920, 695] width 37 height 19
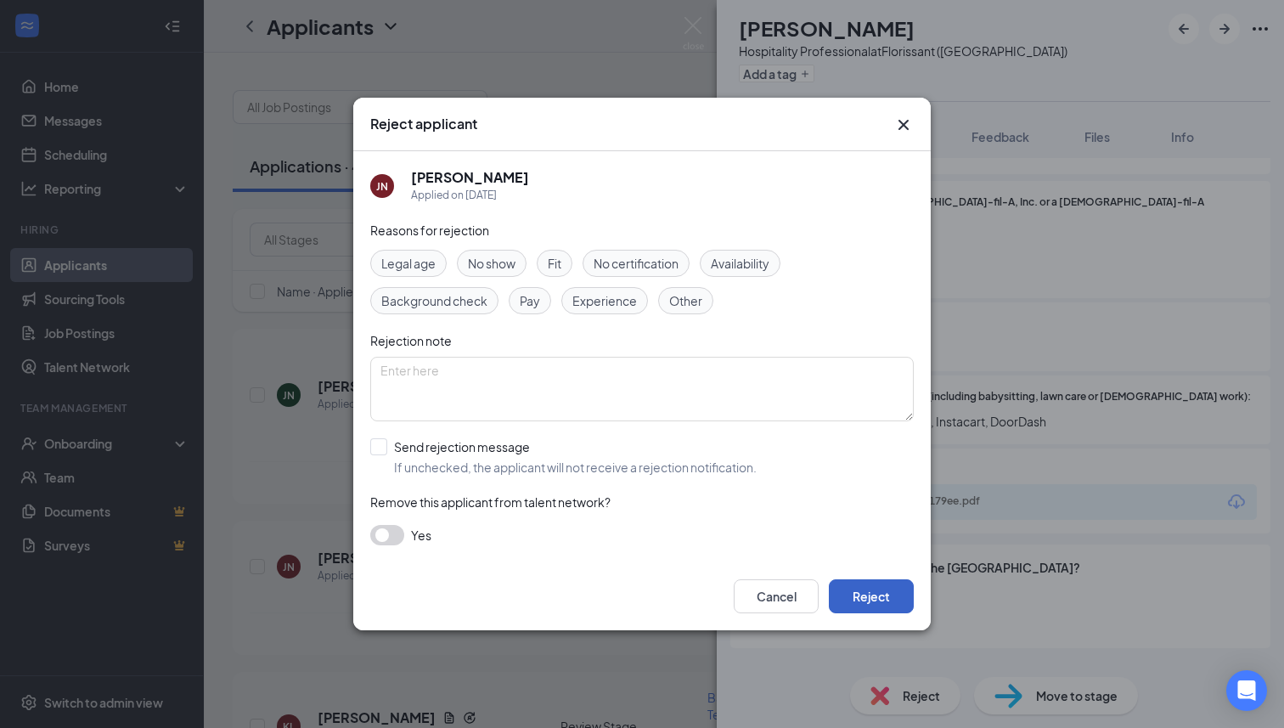
click at [897, 608] on button "Reject" at bounding box center [871, 596] width 85 height 34
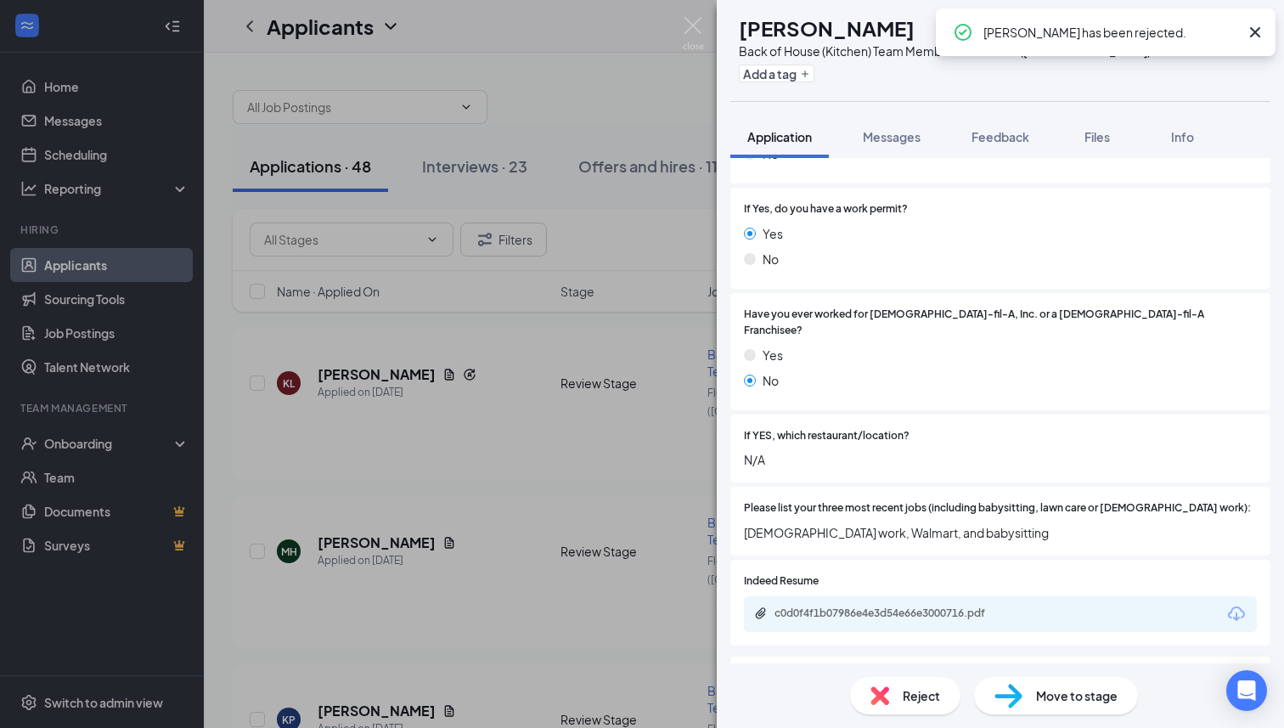
scroll to position [386, 0]
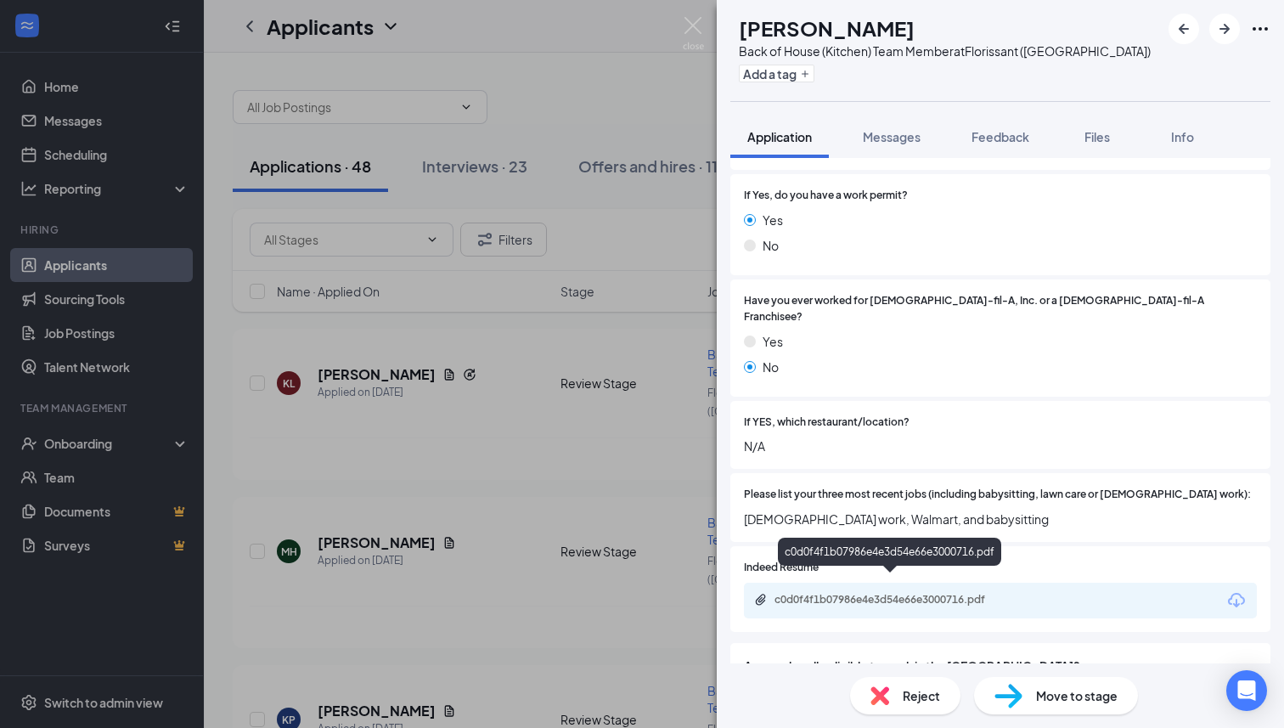
click at [880, 593] on div "c0d0f4f1b07986e4e3d54e66e3000716.pdf" at bounding box center [893, 600] width 238 height 14
click at [918, 705] on div "Reject" at bounding box center [905, 695] width 110 height 37
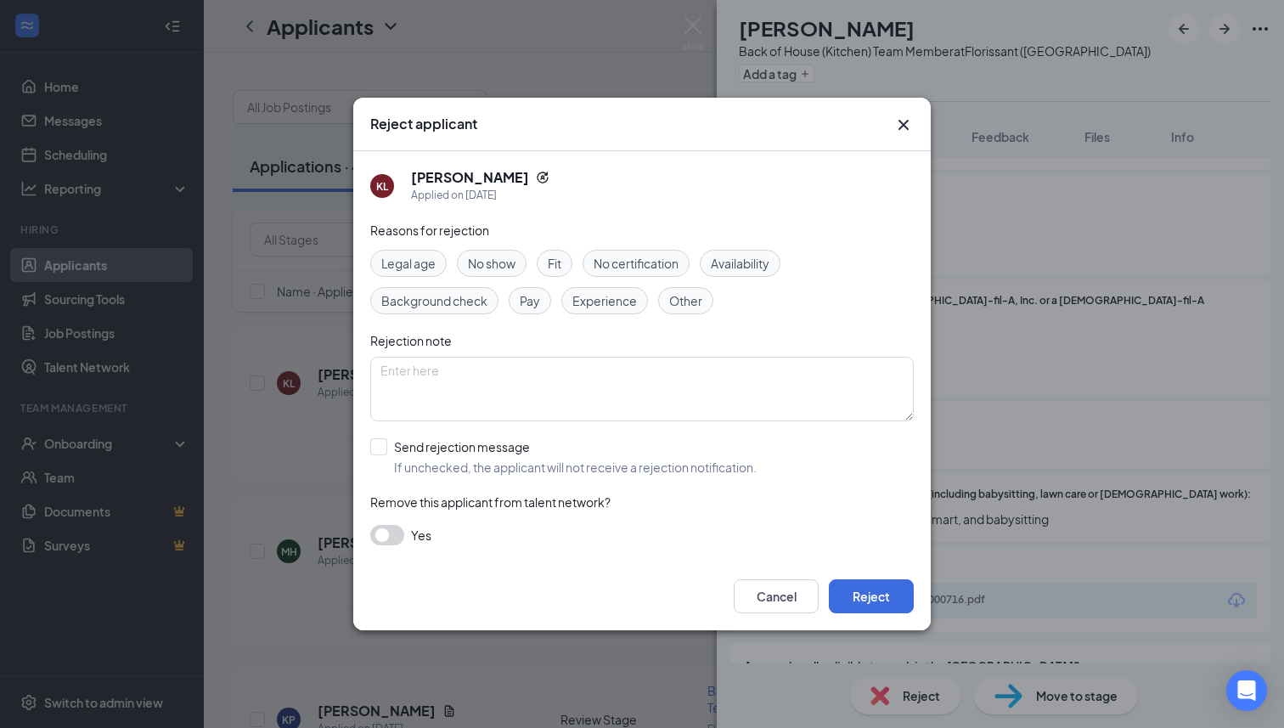
click at [887, 577] on div "Cancel Reject" at bounding box center [641, 596] width 577 height 68
click at [887, 583] on button "Reject" at bounding box center [871, 596] width 85 height 34
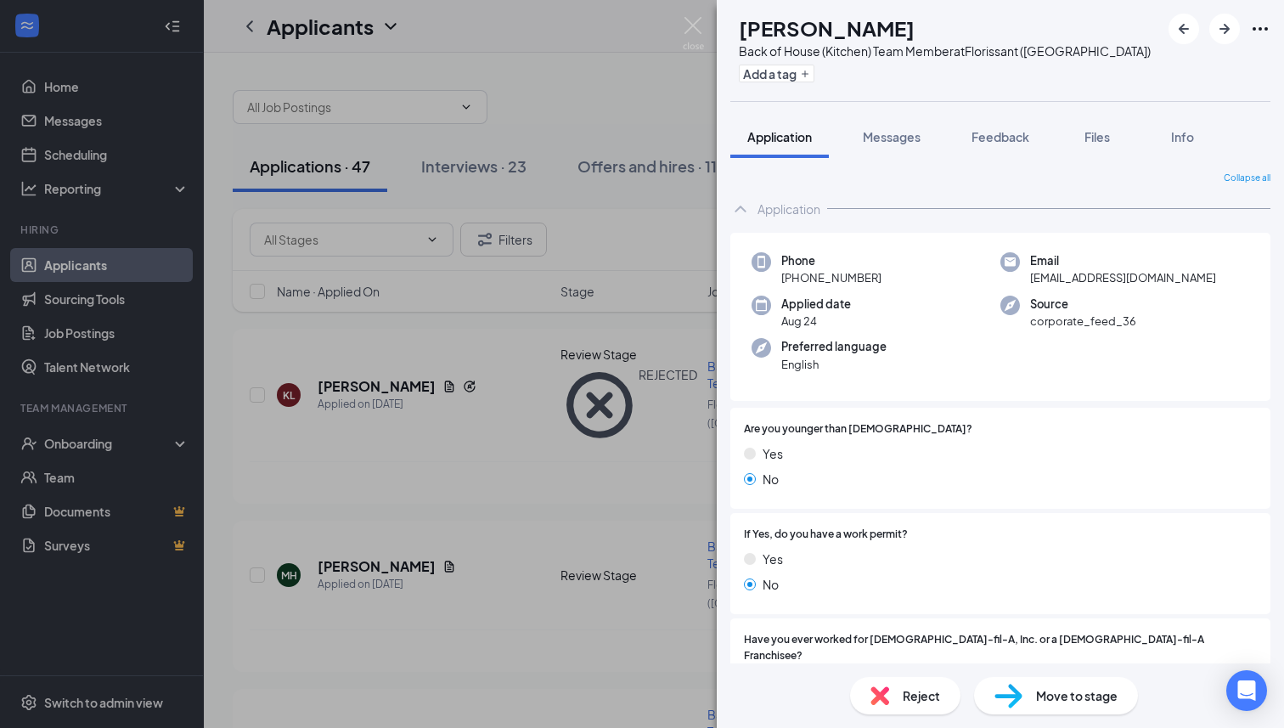
click at [613, 460] on div "MH [PERSON_NAME] Back of House (Kitchen) Team Member at [GEOGRAPHIC_DATA] ([GEO…" at bounding box center [642, 364] width 1284 height 728
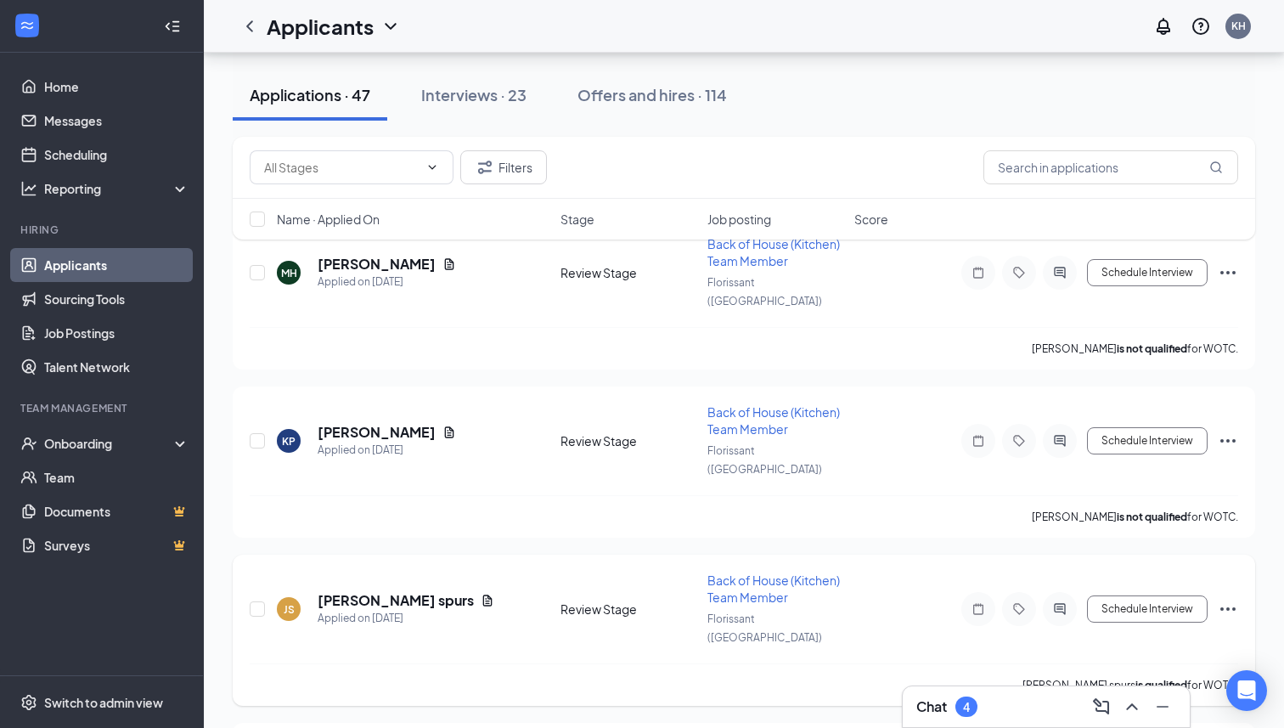
scroll to position [112, 0]
click at [358, 589] on h5 "[PERSON_NAME] spurs" at bounding box center [396, 598] width 156 height 19
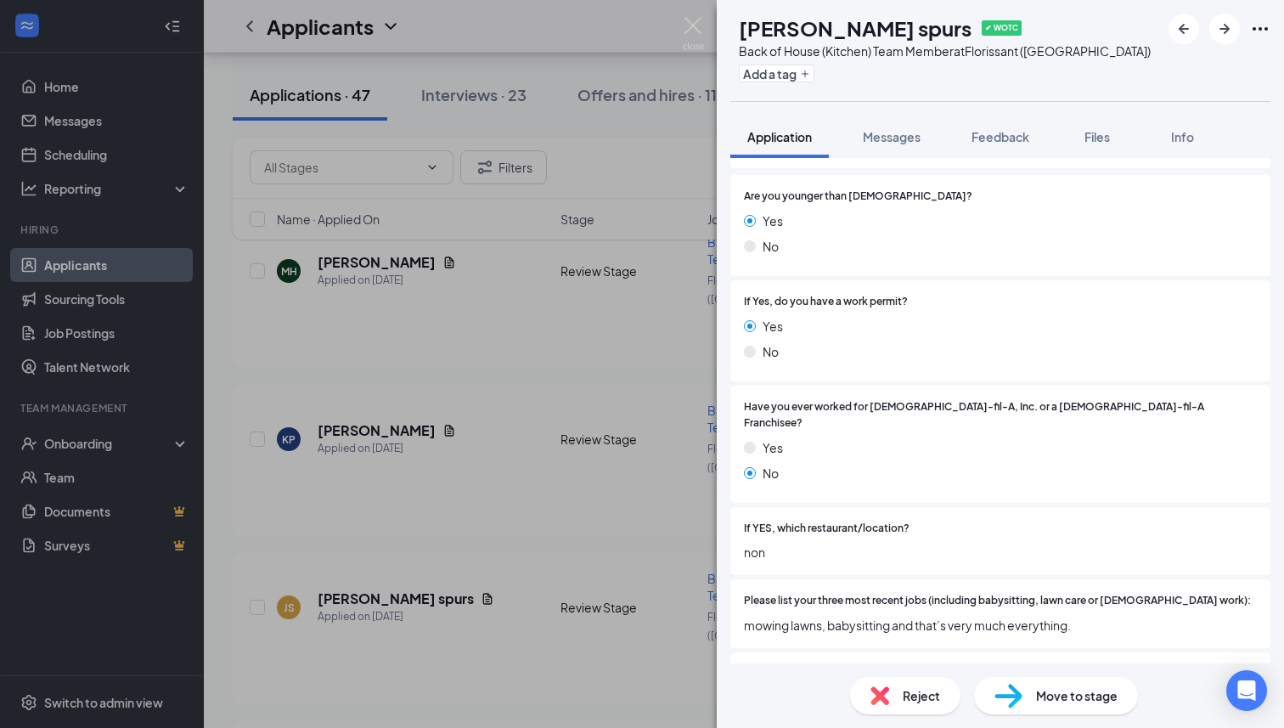
scroll to position [387, 0]
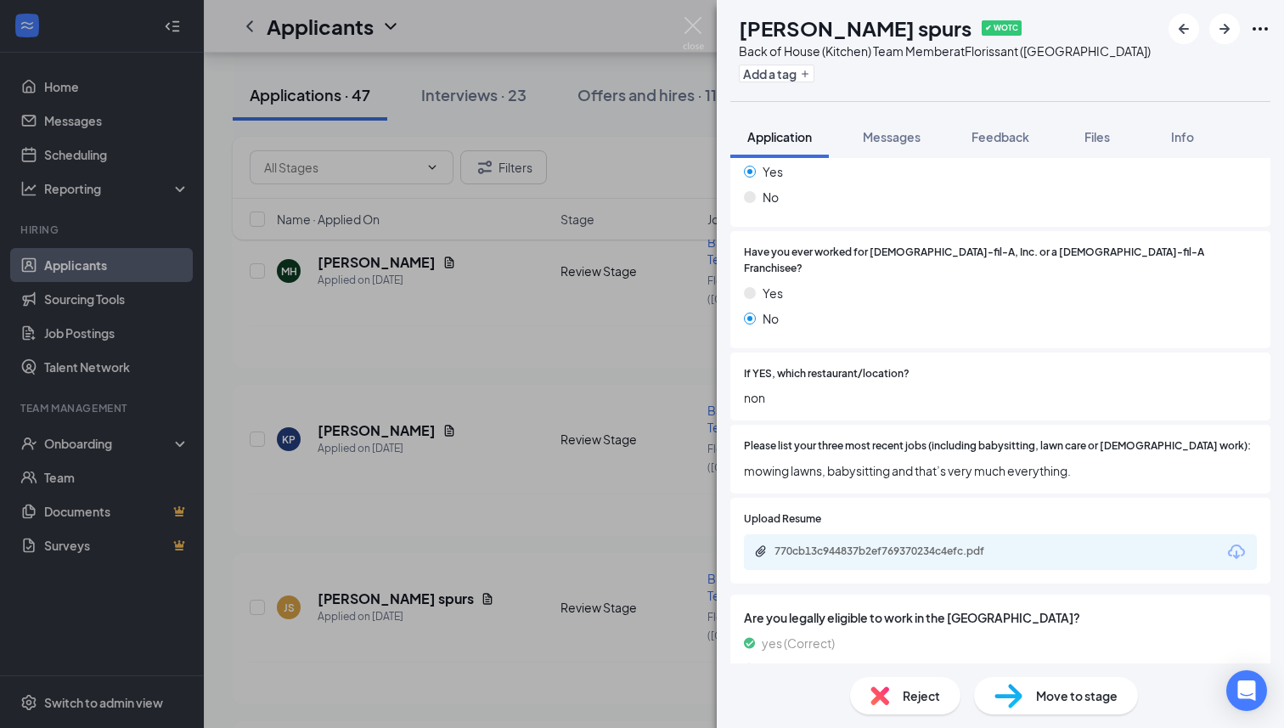
click at [599, 599] on div "[PERSON_NAME] spurs ✔ WOTC Back of House (Kitchen) Team Member at [GEOGRAPHIC_D…" at bounding box center [642, 364] width 1284 height 728
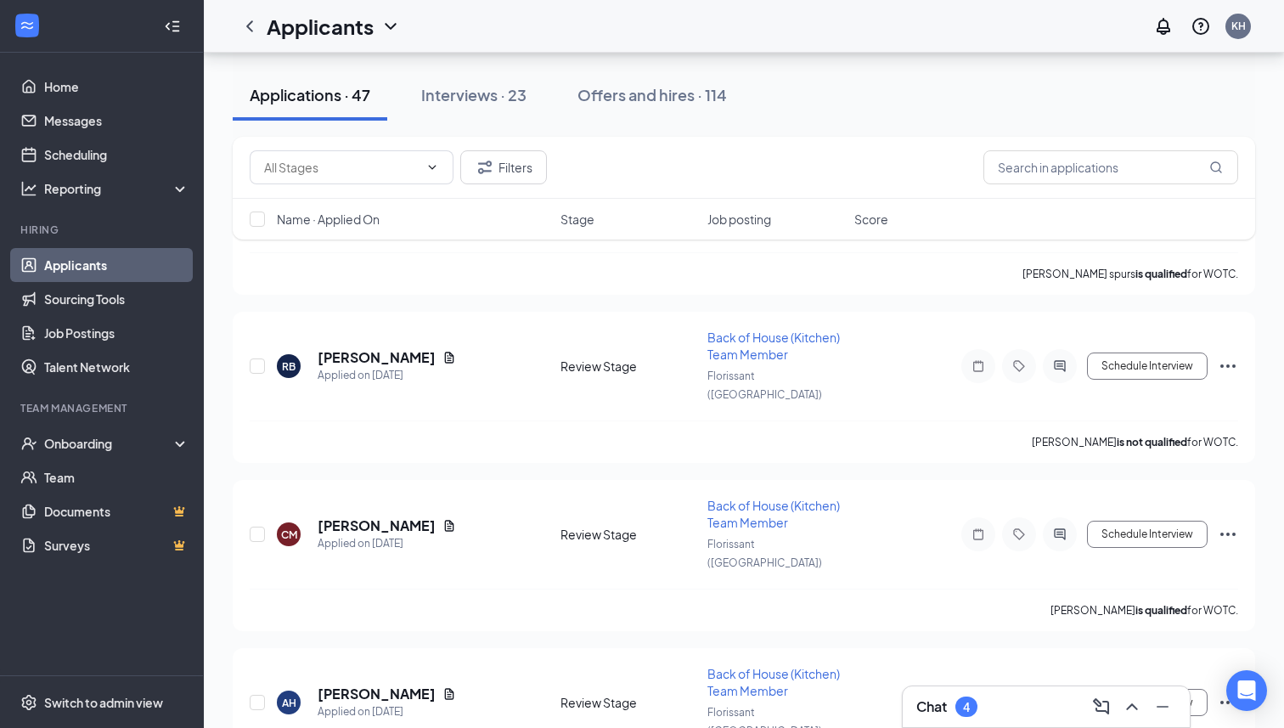
scroll to position [522, 0]
click at [374, 515] on h5 "[PERSON_NAME]" at bounding box center [377, 524] width 118 height 19
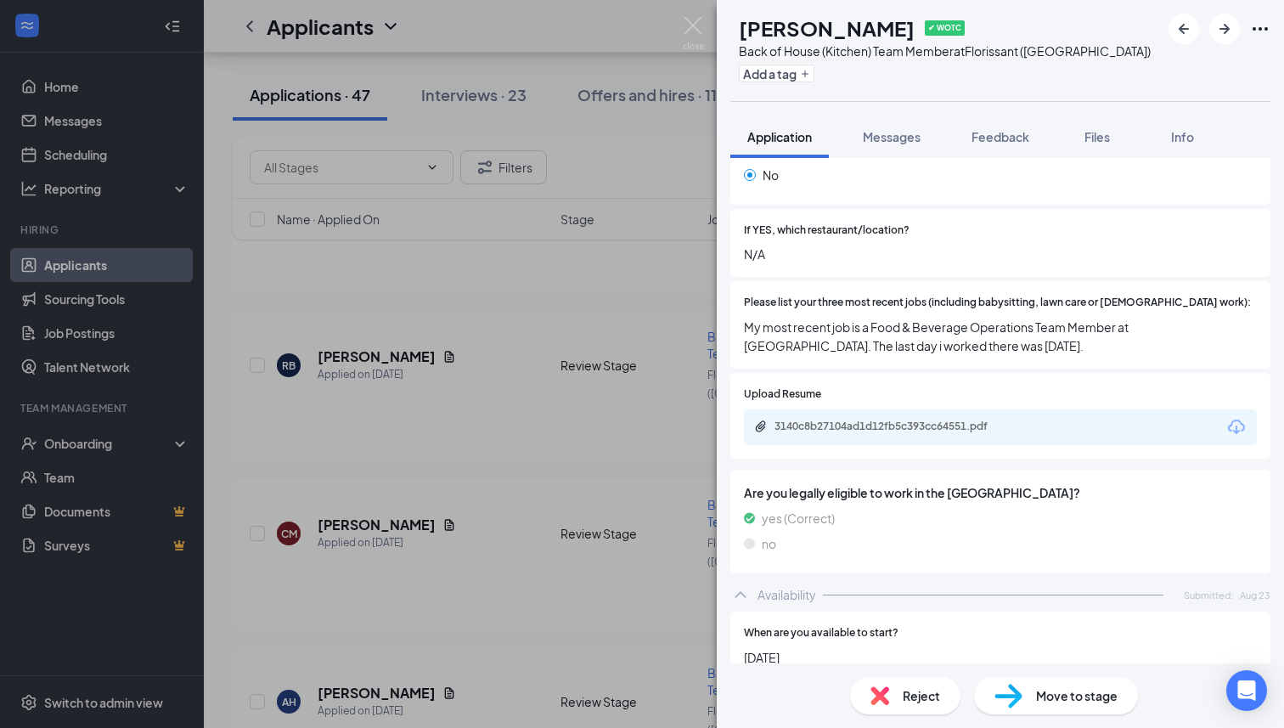
scroll to position [522, 0]
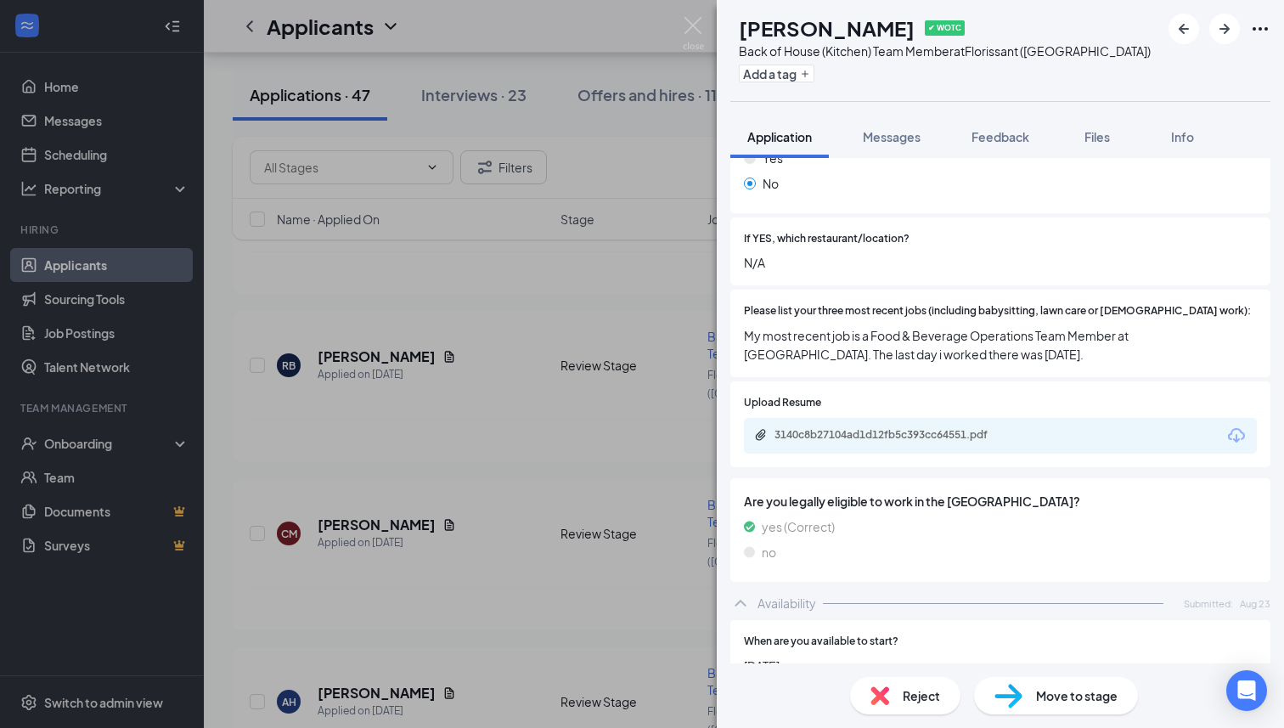
click at [661, 503] on div "CM [PERSON_NAME] ✔ WOTC Back of House (Kitchen) Team Member at [GEOGRAPHIC_DATA…" at bounding box center [642, 364] width 1284 height 728
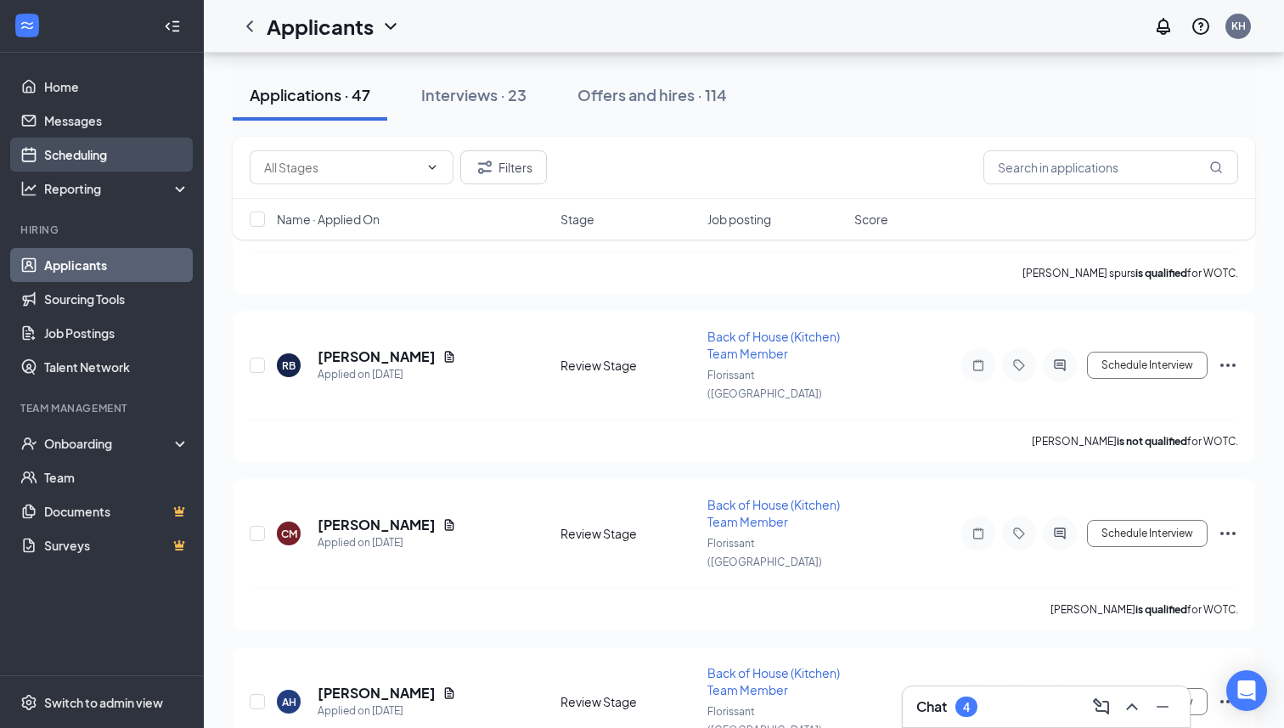
click at [101, 159] on link "Scheduling" at bounding box center [116, 155] width 145 height 34
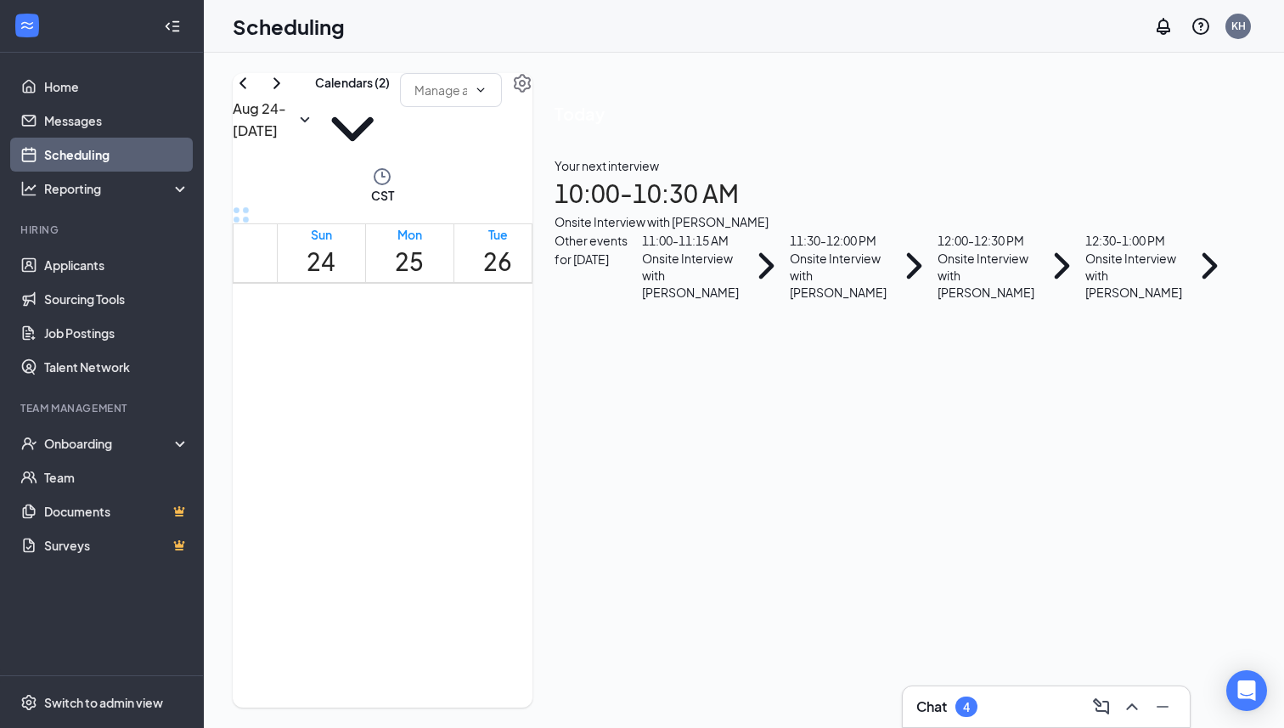
scroll to position [1050, 0]
click at [512, 226] on div "Tue" at bounding box center [497, 234] width 29 height 17
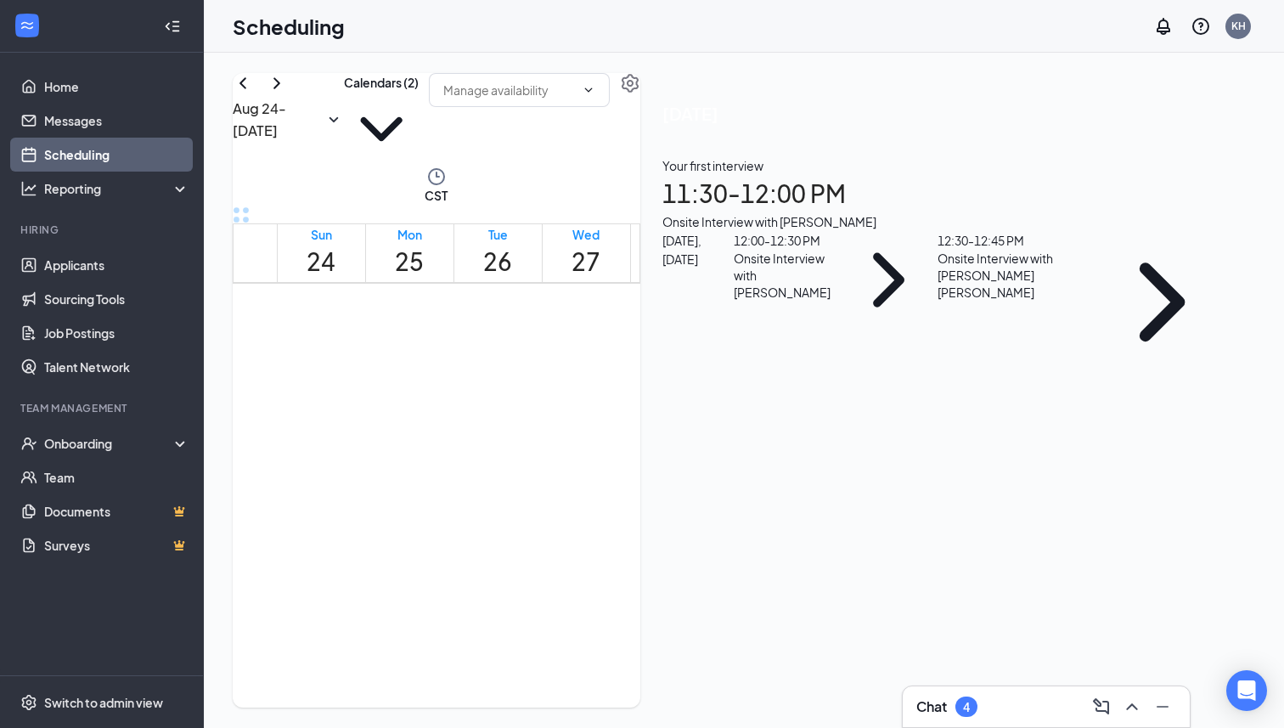
click at [1037, 231] on div "Onsite Interview with [PERSON_NAME]" at bounding box center [947, 221] width 571 height 19
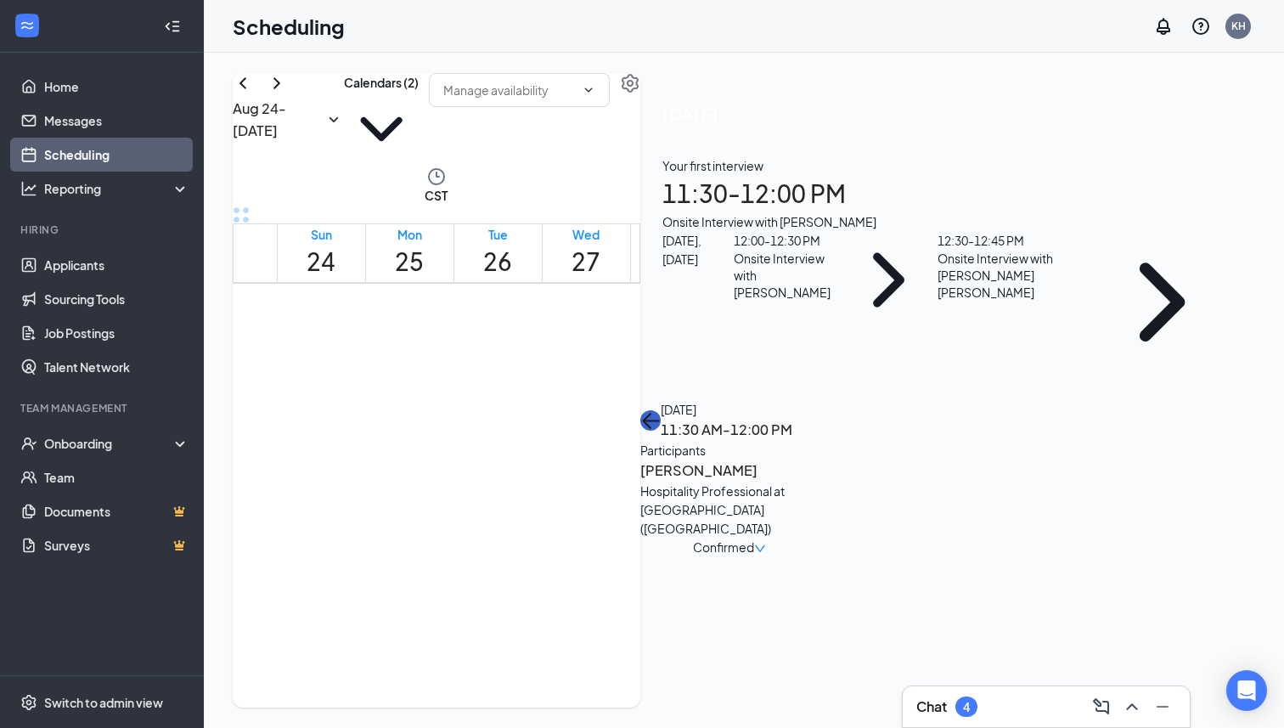
click at [661, 410] on button "back-button" at bounding box center [650, 420] width 20 height 20
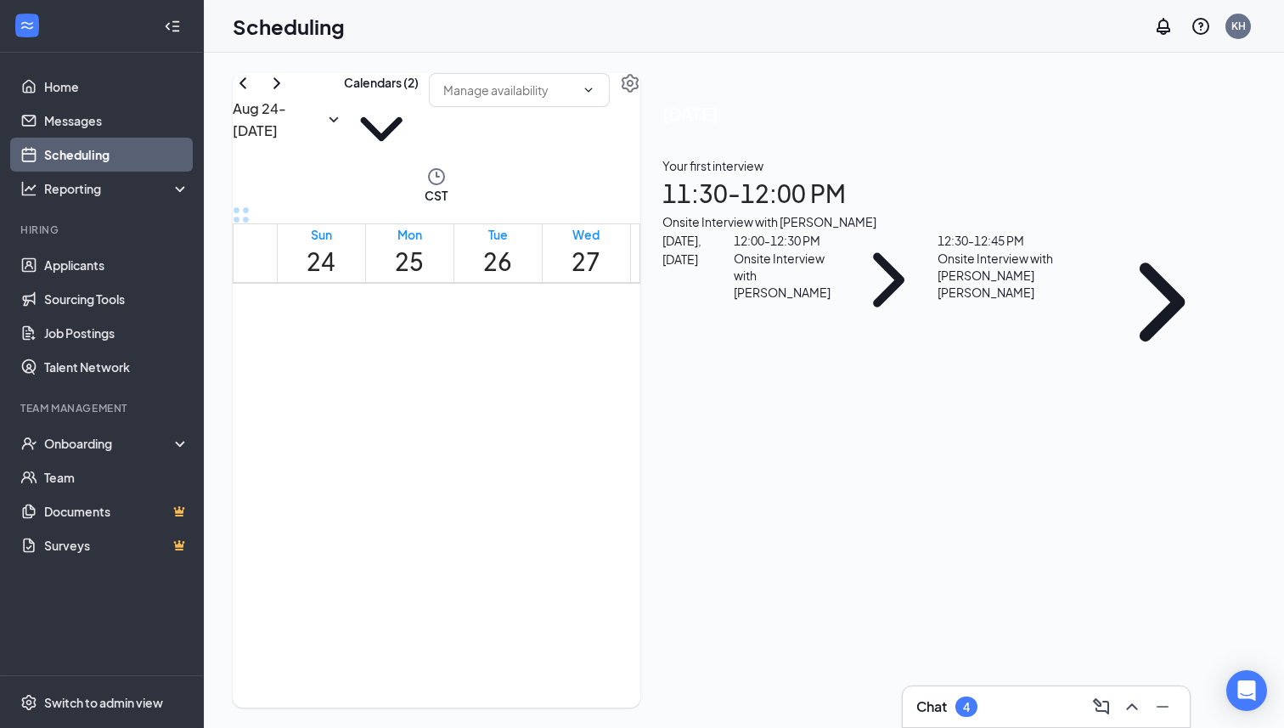
click at [835, 250] on div "12:00 - 12:30 PM" at bounding box center [785, 240] width 102 height 19
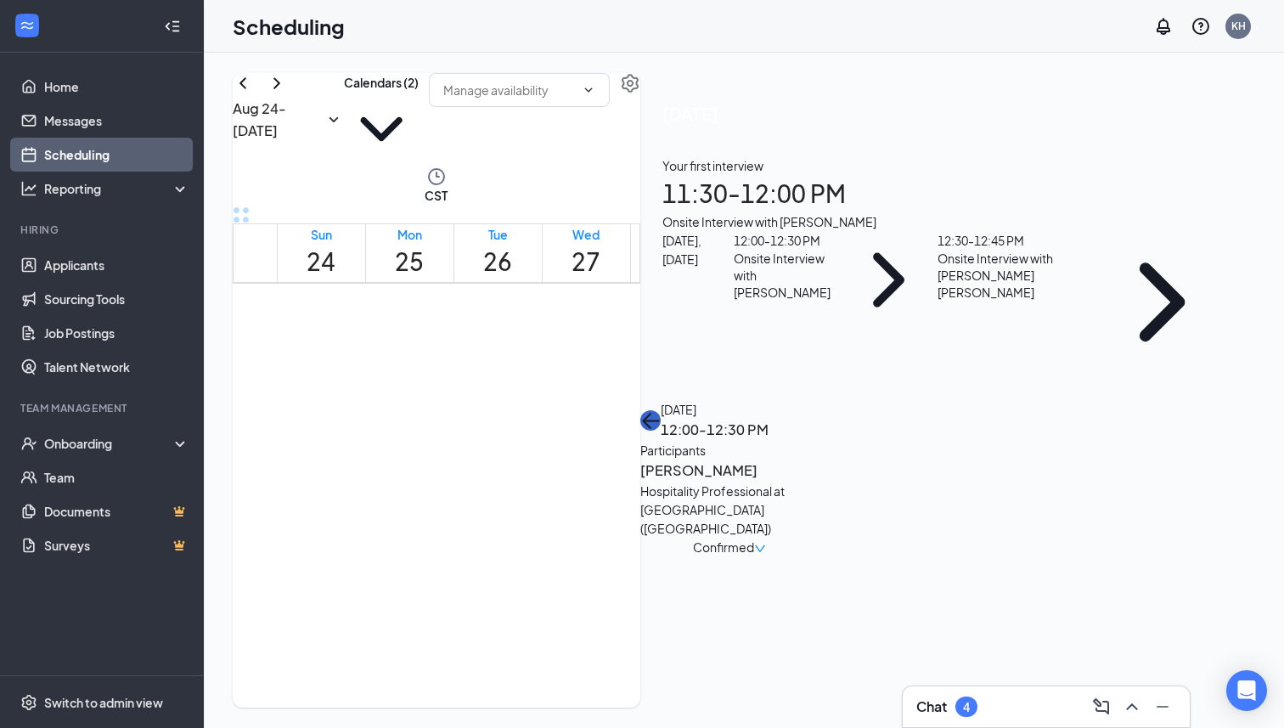
click at [650, 413] on icon "ArrowLeft" at bounding box center [646, 421] width 8 height 16
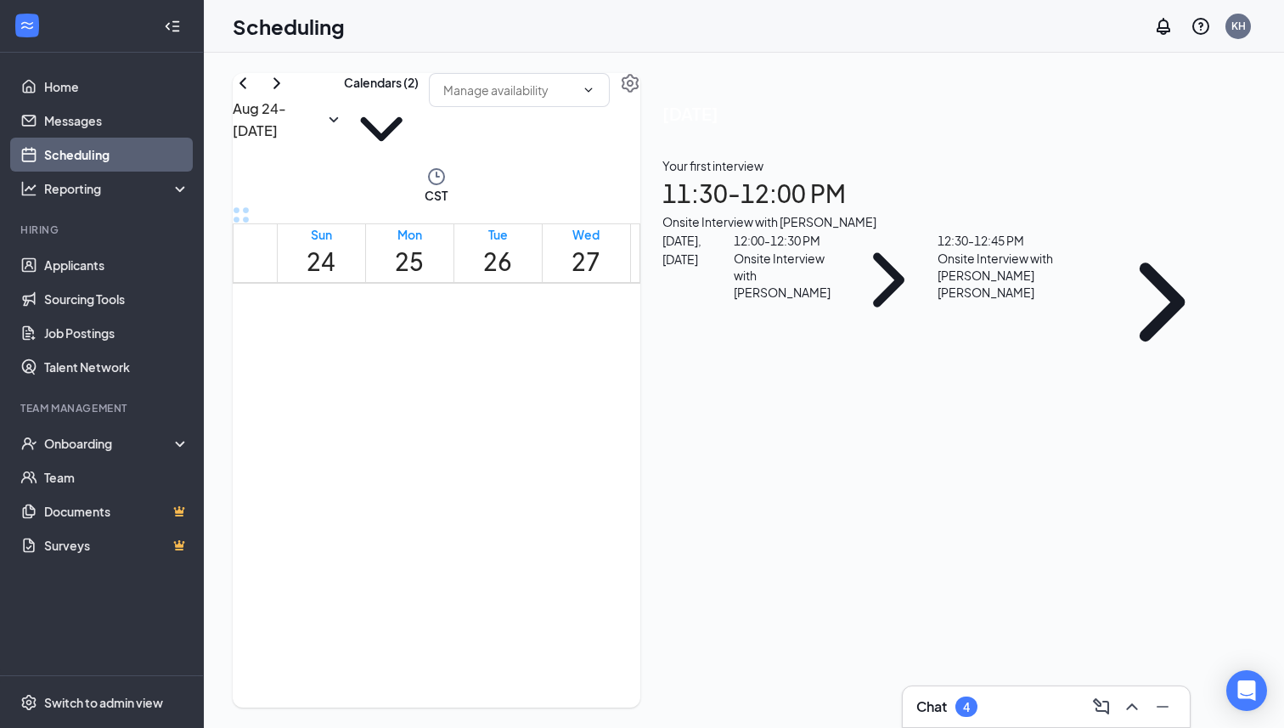
click at [447, 368] on icon "User" at bounding box center [442, 373] width 10 height 10
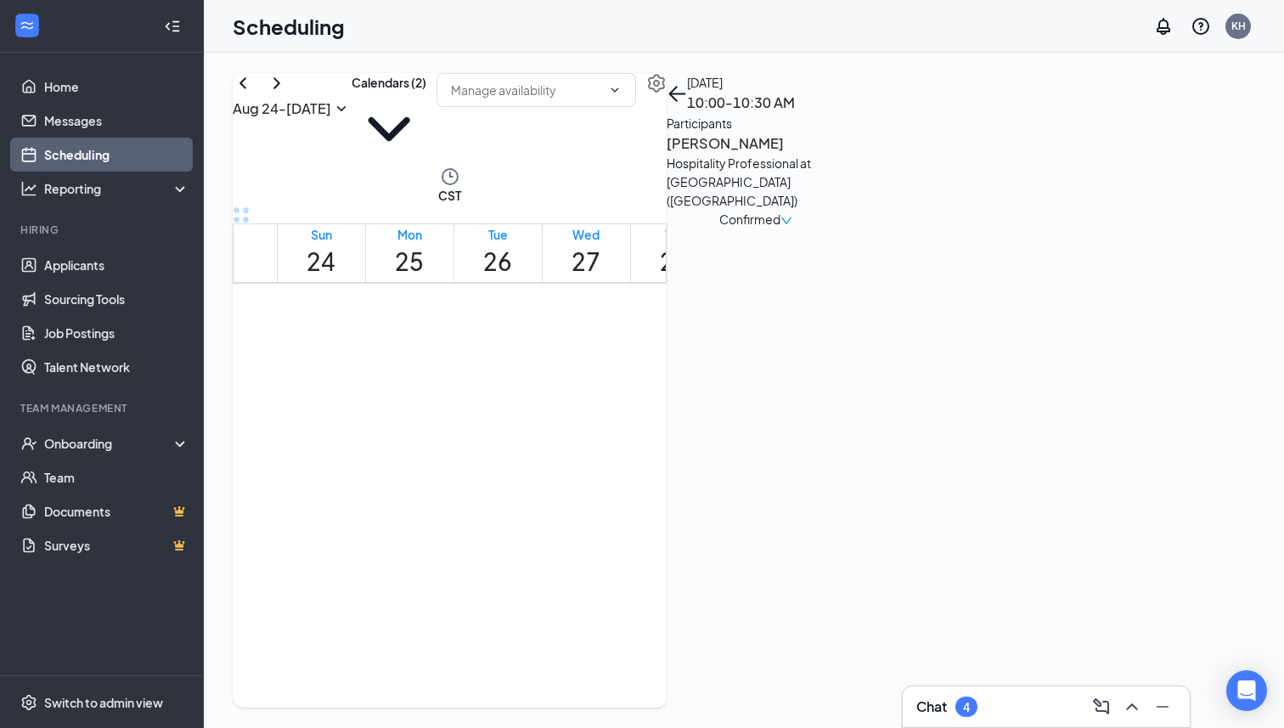
click at [472, 368] on span "11:00-11:15 AM" at bounding box center [489, 342] width 35 height 49
click at [507, 401] on div "1" at bounding box center [522, 393] width 30 height 16
click at [537, 385] on div "1" at bounding box center [554, 376] width 35 height 16
click at [571, 368] on span "12:30-1:00 PM" at bounding box center [588, 342] width 35 height 49
click at [512, 226] on div "Tue" at bounding box center [497, 234] width 29 height 17
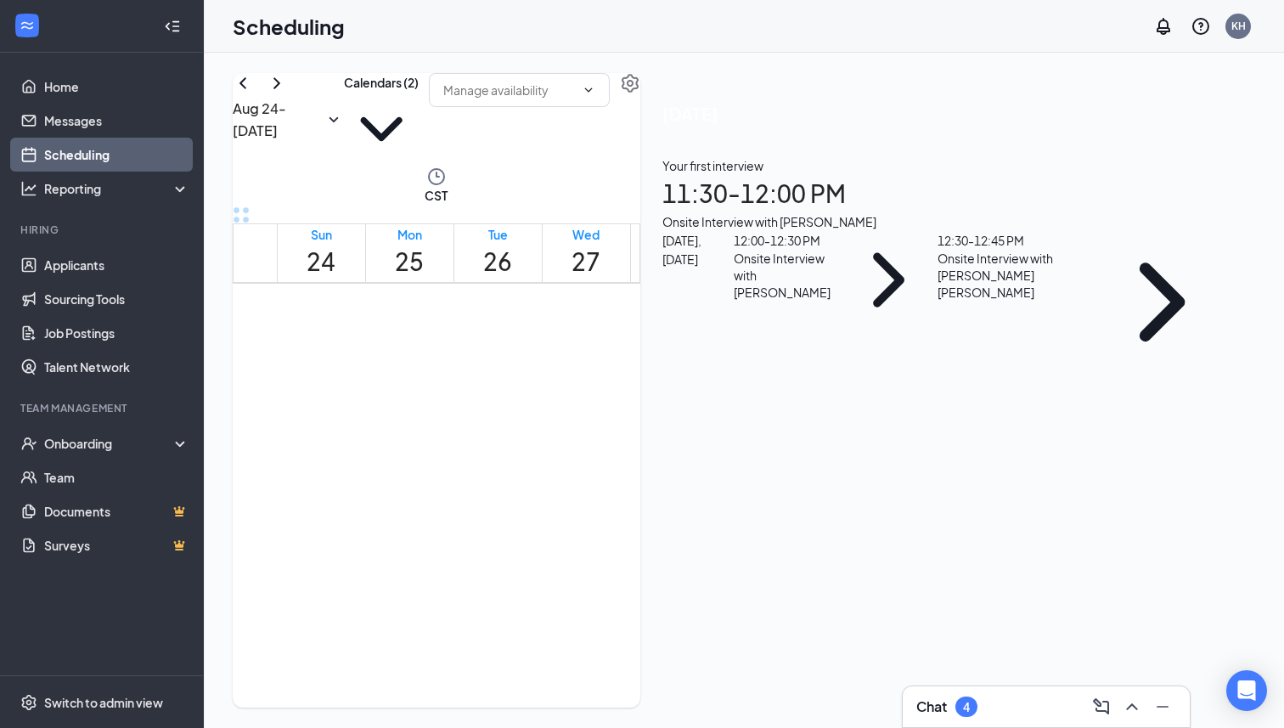
click at [1087, 301] on div "Onsite Interview with [PERSON_NAME] [PERSON_NAME]" at bounding box center [1011, 275] width 149 height 51
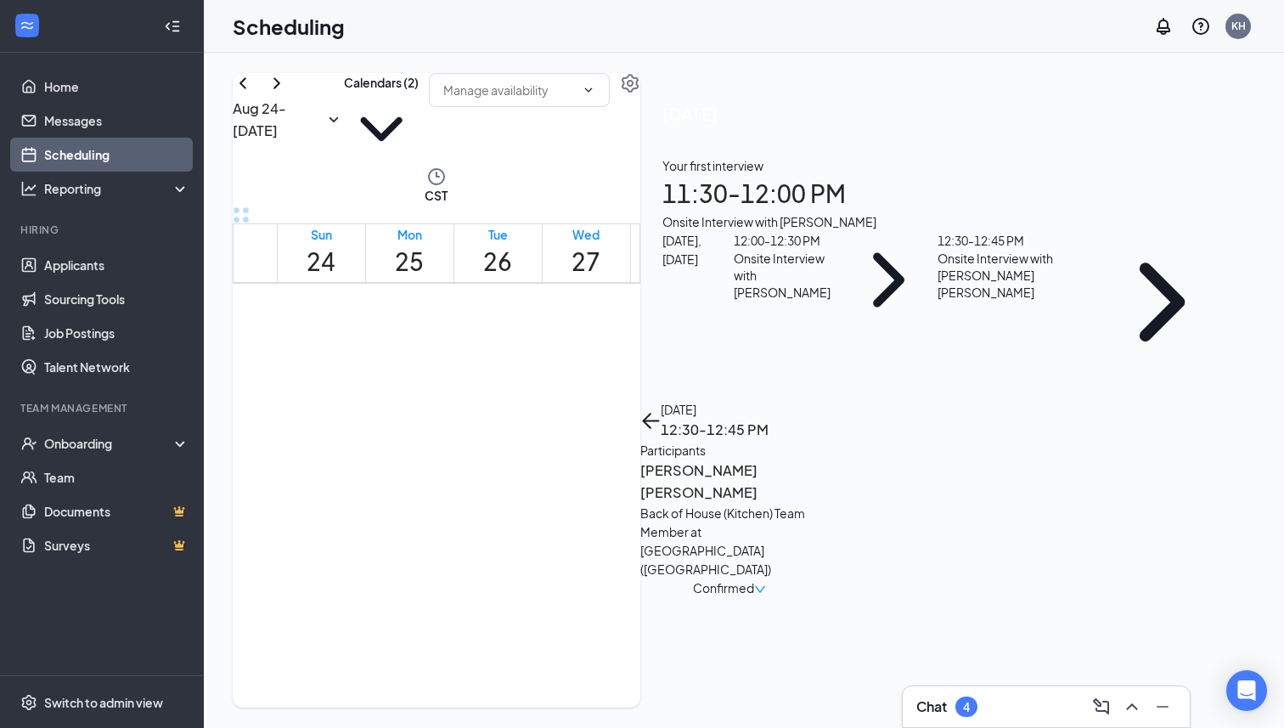
click at [818, 459] on h3 "[PERSON_NAME] [PERSON_NAME]" at bounding box center [729, 480] width 178 height 43
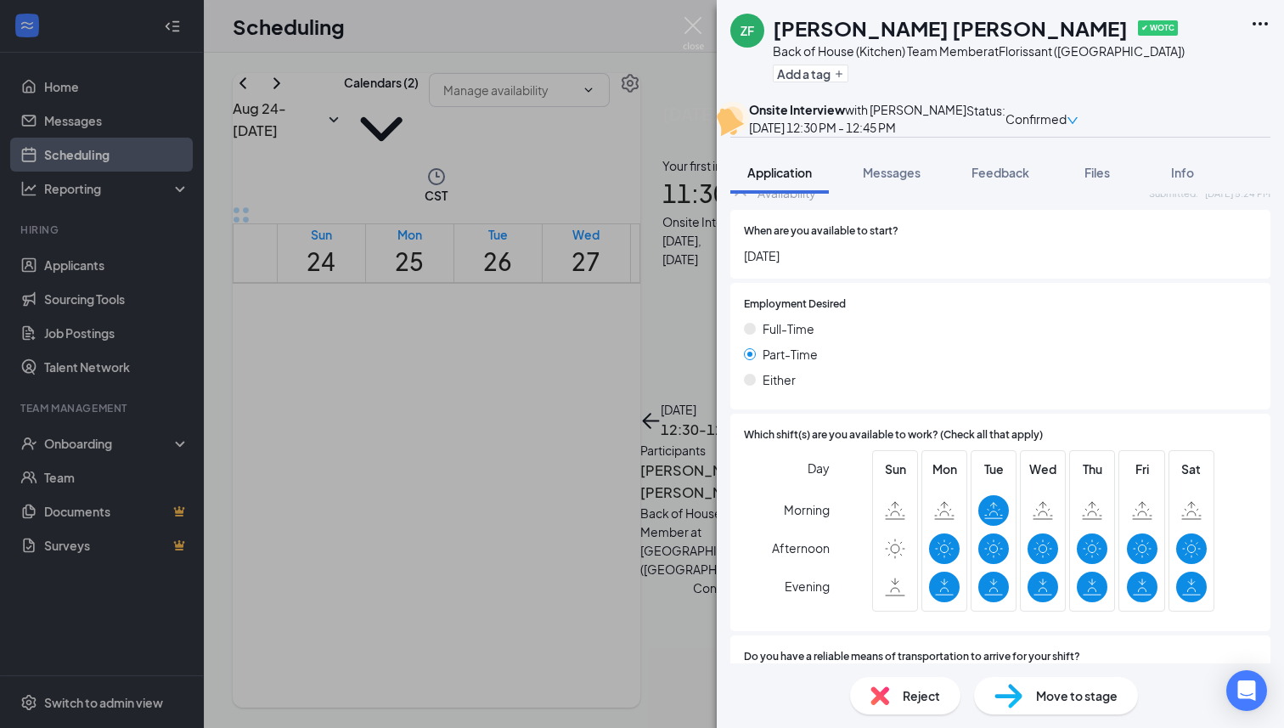
scroll to position [948, 0]
